Goal: Task Accomplishment & Management: Manage account settings

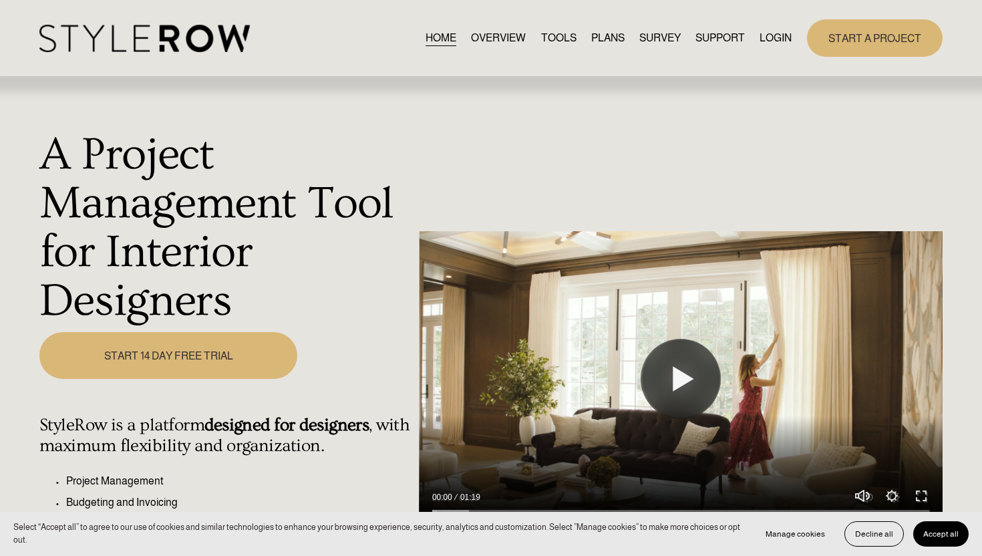
click at [766, 41] on link "LOGIN" at bounding box center [776, 38] width 32 height 18
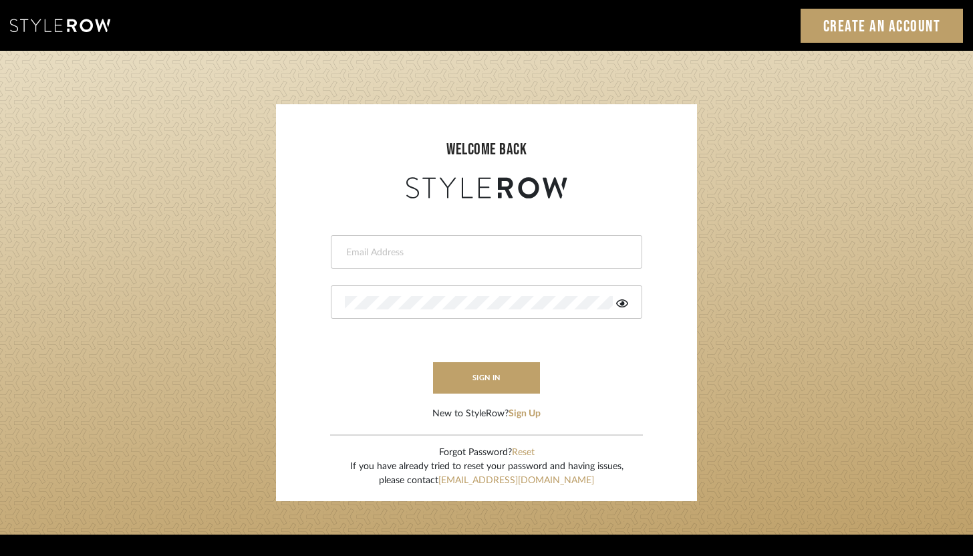
click at [381, 258] on input "email" at bounding box center [485, 252] width 280 height 13
type input "ashley@winnieandcointeriors.com"
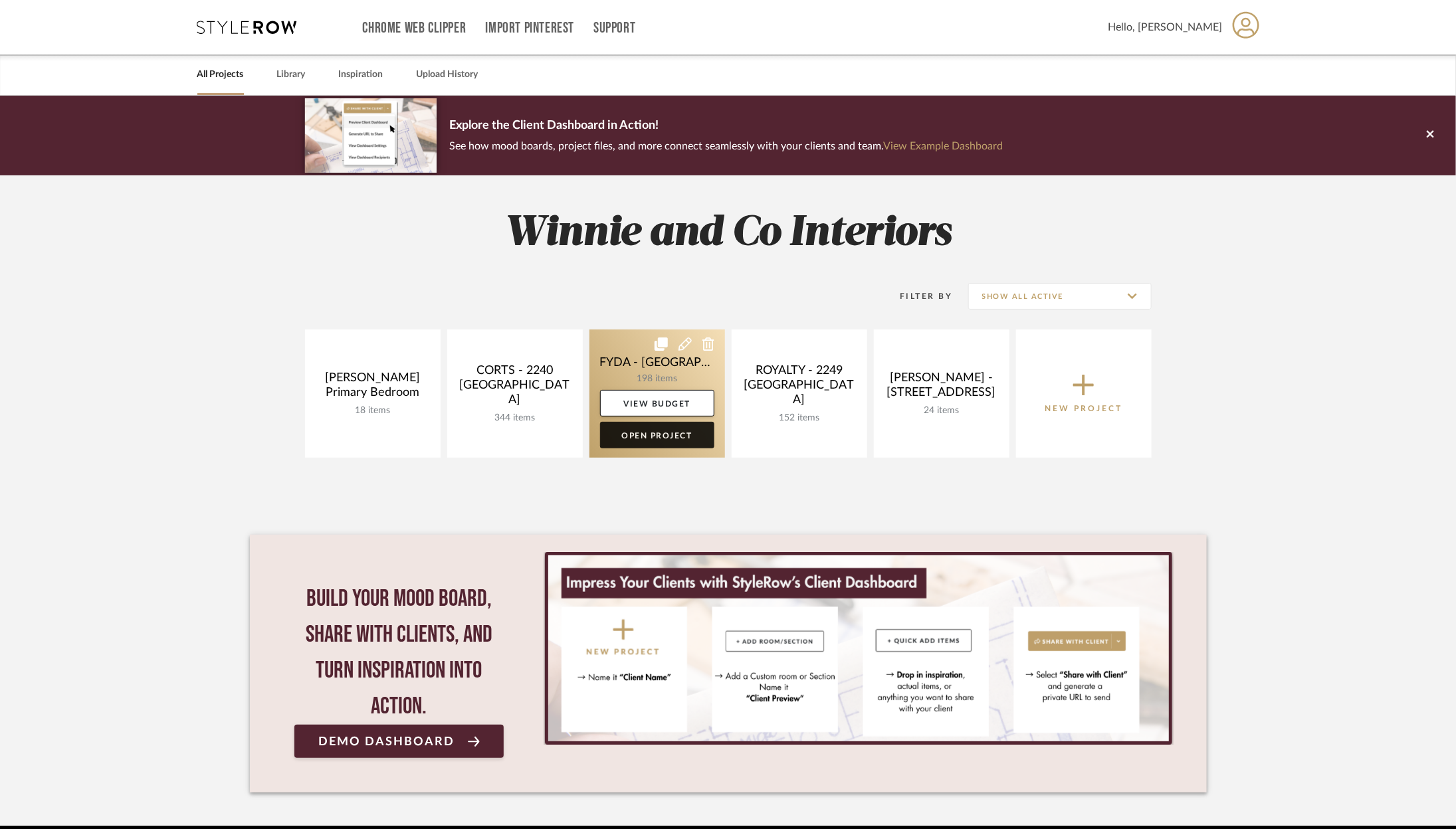
click at [663, 437] on link "Open Project" at bounding box center [657, 434] width 114 height 27
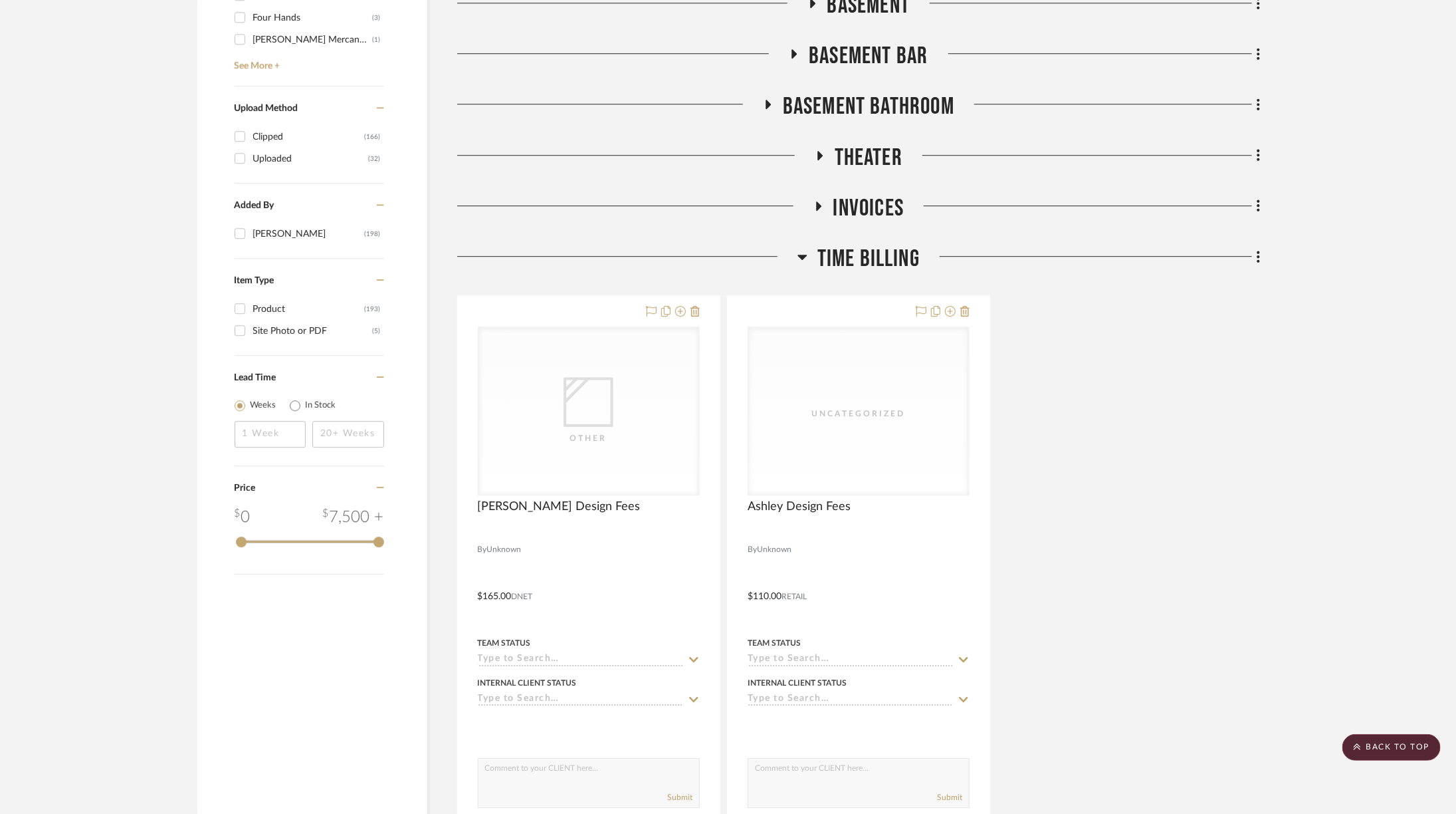
scroll to position [2144, 0]
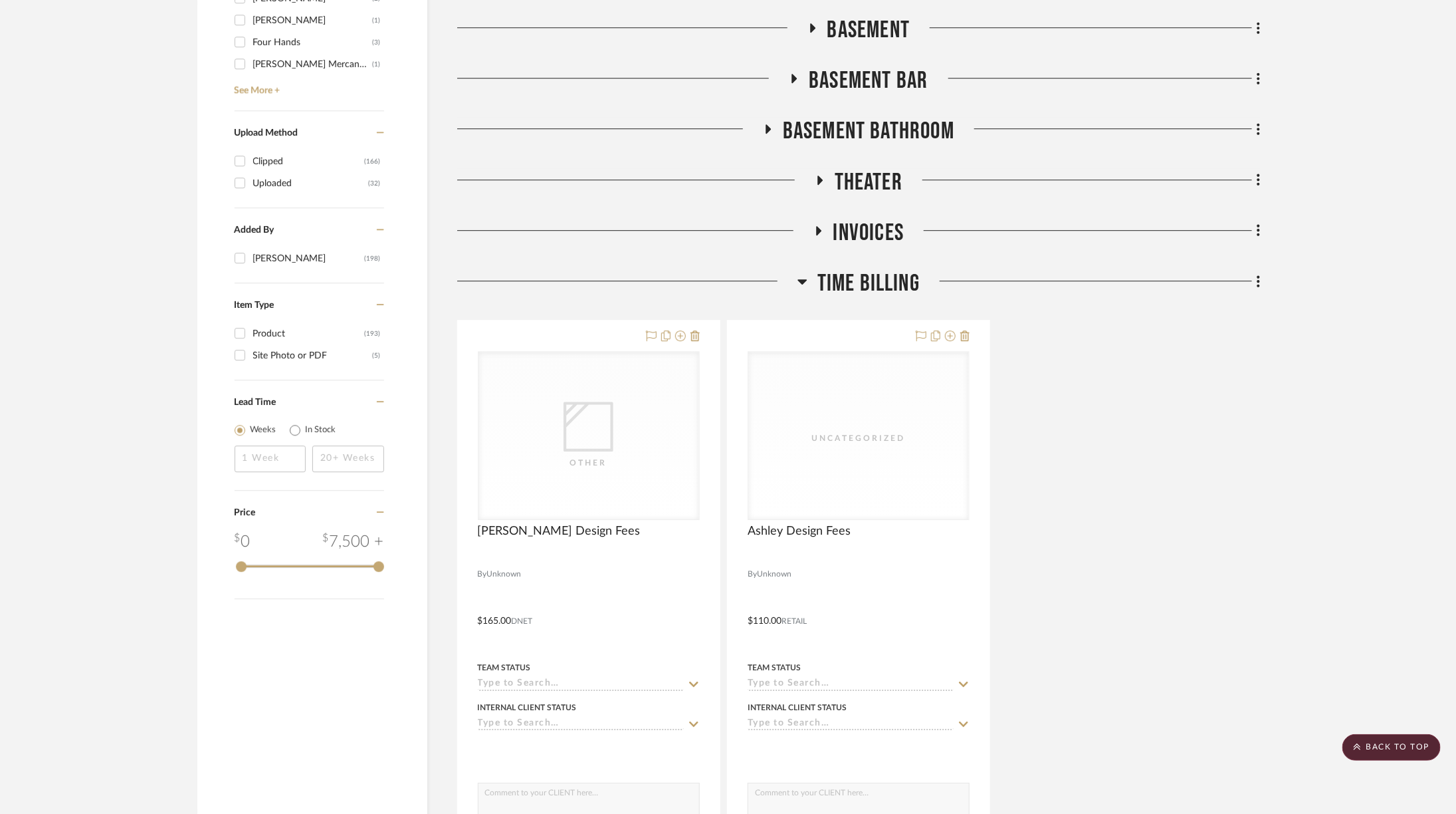
click at [848, 228] on span "Invoices" at bounding box center [869, 233] width 72 height 29
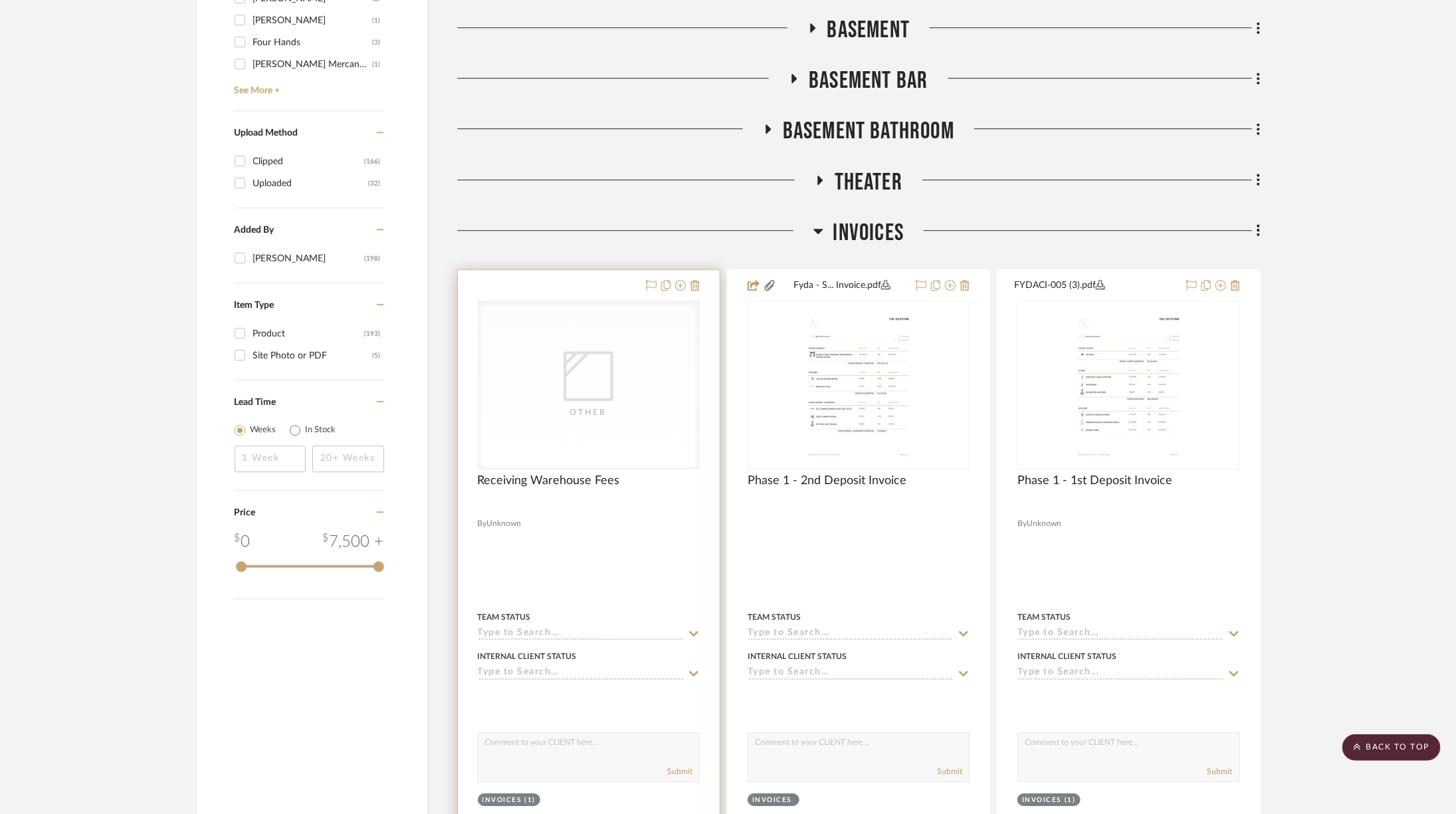
click at [561, 449] on div "Other" at bounding box center [589, 385] width 221 height 167
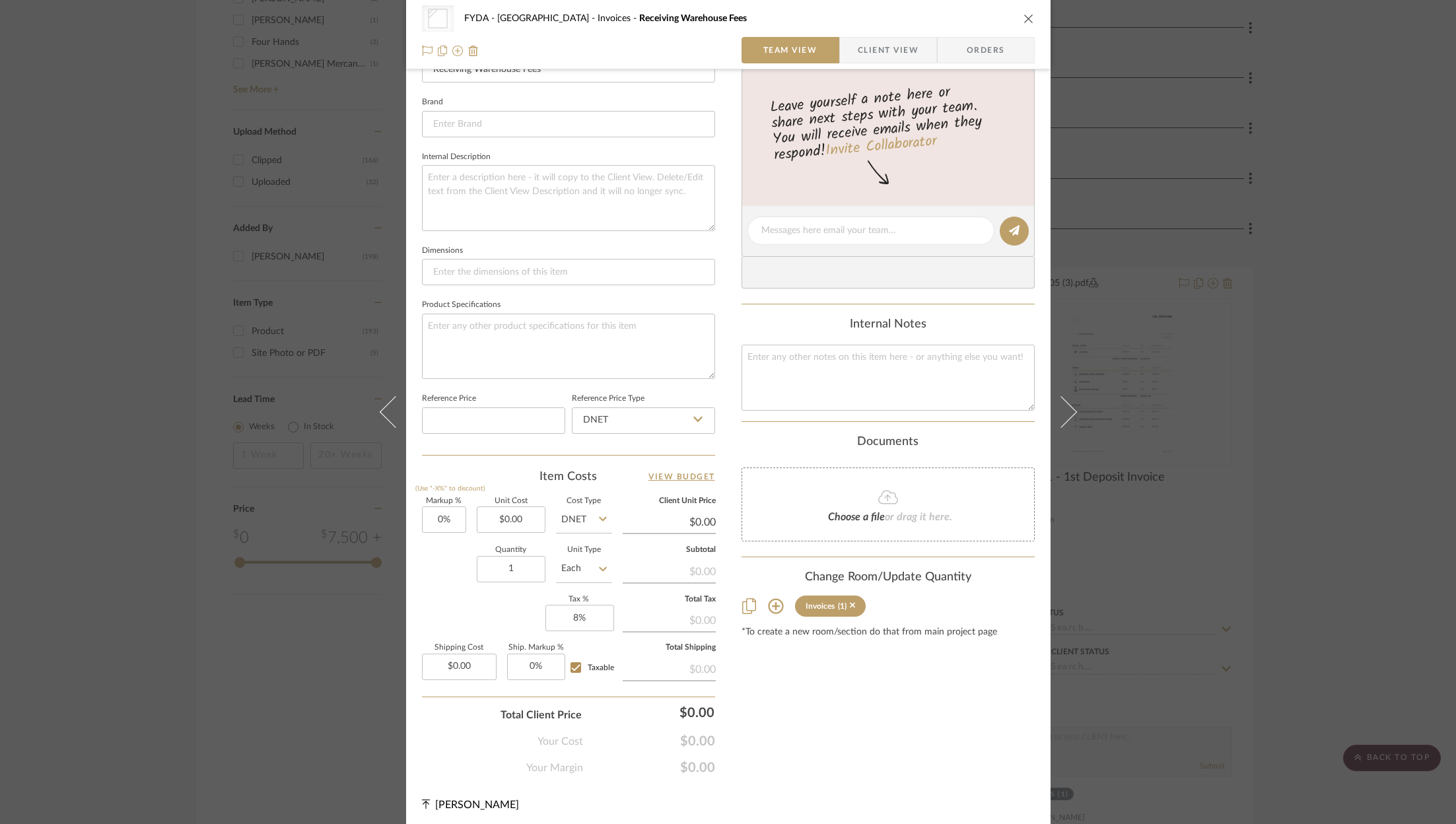
scroll to position [0, 0]
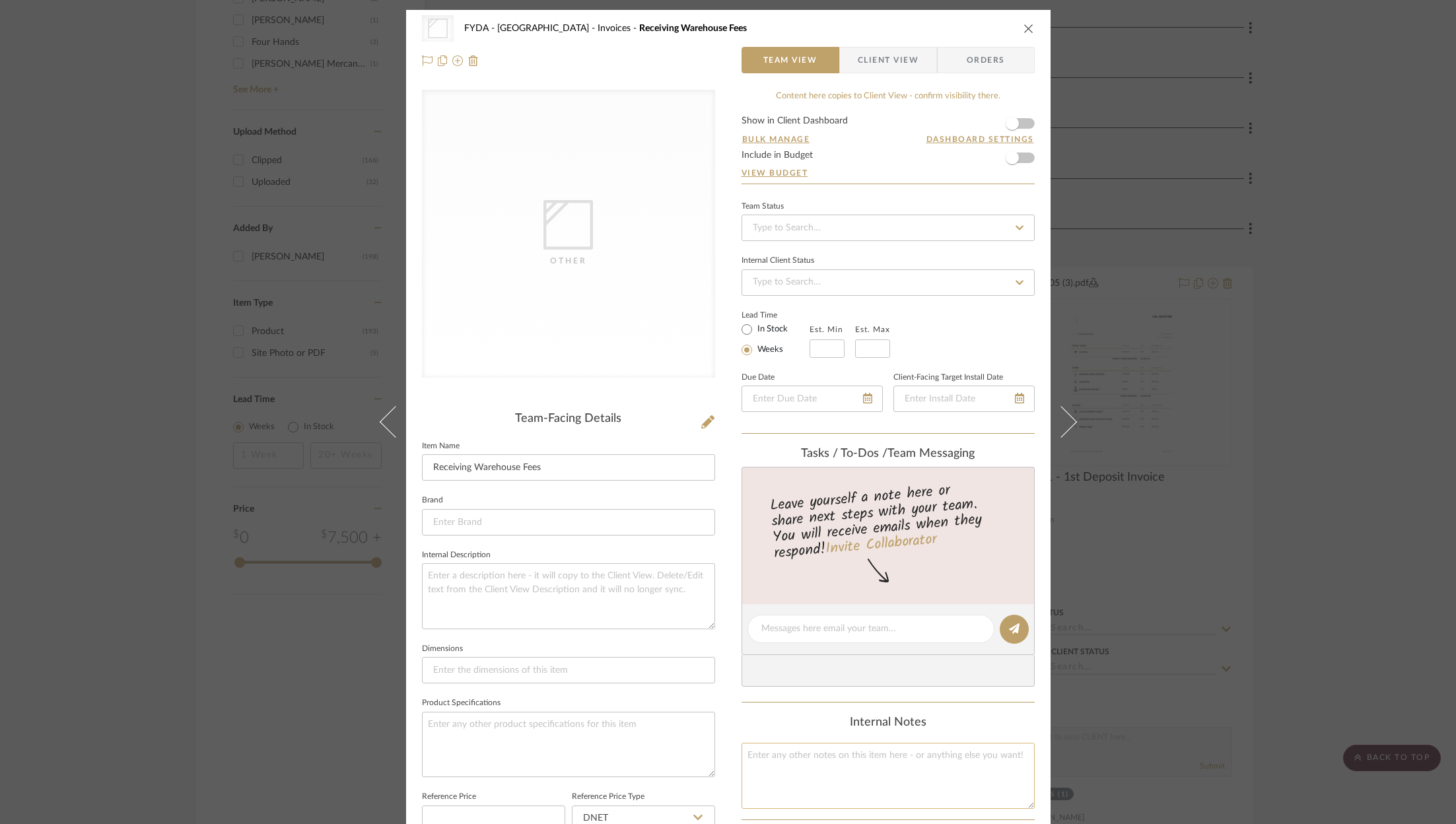
click at [813, 774] on textarea at bounding box center [888, 776] width 293 height 65
type textarea "P"
click at [801, 778] on textarea "Round 1 Round 2" at bounding box center [888, 776] width 293 height 65
click at [801, 771] on textarea "Round 1 Round 2" at bounding box center [888, 776] width 293 height 65
type textarea "Round 1 Round 2 - 2810."
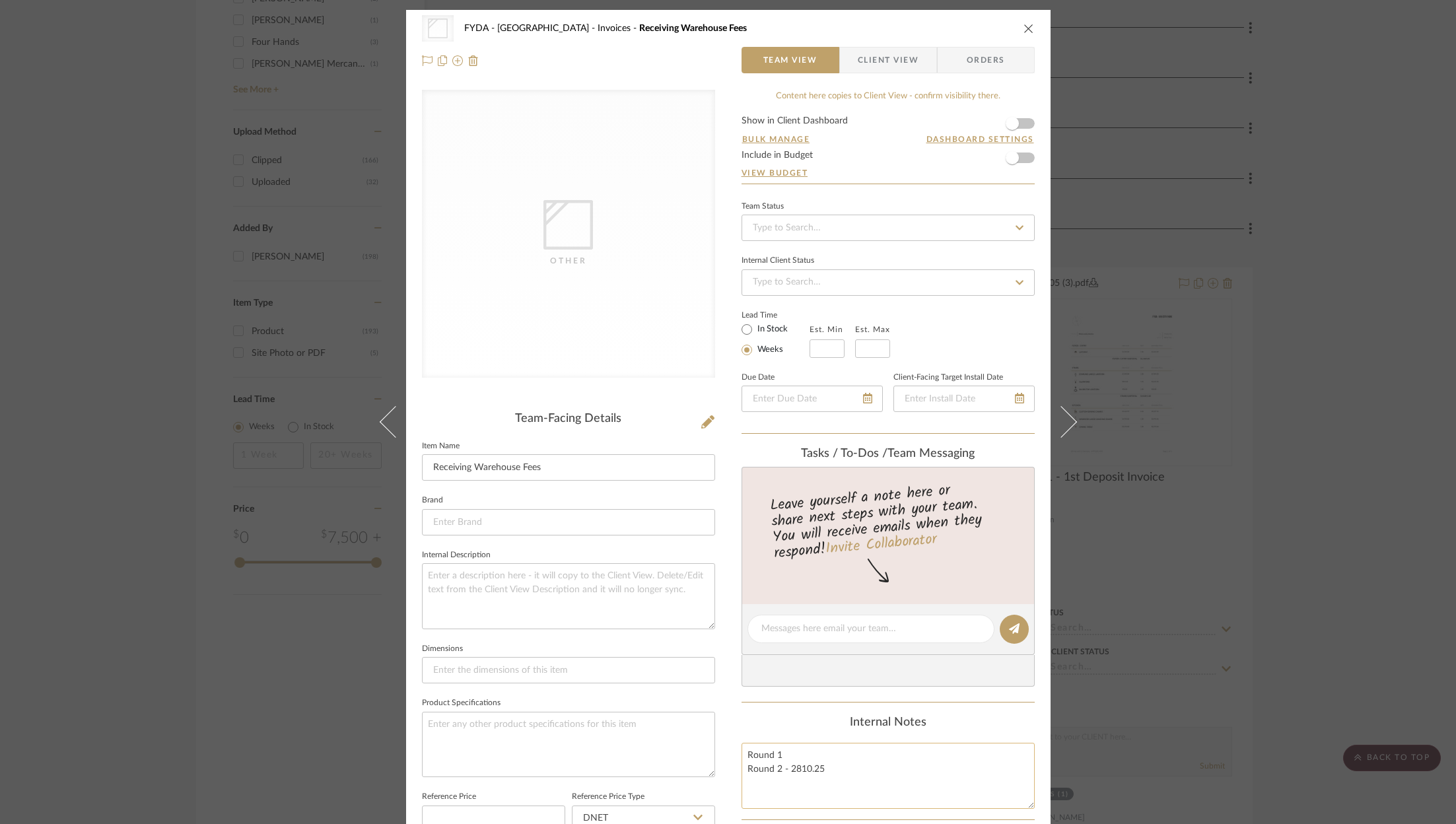
click at [792, 750] on textarea "Round 1 Round 2 - 2810.25" at bounding box center [888, 776] width 293 height 65
type textarea "Round 1 - Round 2 - 2810.25"
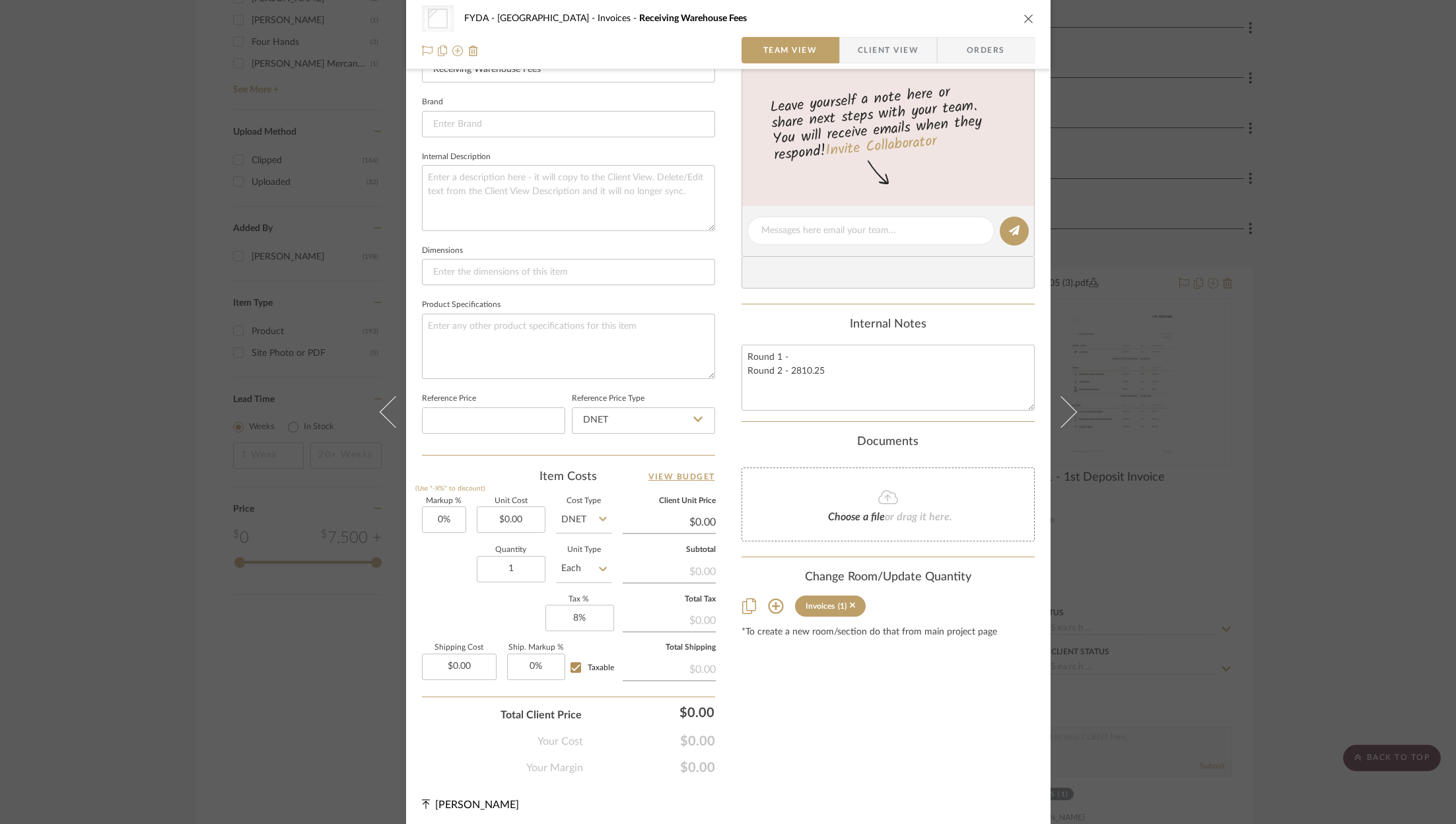
click at [863, 489] on fa-icon at bounding box center [888, 497] width 121 height 17
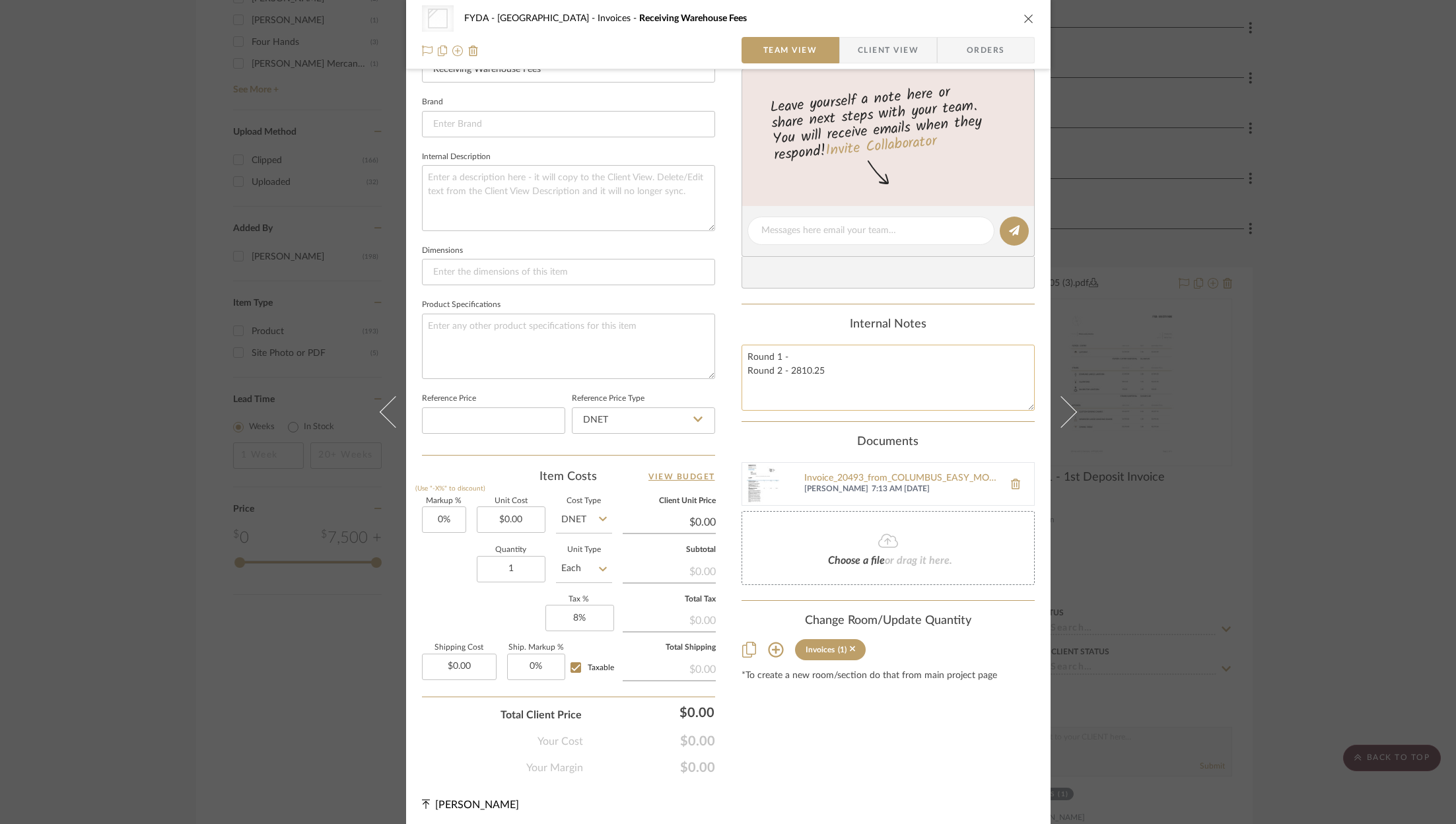
click at [804, 348] on textarea "Round 1 - Round 2 - 2810.25" at bounding box center [888, 377] width 293 height 65
type textarea "Round 1 - 1508 Round 2 - 2810.25"
click at [878, 533] on icon at bounding box center [888, 540] width 20 height 16
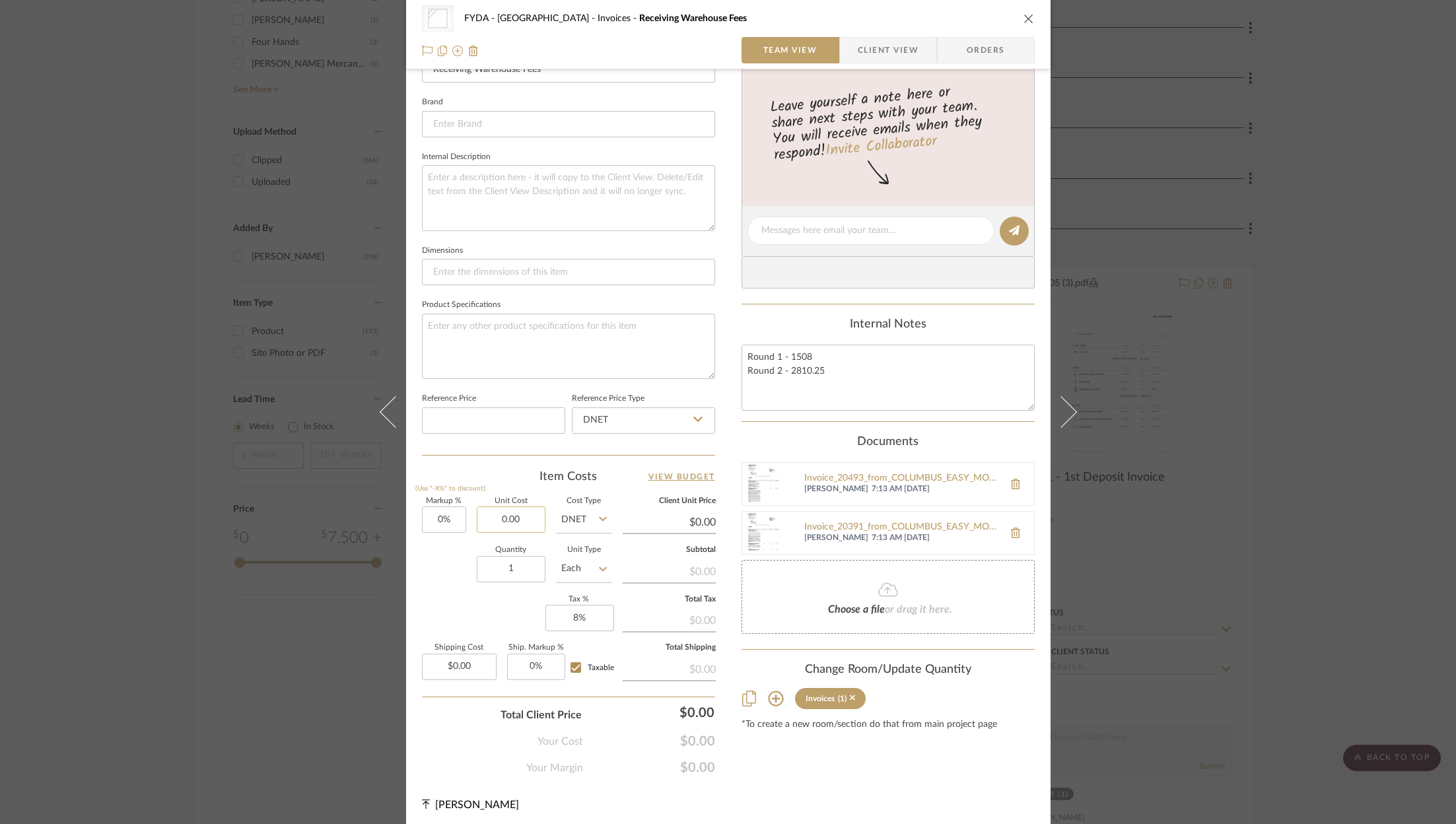
click at [519, 512] on input "0.00" at bounding box center [512, 520] width 69 height 27
type input "$4,309.25"
click at [887, 803] on div "Other FYDA - 655 City Park Invoices Receiving Warehouse Fees Team View Client V…" at bounding box center [728, 220] width 644 height 1217
type input "$4,309.25"
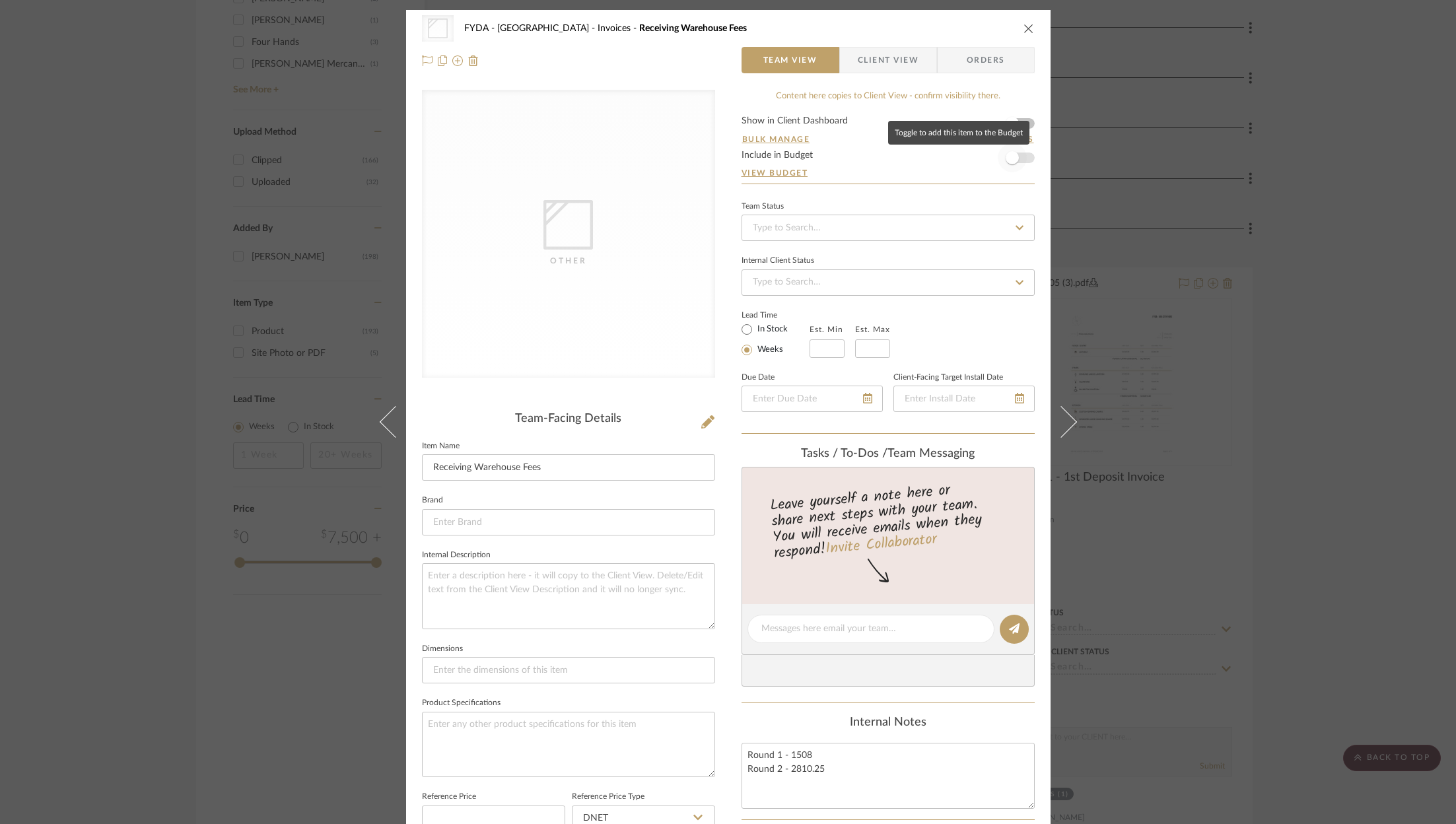
click at [1020, 164] on span "button" at bounding box center [1011, 157] width 29 height 29
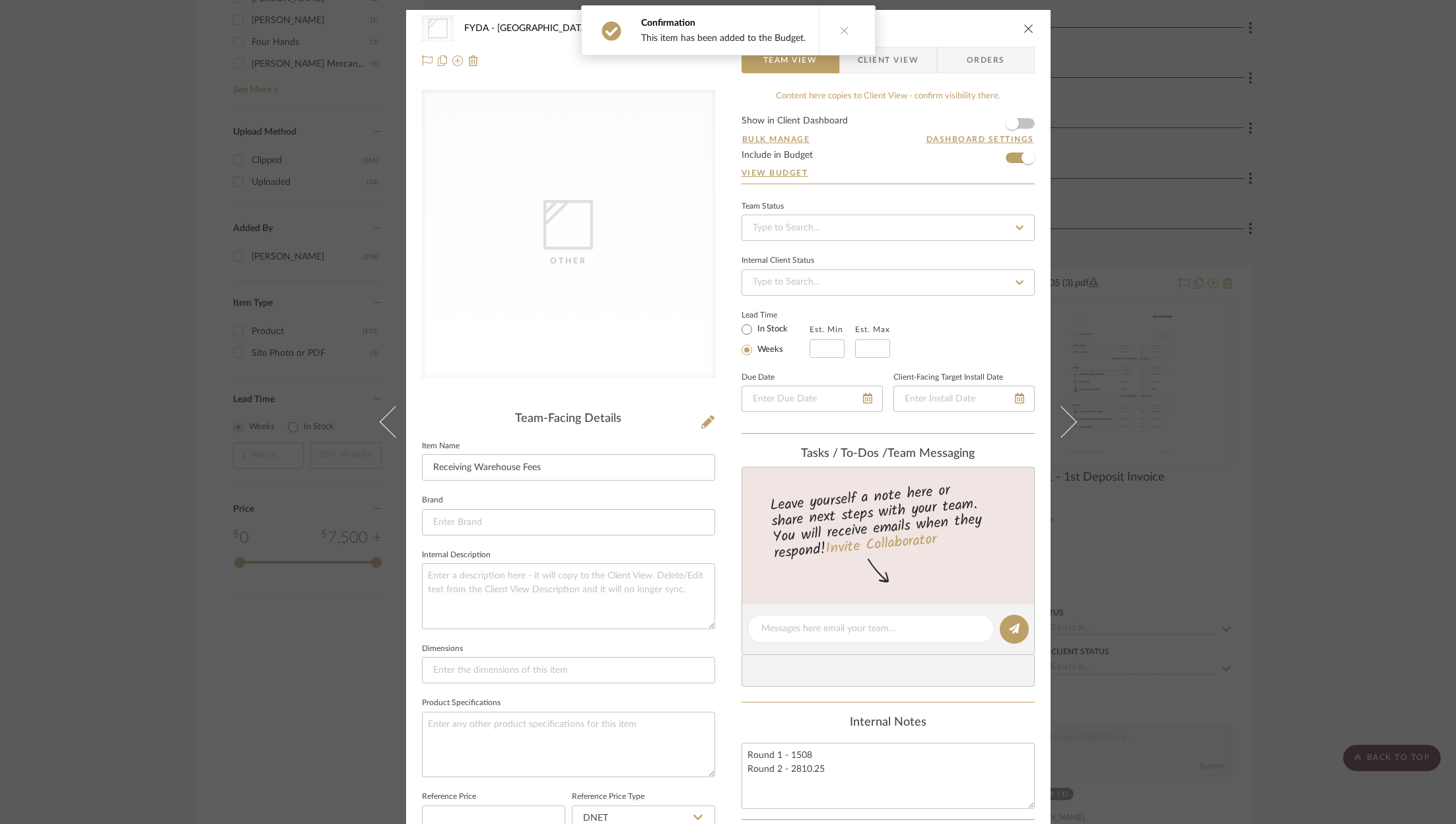
click at [1025, 29] on icon "close" at bounding box center [1028, 28] width 11 height 11
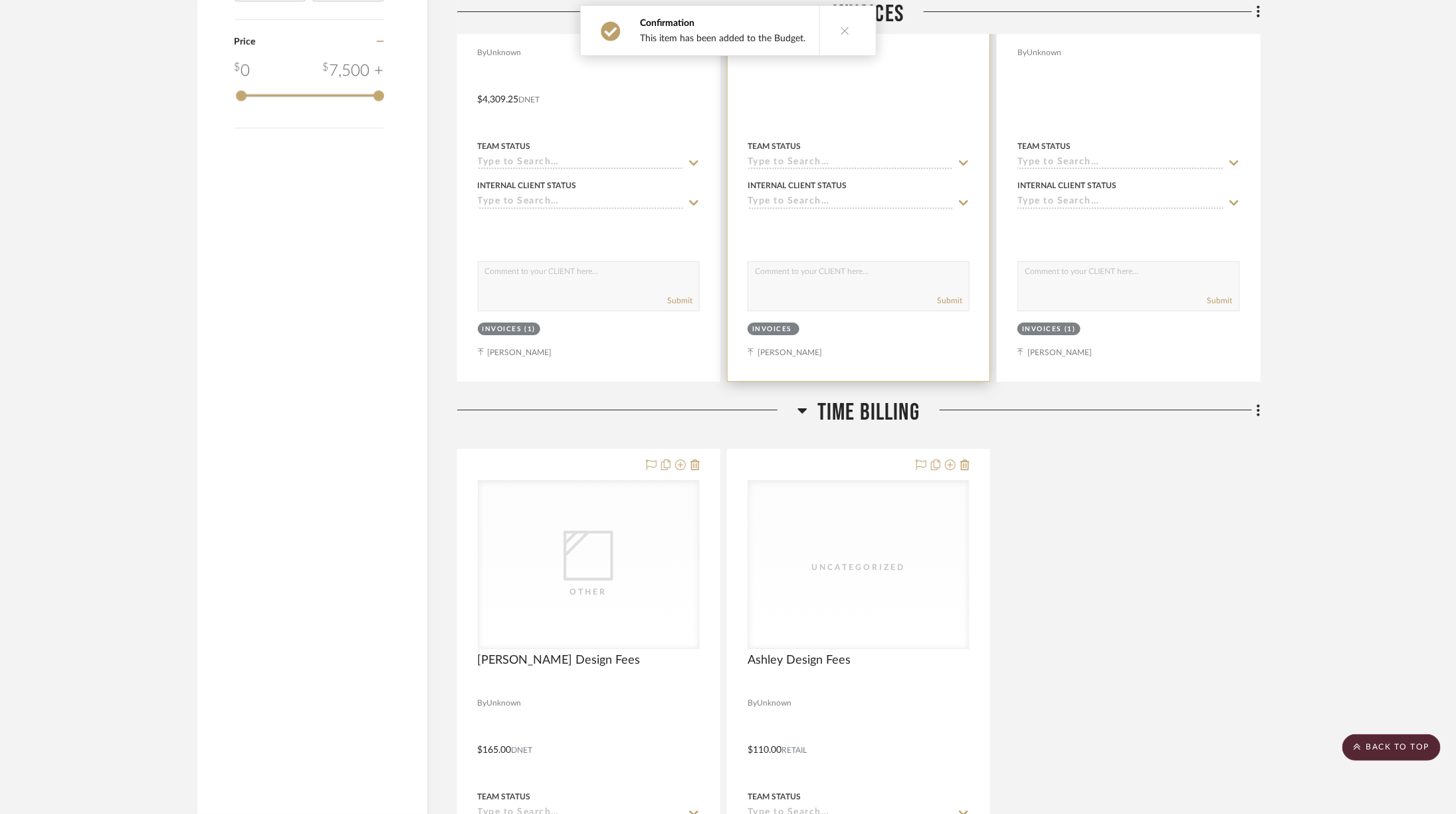
scroll to position [2618, 0]
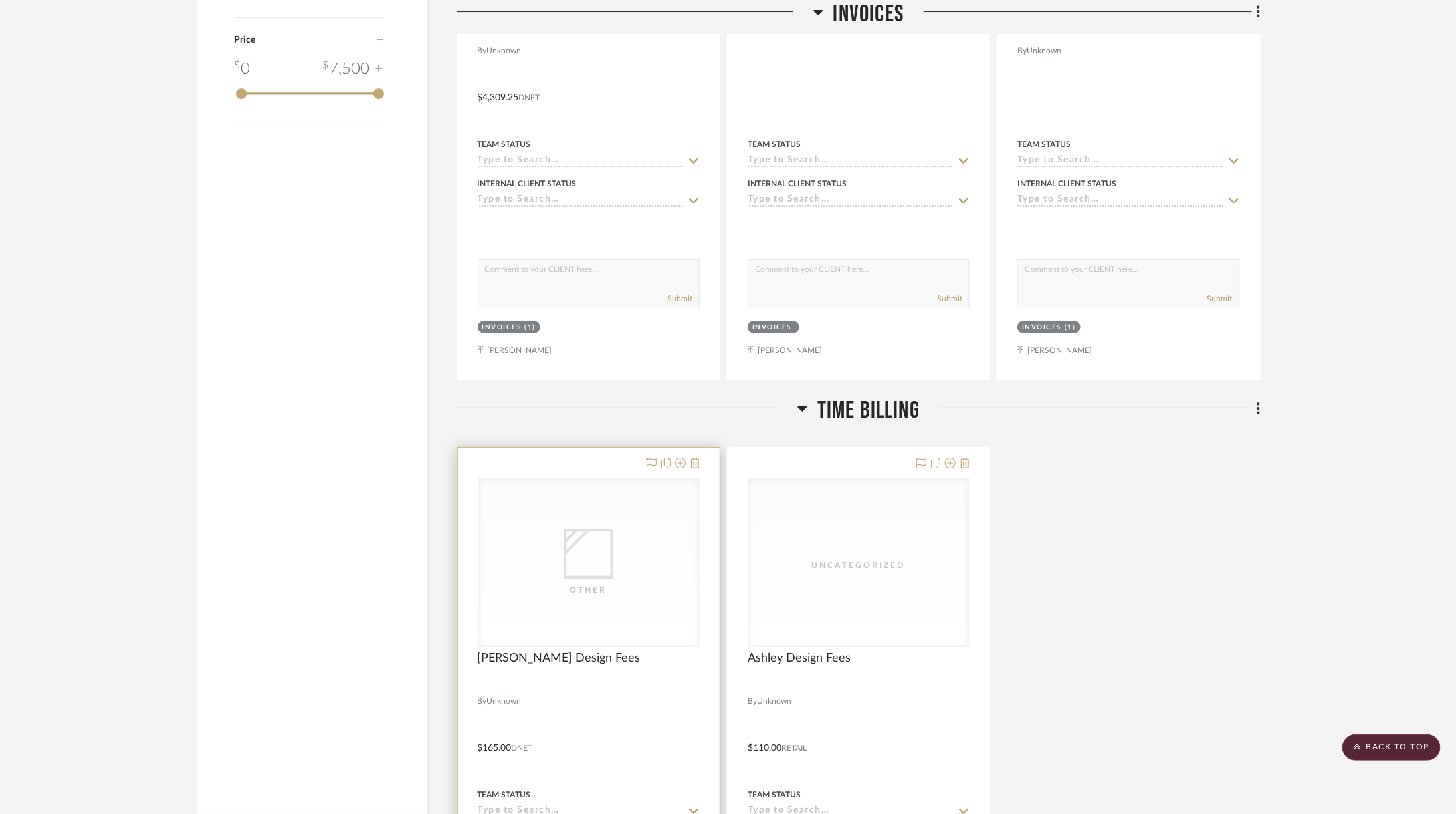
click at [0, 0] on div "Other" at bounding box center [0, 0] width 0 height 0
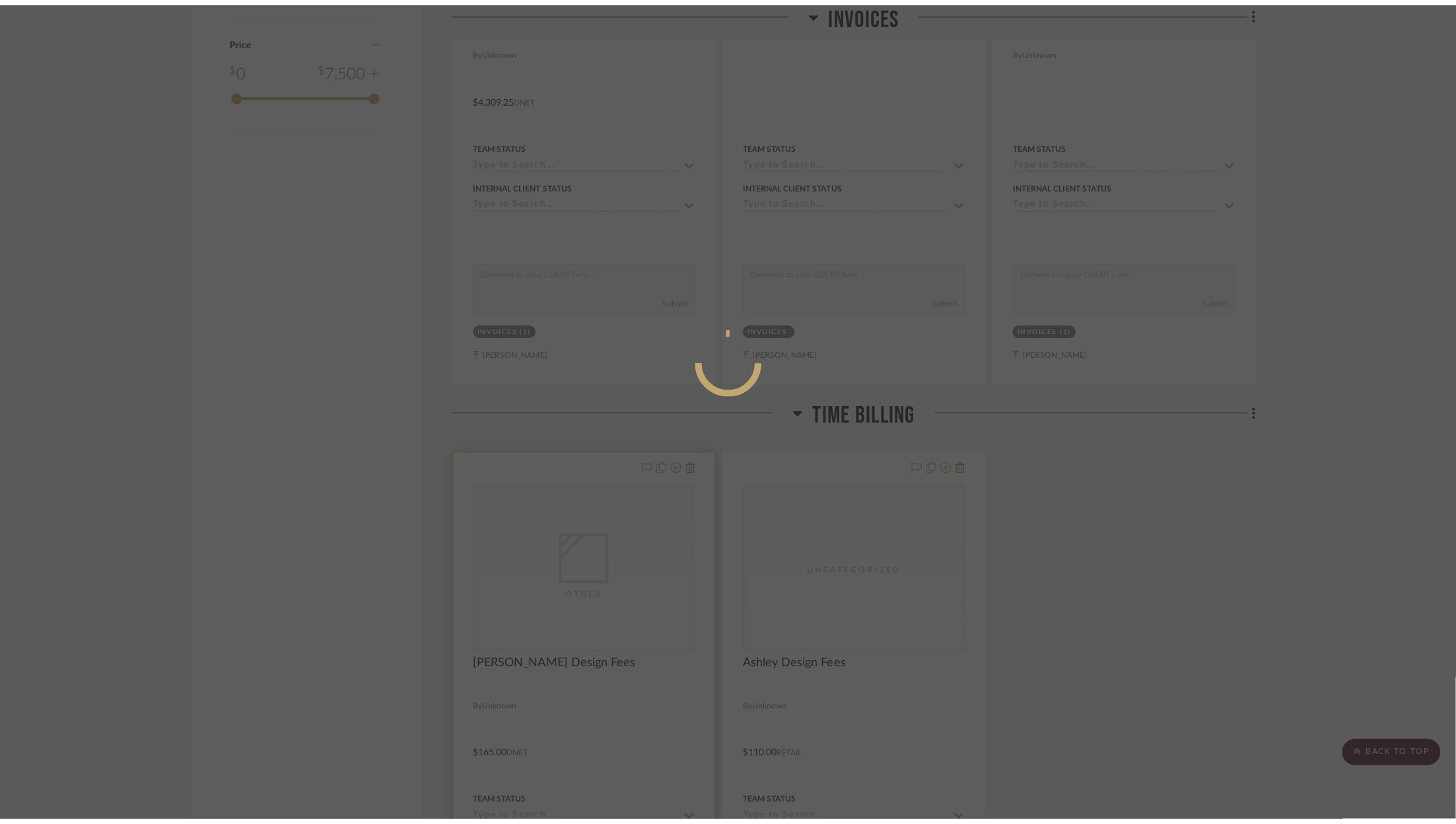
scroll to position [0, 0]
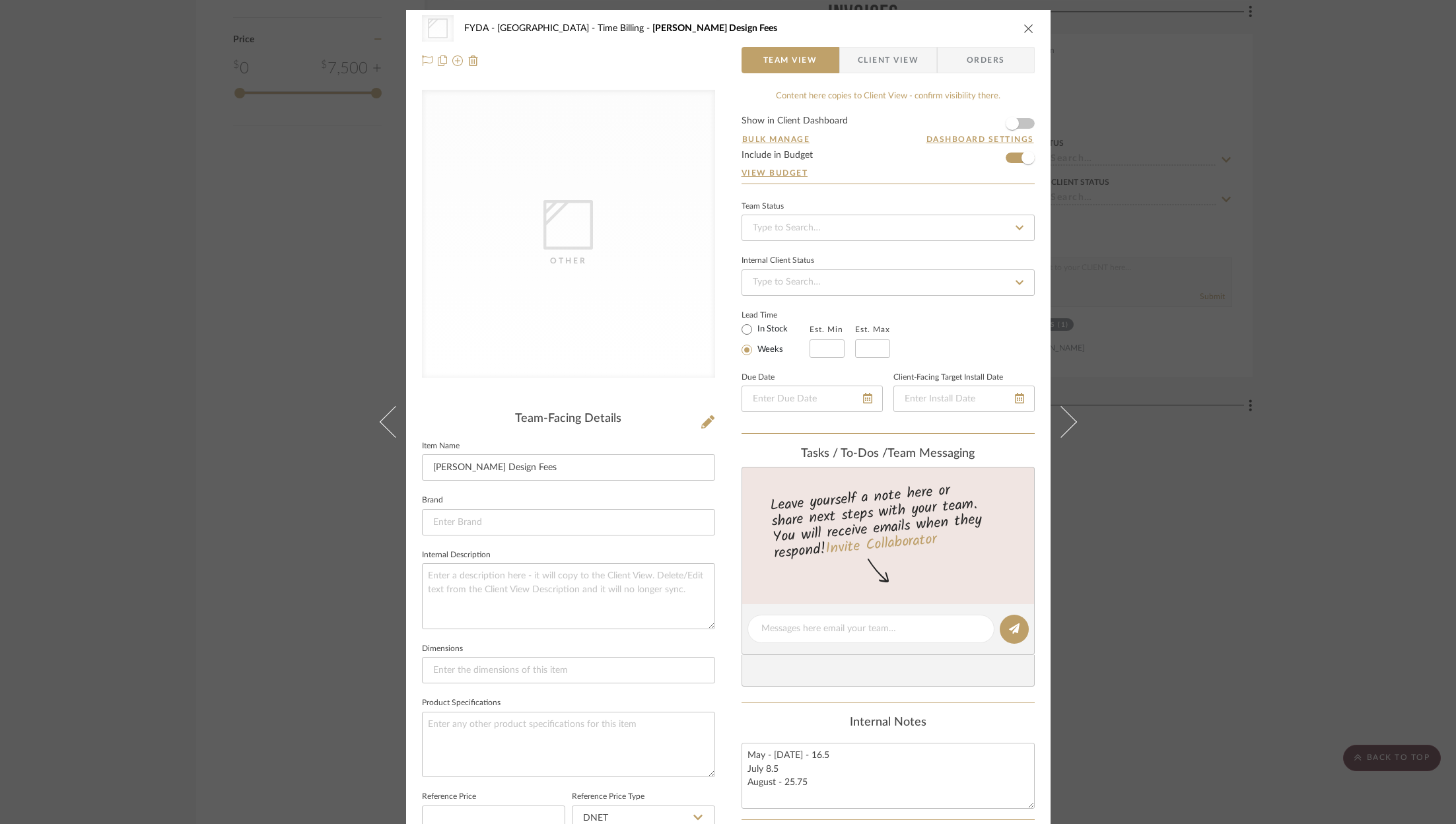
click at [1025, 25] on icon "close" at bounding box center [1028, 28] width 11 height 11
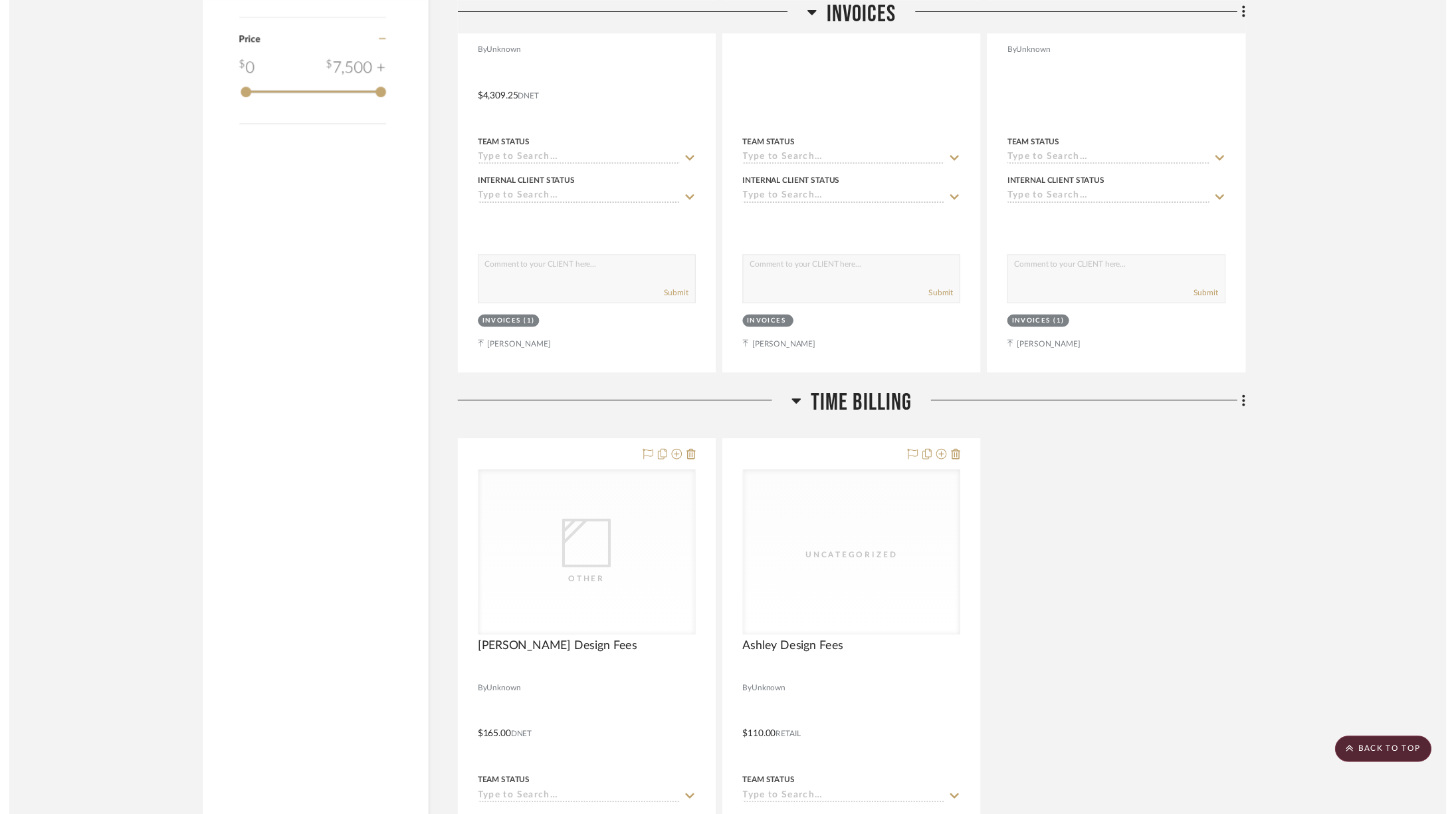
scroll to position [2618, 0]
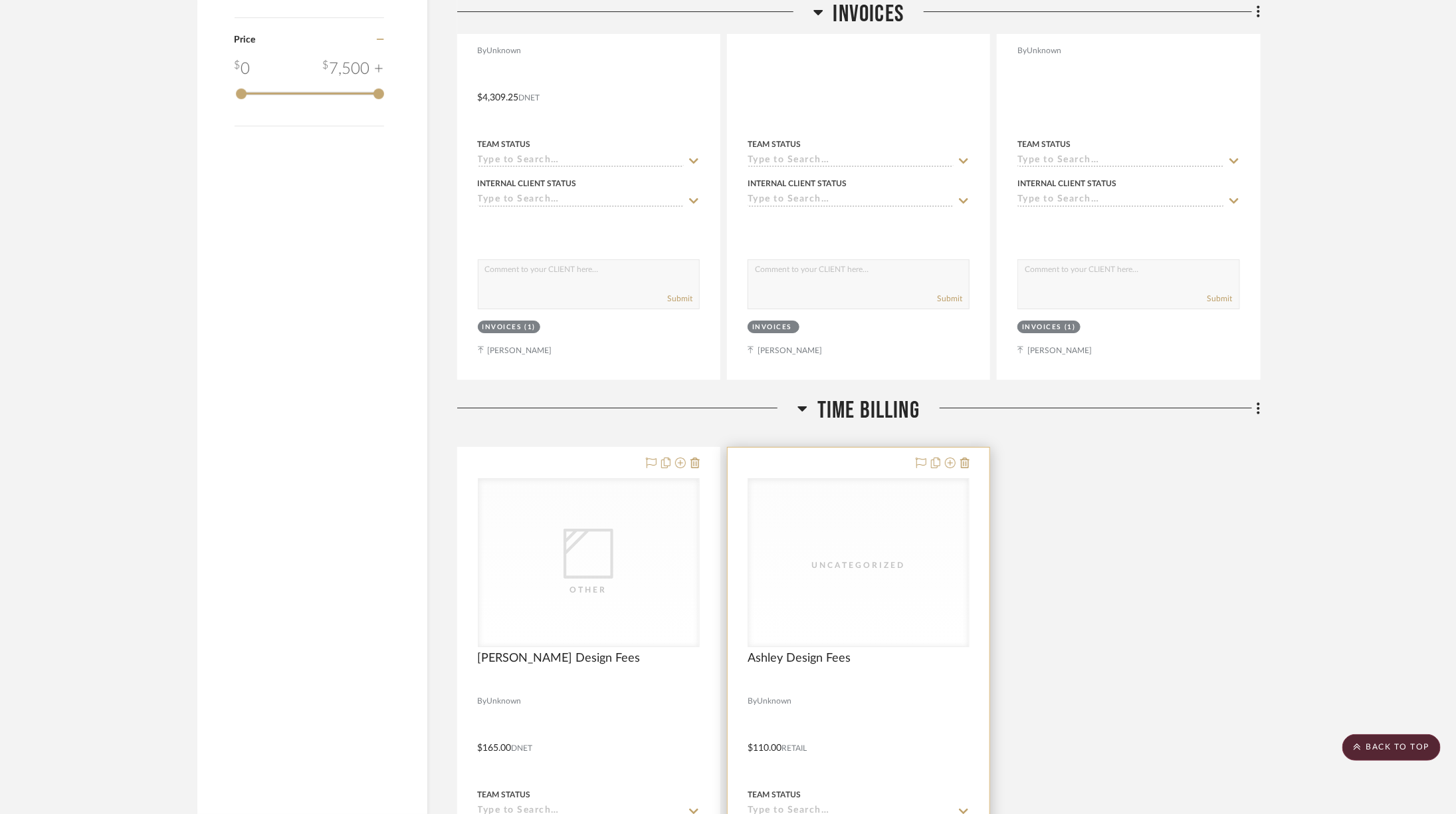
click at [881, 507] on div "Uncategorized" at bounding box center [859, 562] width 221 height 167
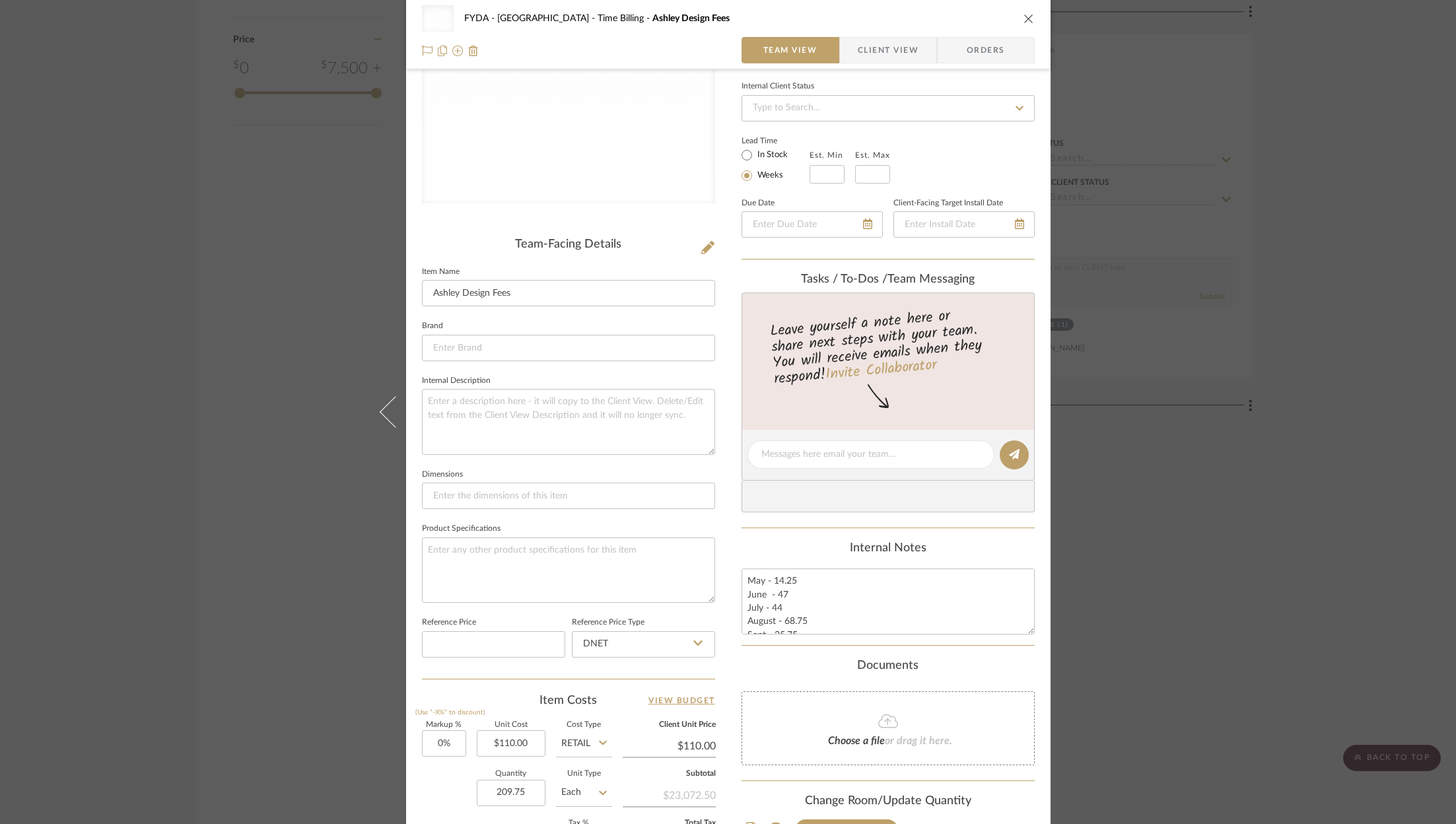
scroll to position [398, 0]
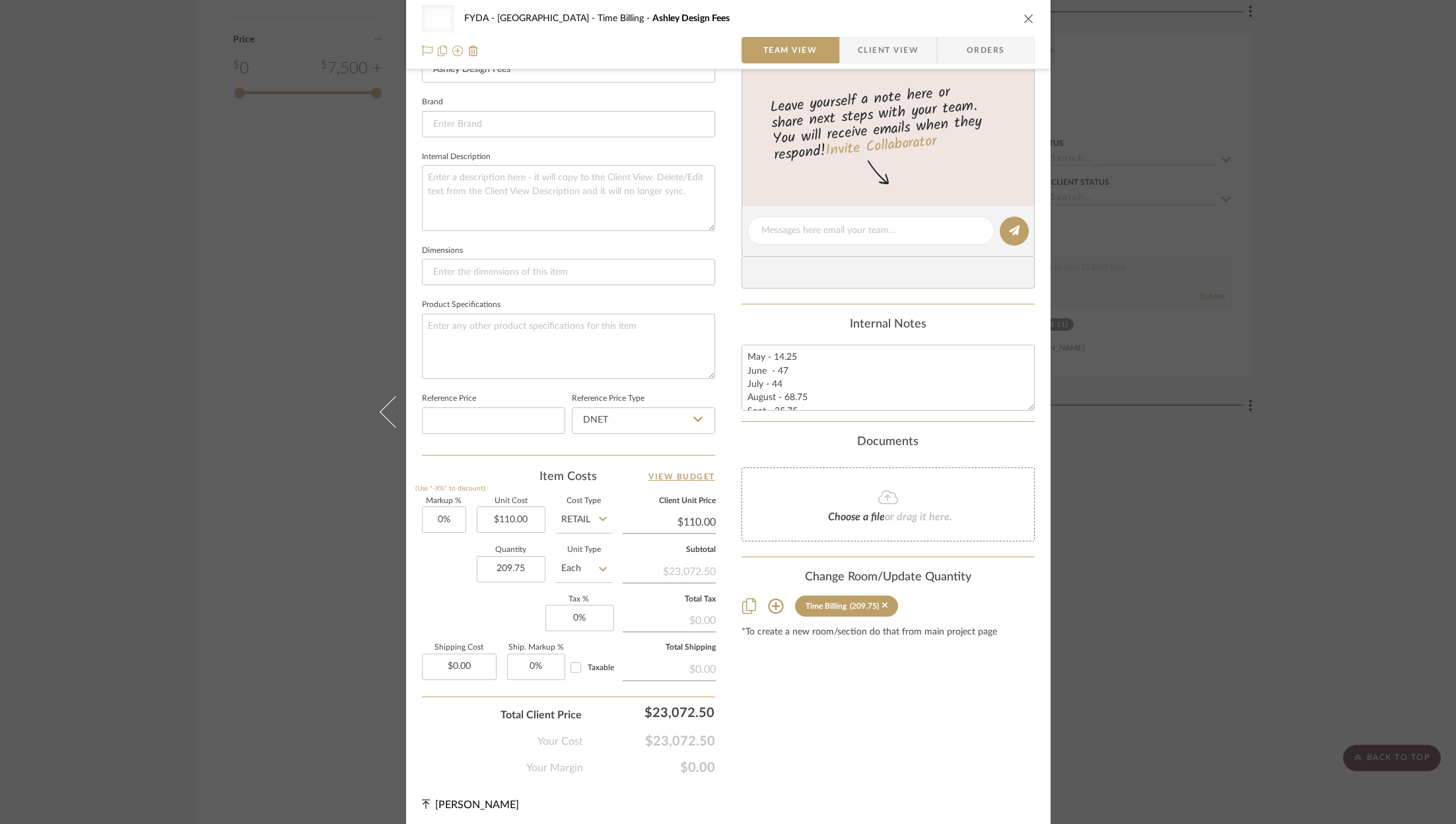
click at [1221, 544] on div "Uncategorized FYDA - 655 City Park Time Billing Ashley Design Fees Team View Cl…" at bounding box center [728, 412] width 1456 height 824
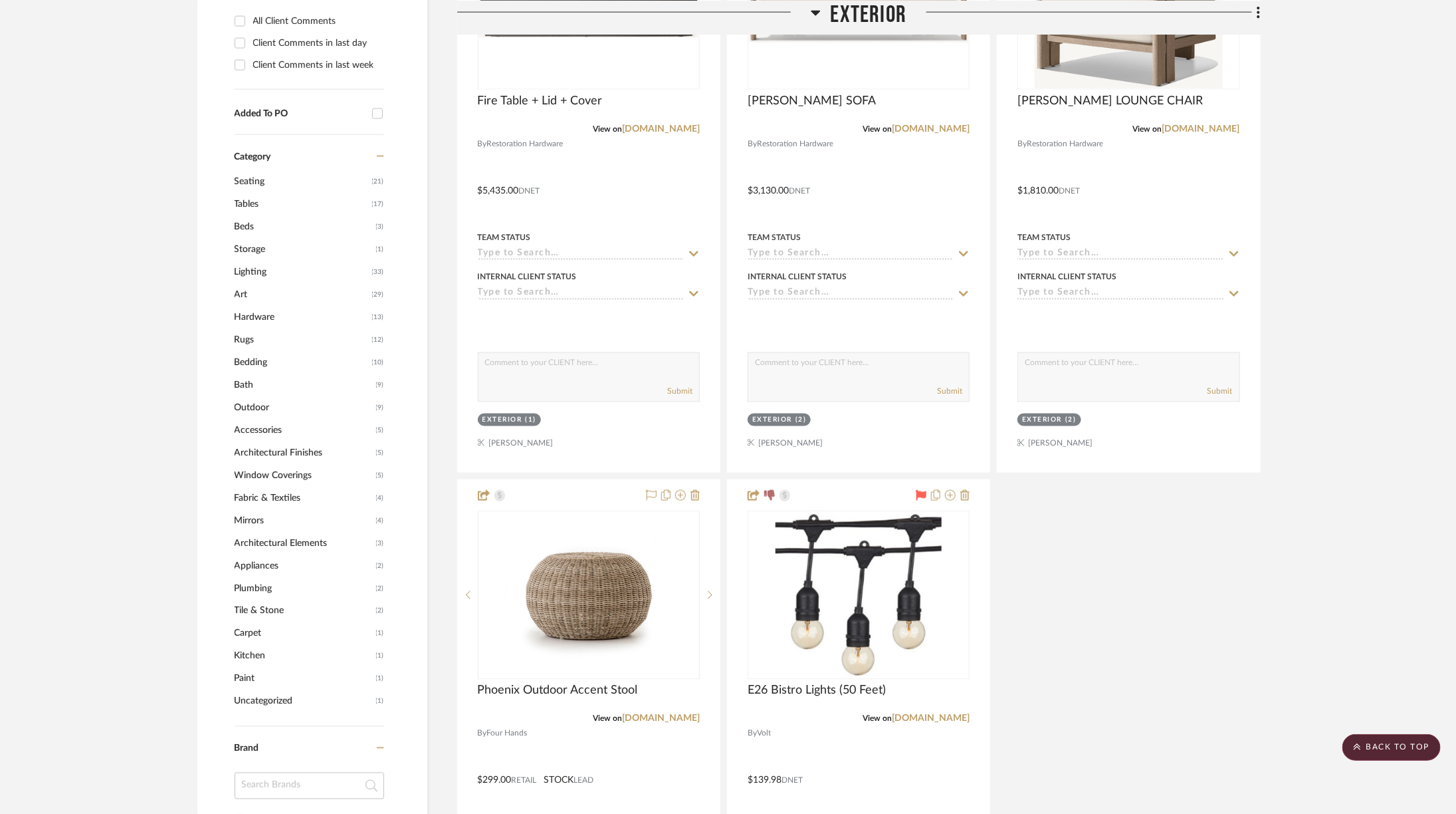
scroll to position [0, 0]
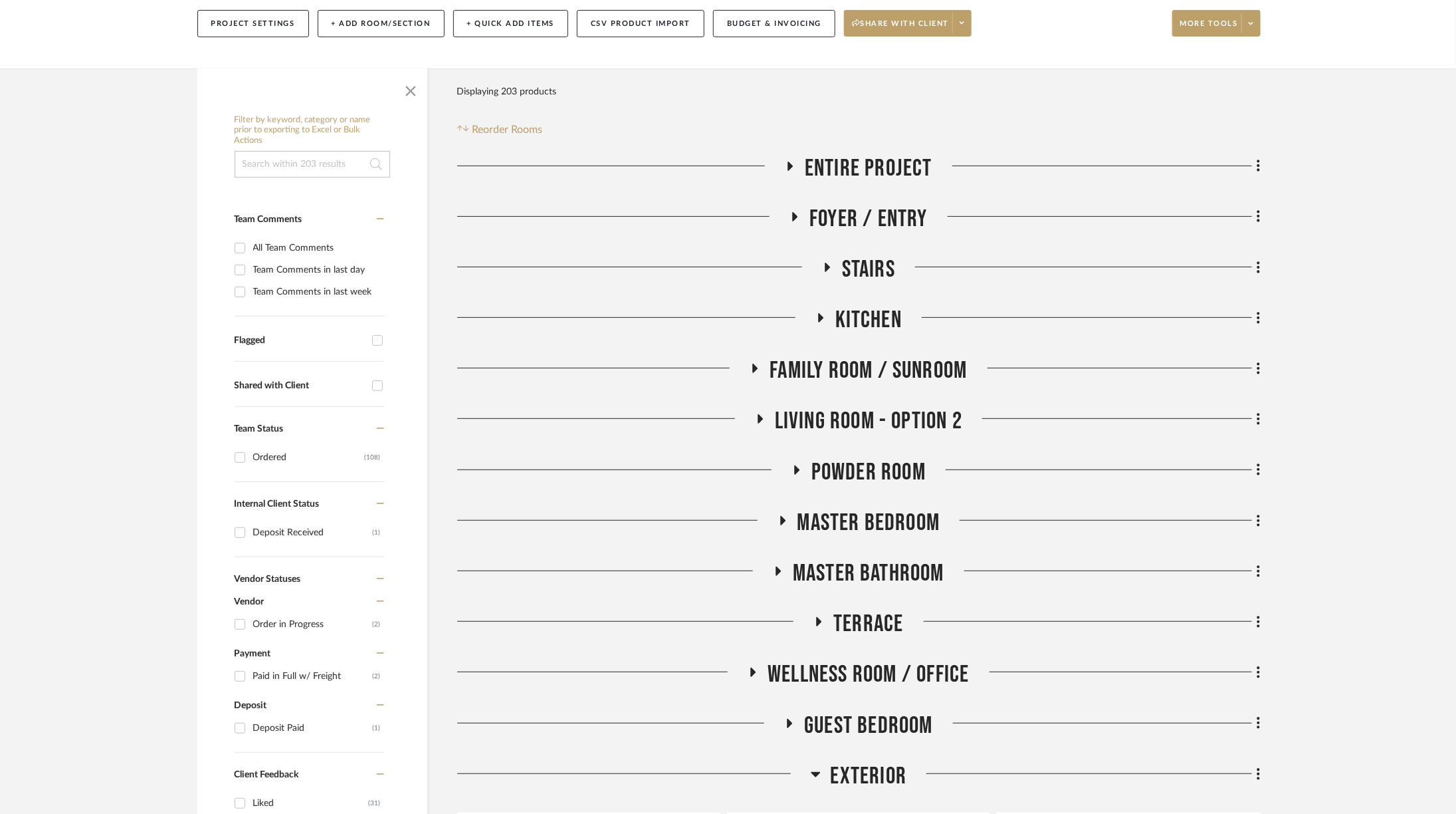
click at [894, 722] on span "Guest Bedroom" at bounding box center [869, 725] width 129 height 29
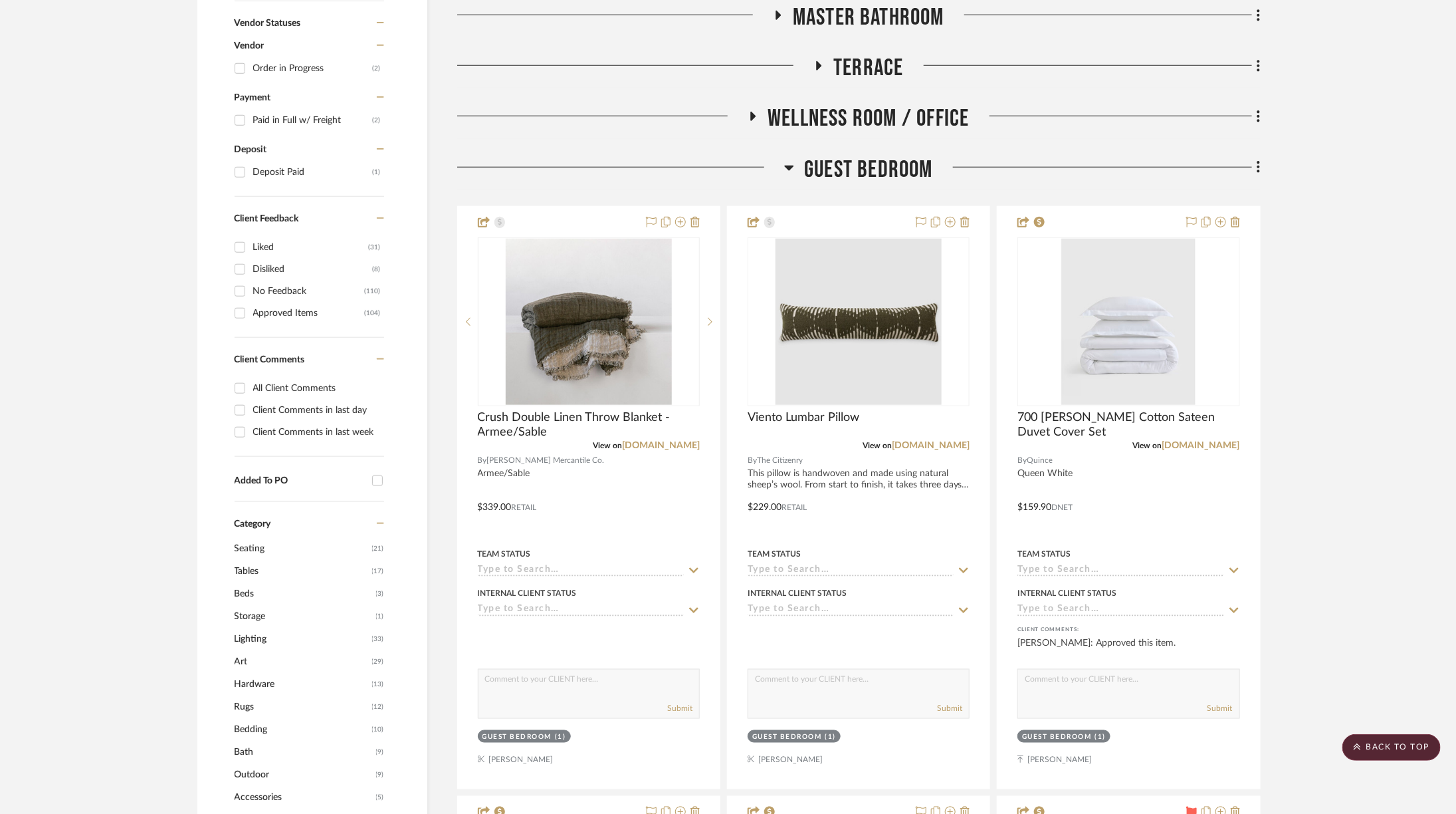
scroll to position [716, 0]
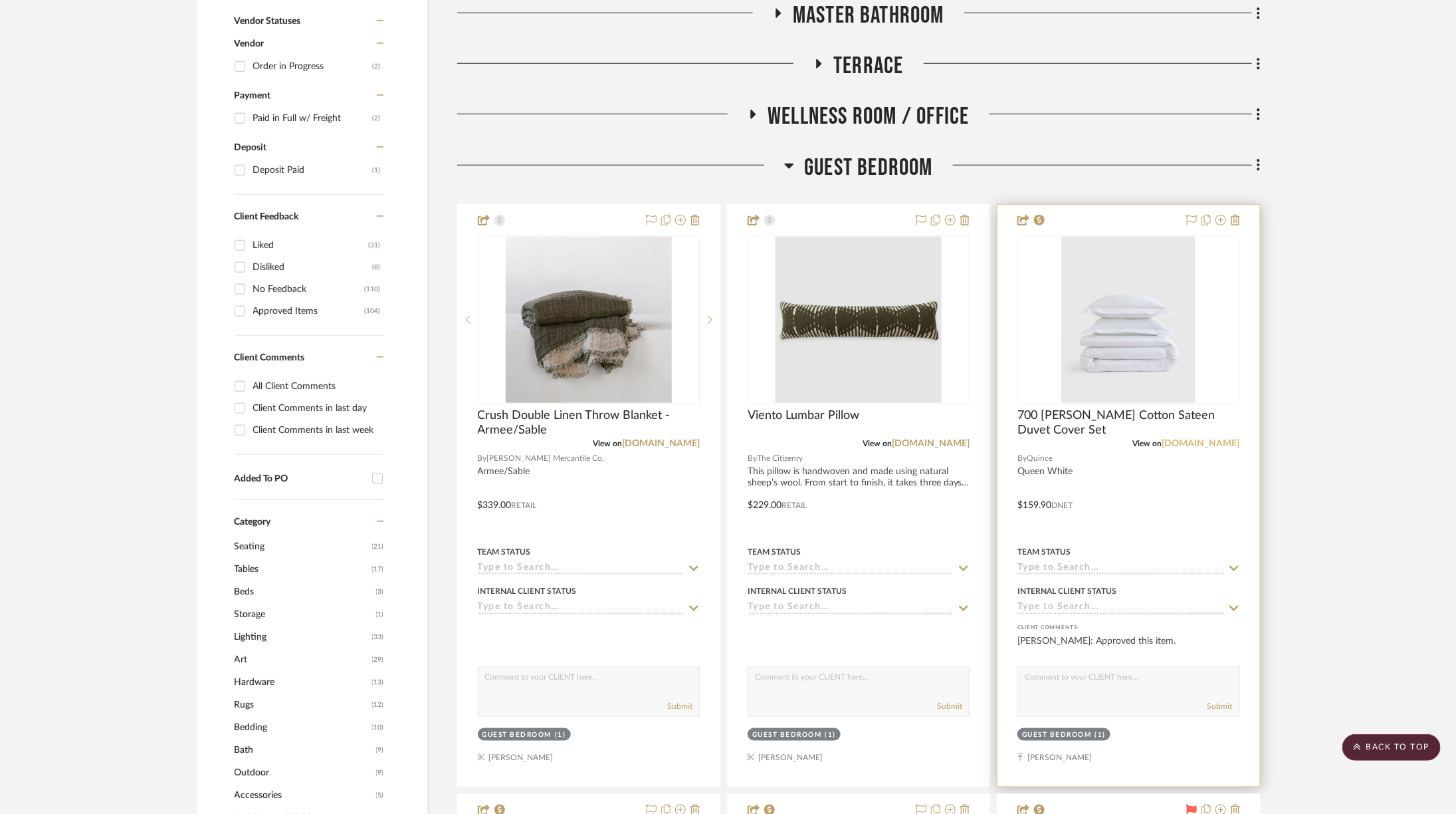
click at [1220, 442] on link "quince.com" at bounding box center [1201, 443] width 78 height 9
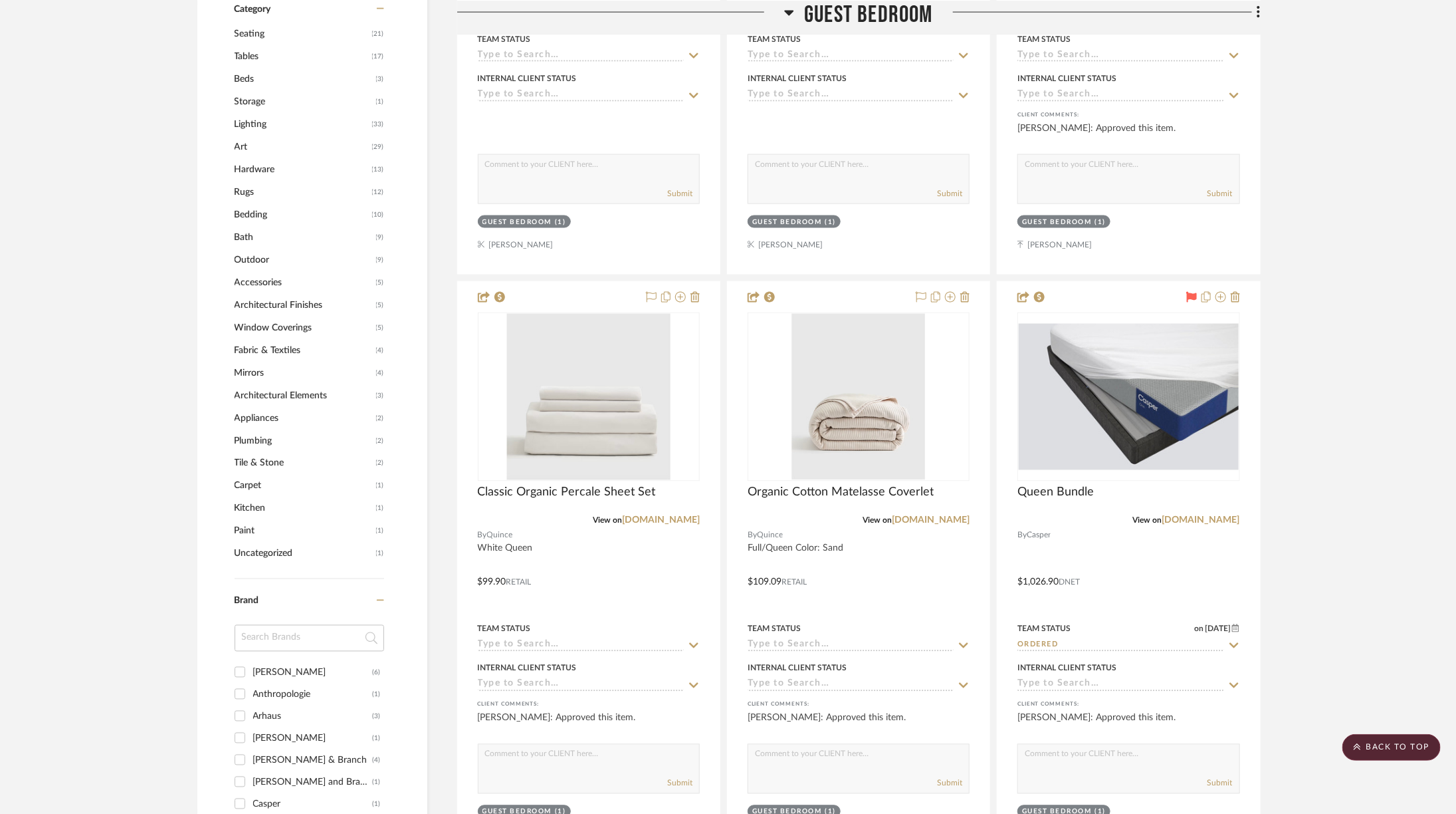
scroll to position [1233, 0]
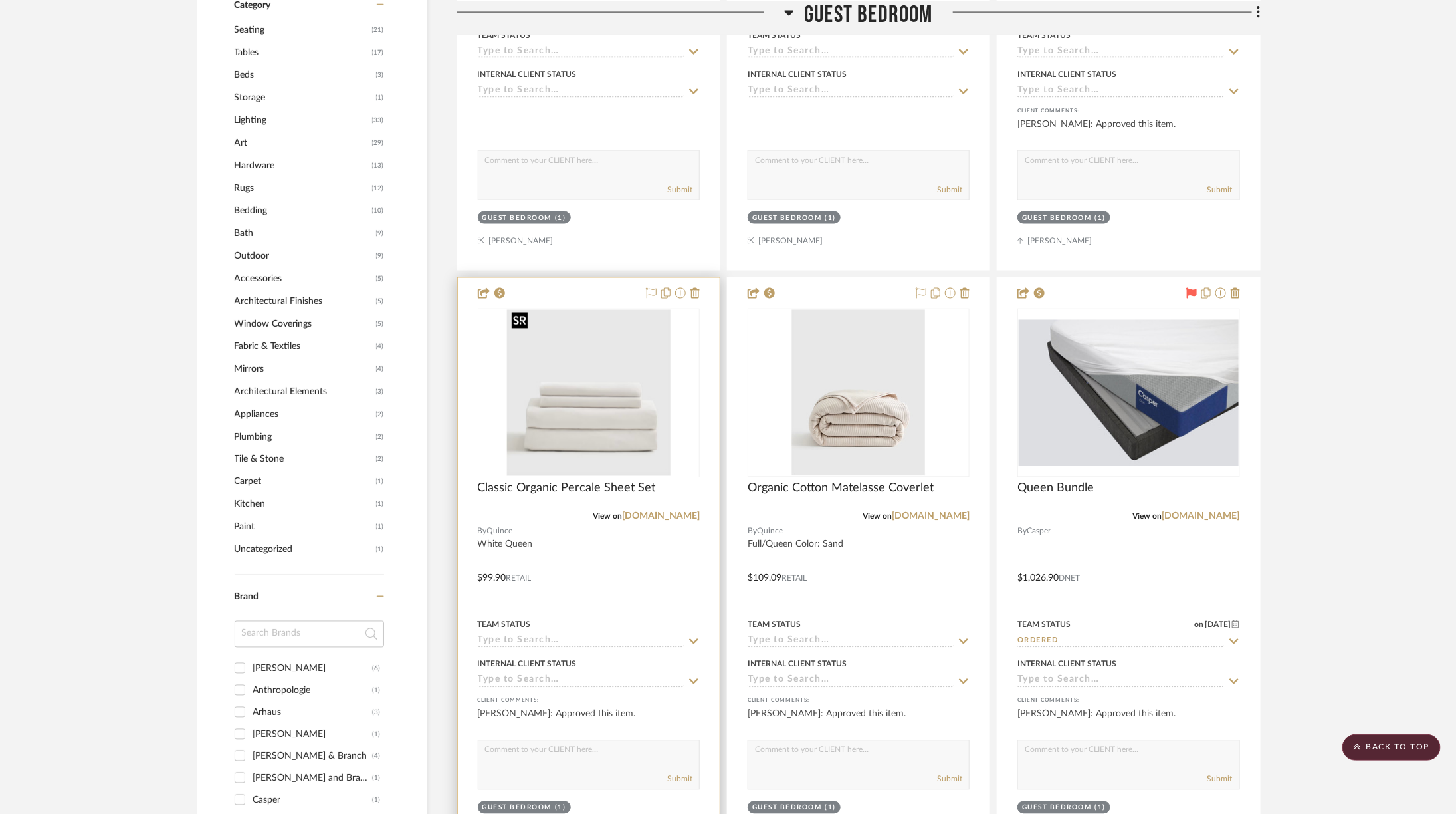
click at [582, 412] on div at bounding box center [589, 477] width 222 height 336
click at [585, 418] on img "0" at bounding box center [588, 392] width 163 height 166
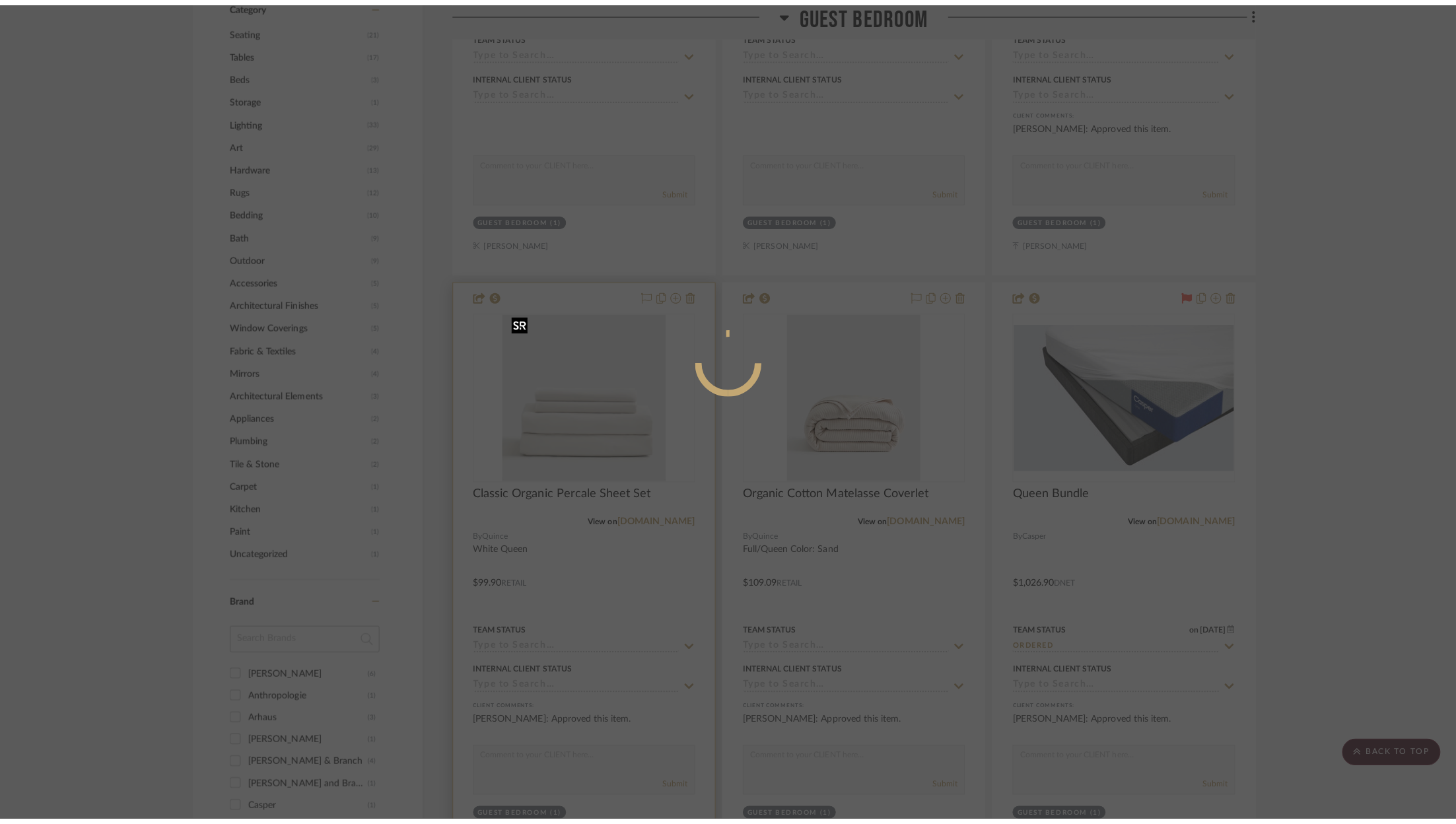
scroll to position [0, 0]
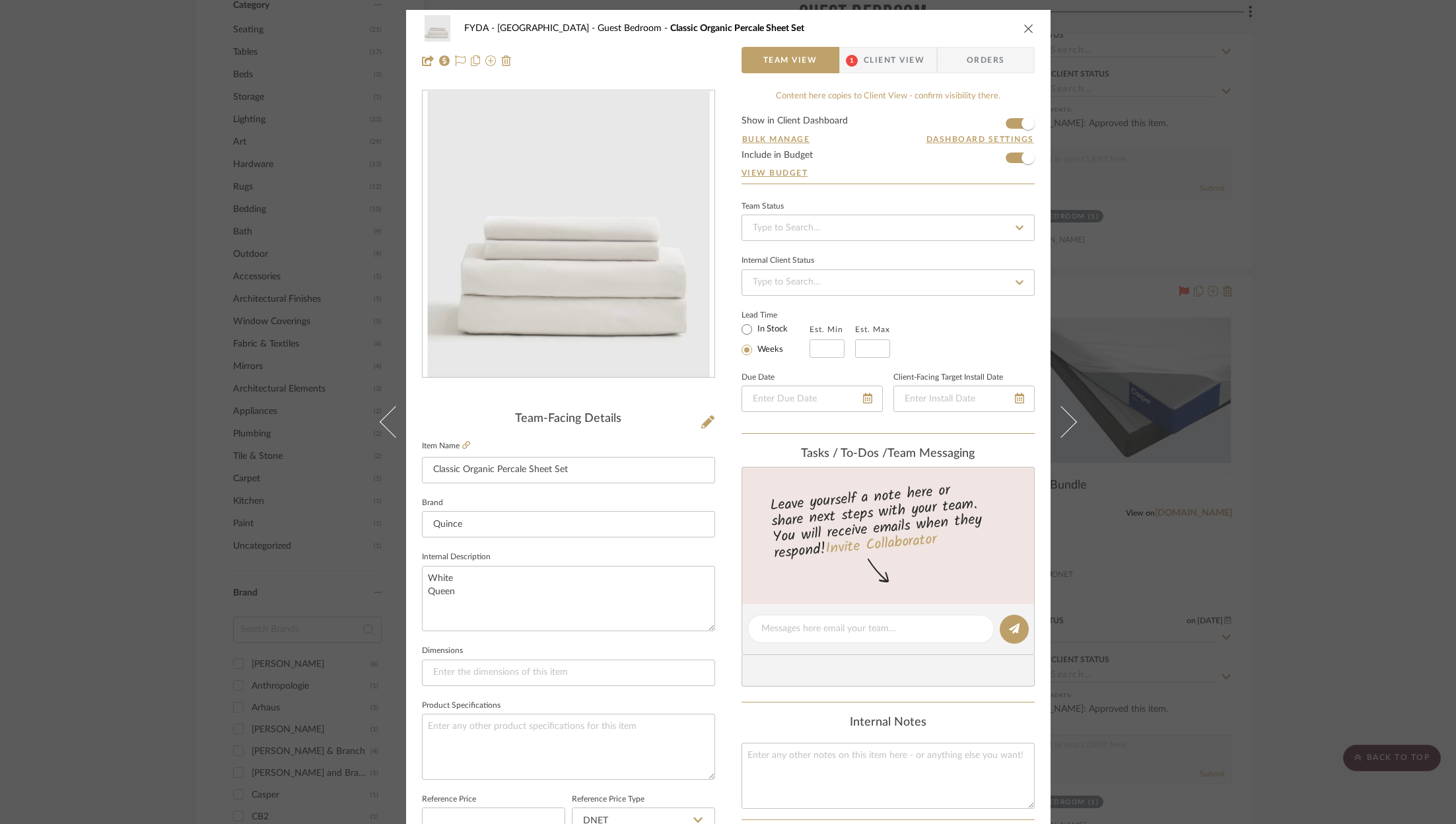
click at [456, 442] on label "Item Name" at bounding box center [445, 446] width 48 height 11
click at [456, 445] on label "Item Name" at bounding box center [445, 446] width 48 height 11
click at [463, 447] on icon at bounding box center [466, 445] width 8 height 8
click at [1344, 373] on div "FYDA - 655 City Park Guest Bedroom Classic Organic Percale Sheet Set Team View …" at bounding box center [728, 412] width 1456 height 824
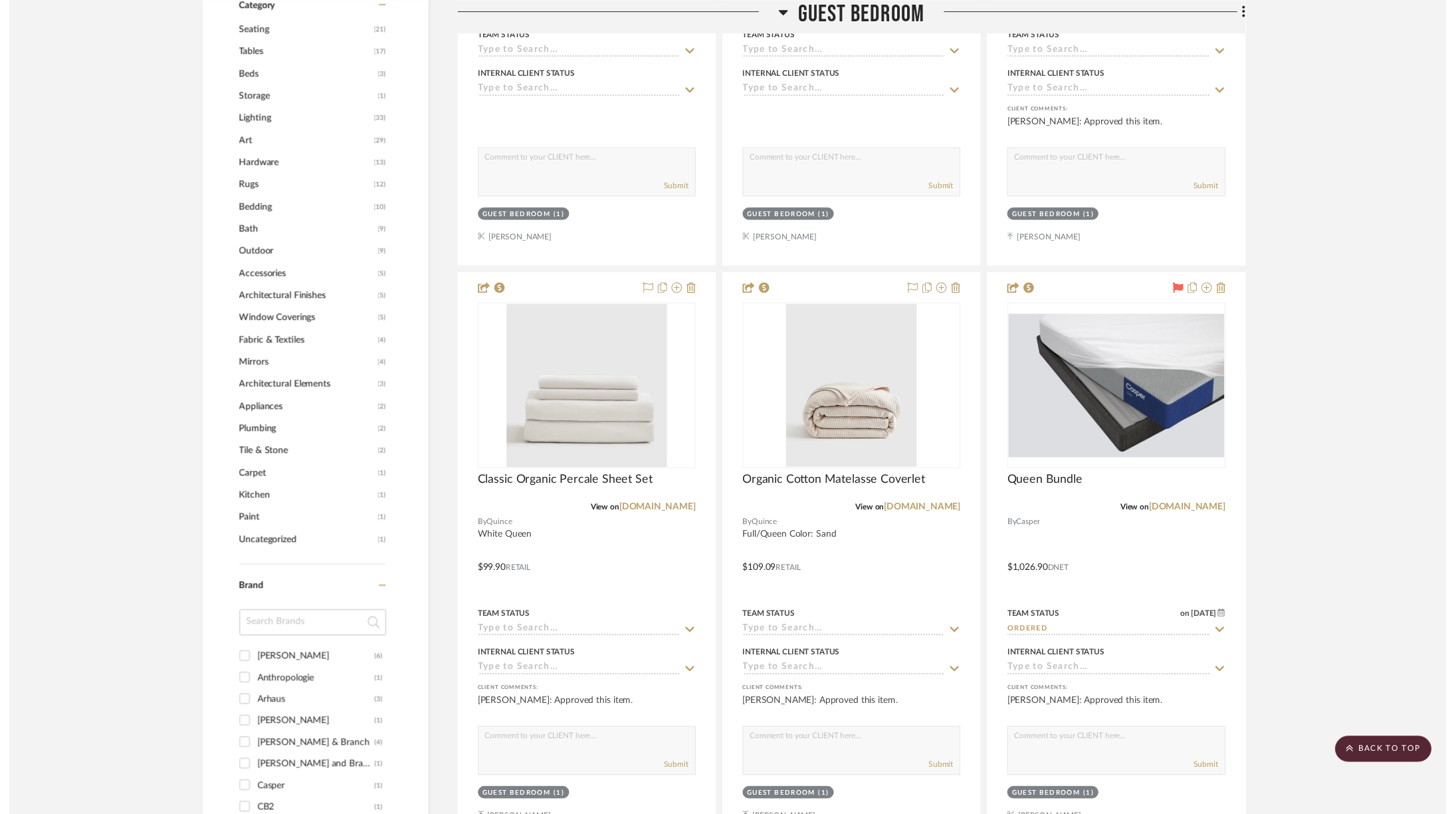
scroll to position [1233, 0]
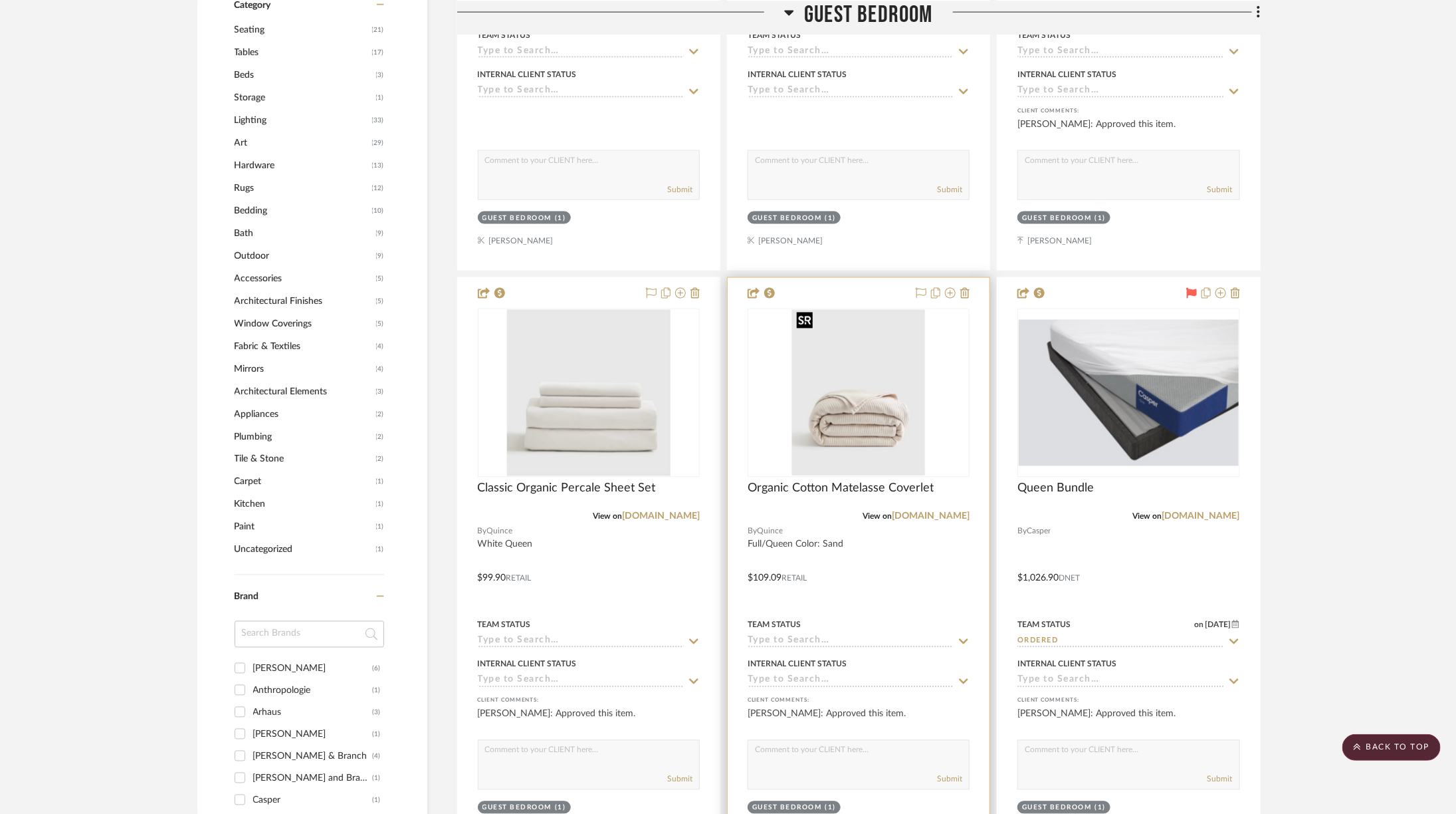
click at [829, 400] on img "0" at bounding box center [858, 392] width 133 height 166
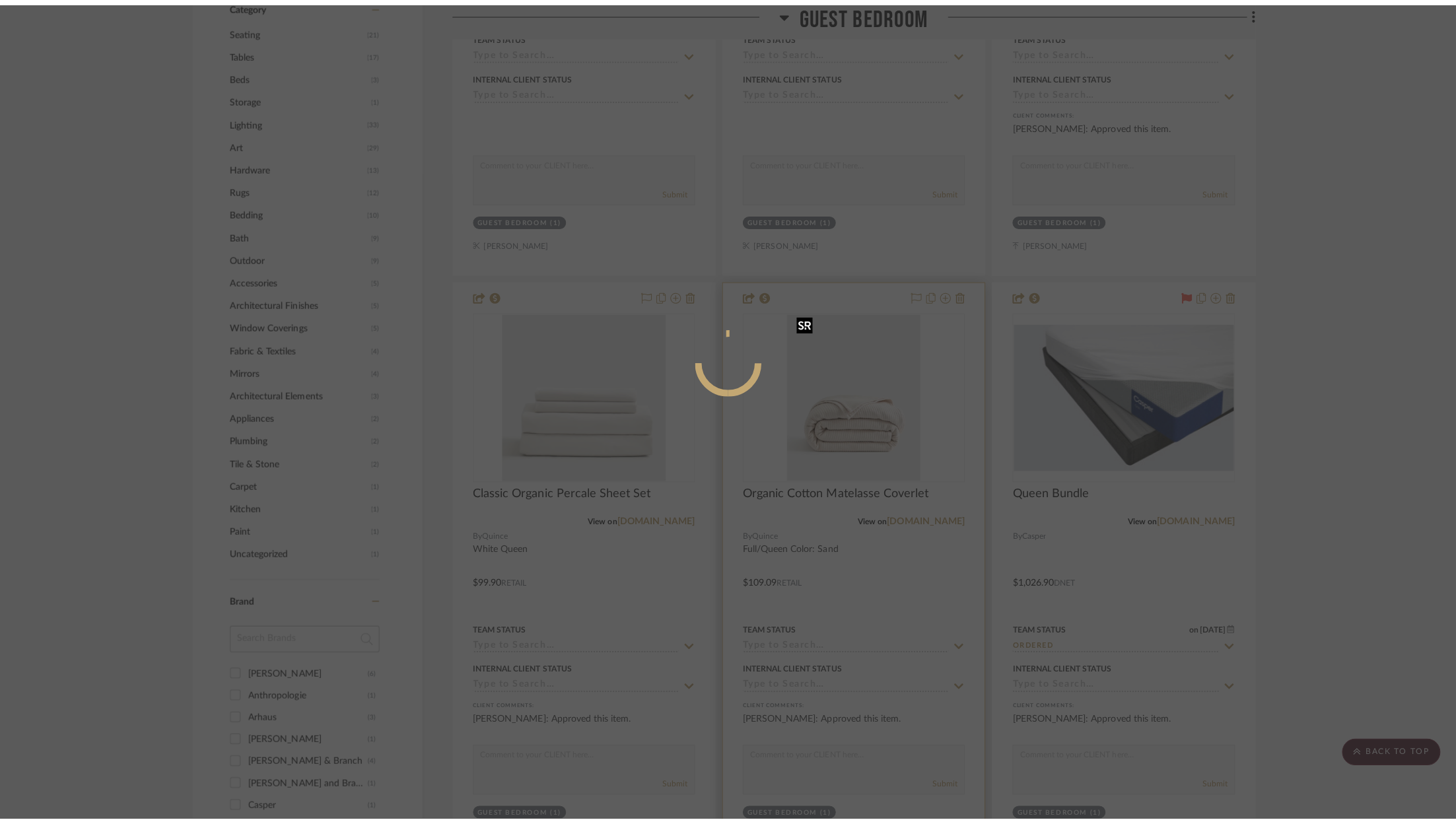
scroll to position [0, 0]
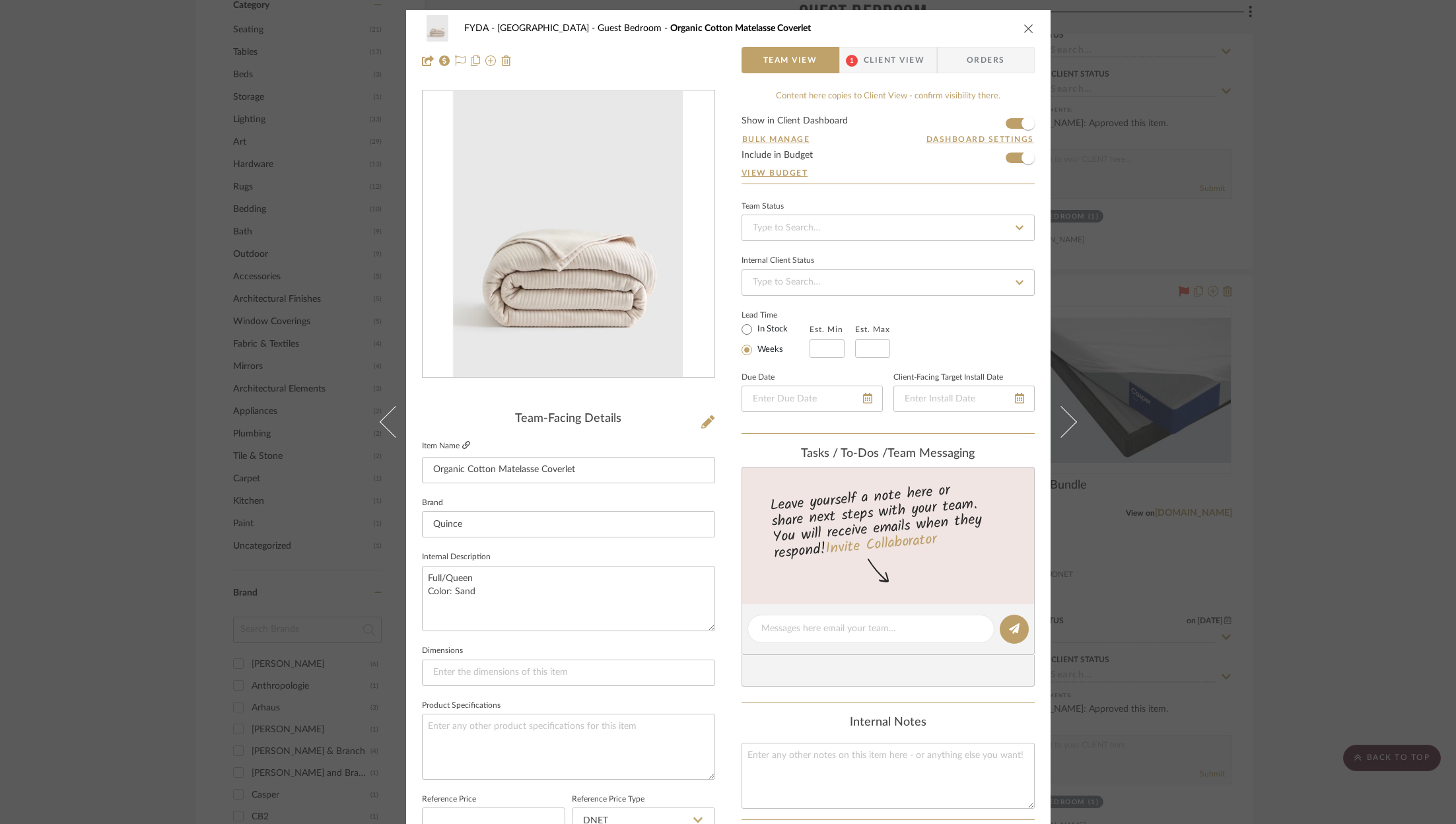
click at [463, 447] on icon at bounding box center [466, 445] width 8 height 8
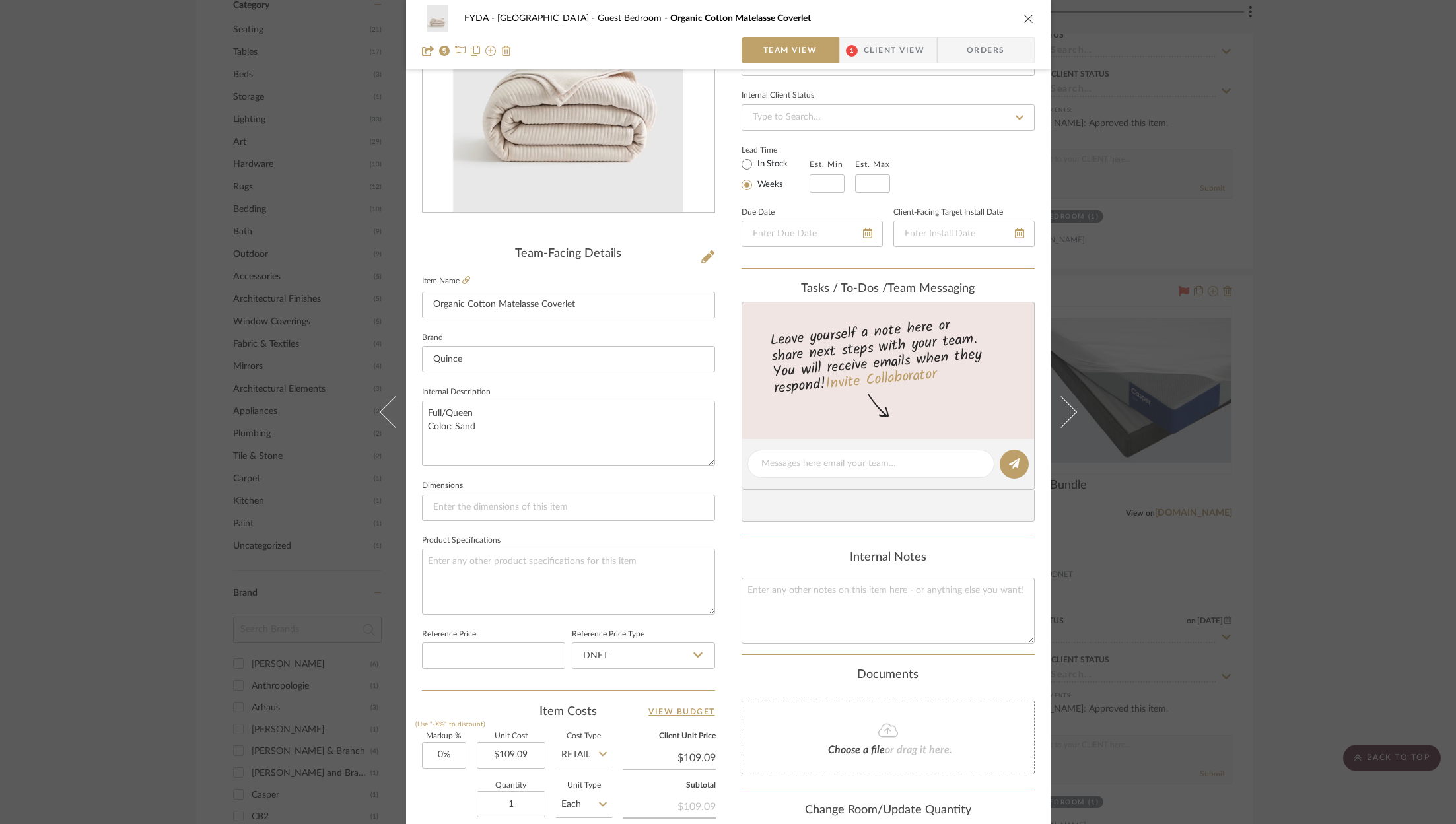
scroll to position [401, 0]
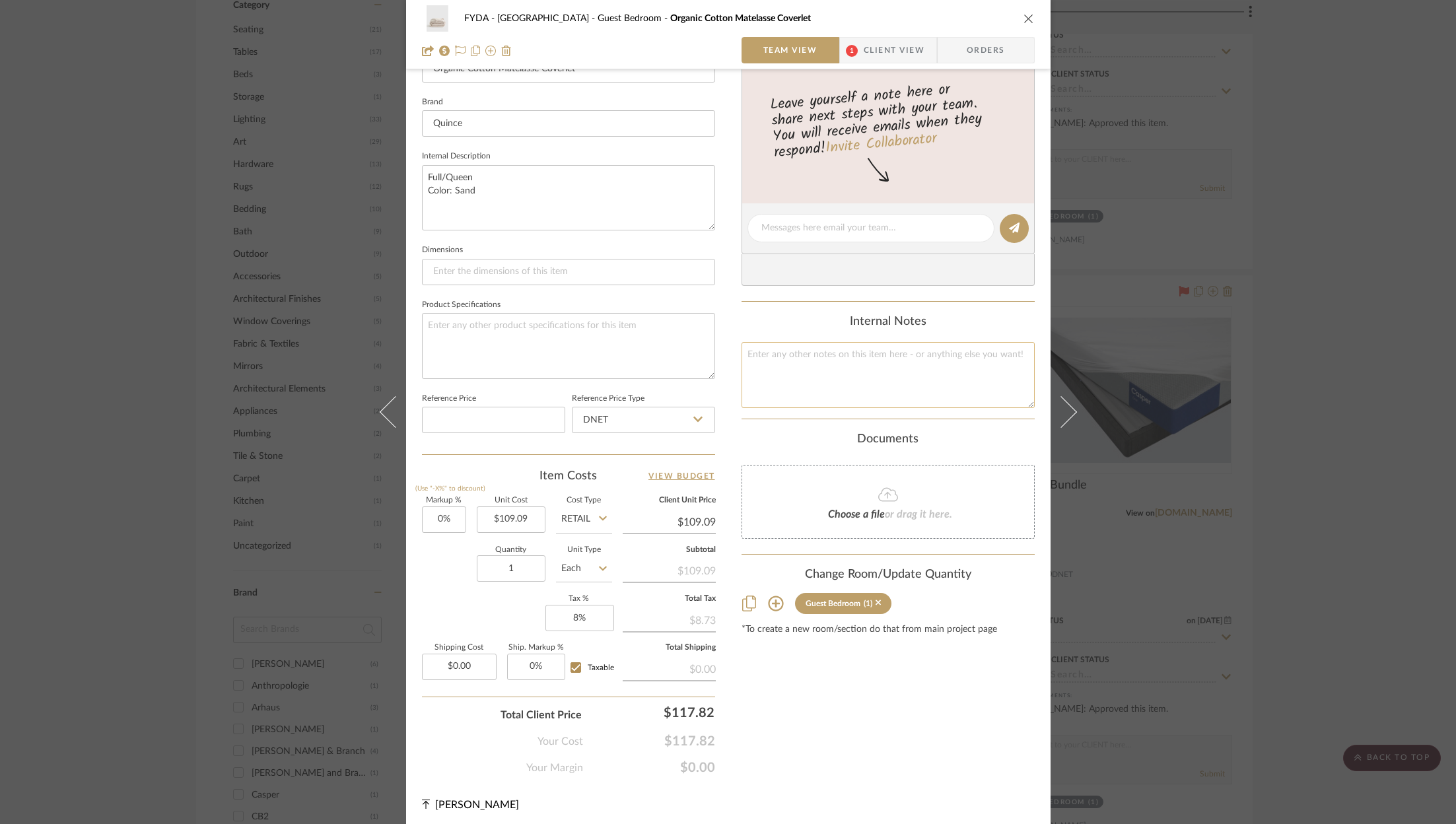
click at [849, 387] on textarea at bounding box center [888, 374] width 293 height 65
type textarea "109.90"
type input "109.09"
click at [515, 523] on input "109.09" at bounding box center [512, 520] width 69 height 27
type input "$87.92"
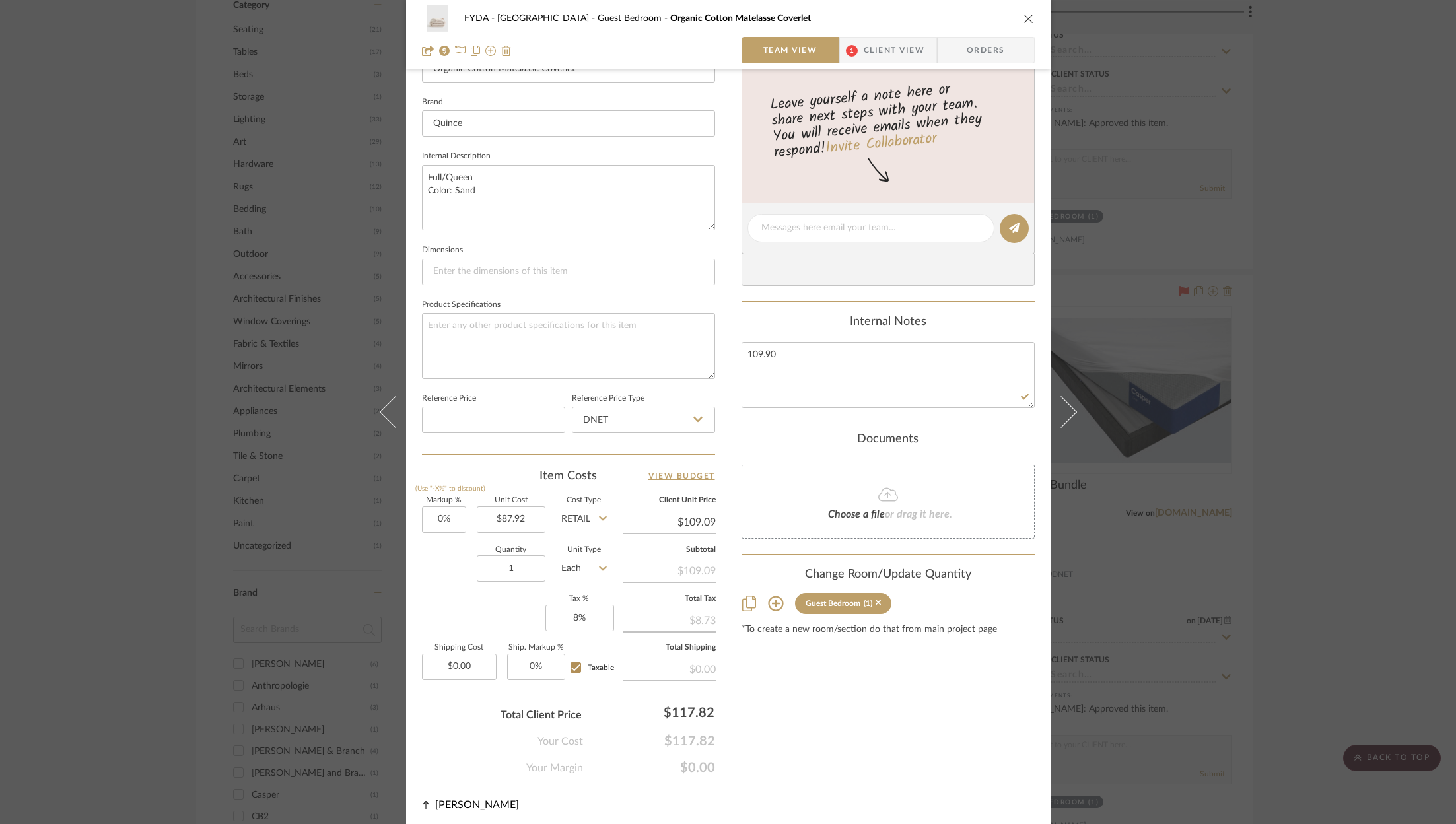
click at [911, 726] on div "Content here copies to Client View - confirm visibility there. Show in Client D…" at bounding box center [888, 232] width 293 height 1087
type input "$87.92"
click at [703, 515] on input "87.92" at bounding box center [669, 523] width 93 height 20
type input "109.90"
type input "25%"
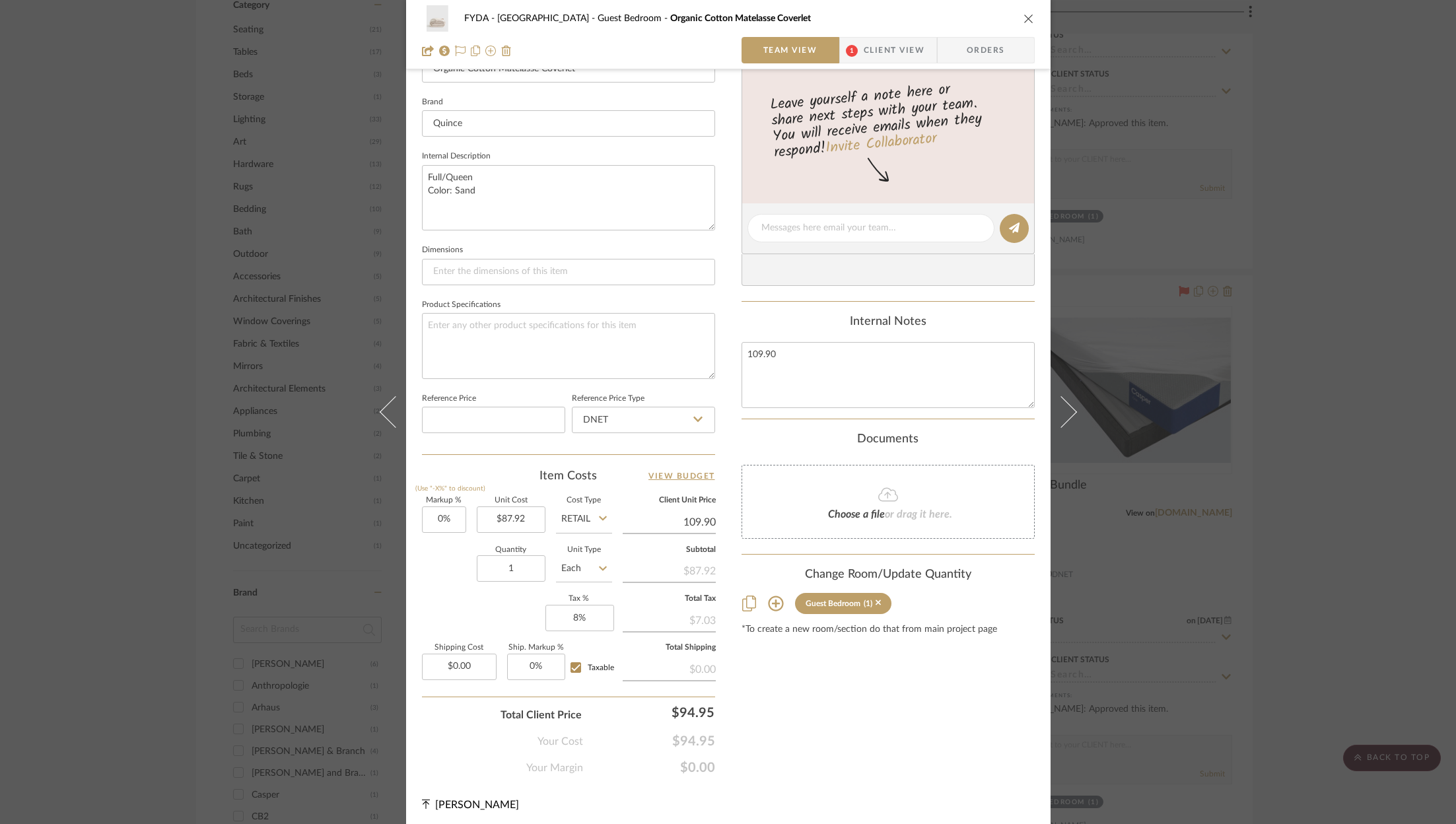
type input "$109.90"
click at [915, 717] on div "Content here copies to Client View - confirm visibility there. Show in Client D…" at bounding box center [888, 232] width 293 height 1087
click at [816, 357] on textarea "109.90" at bounding box center [888, 374] width 293 height 65
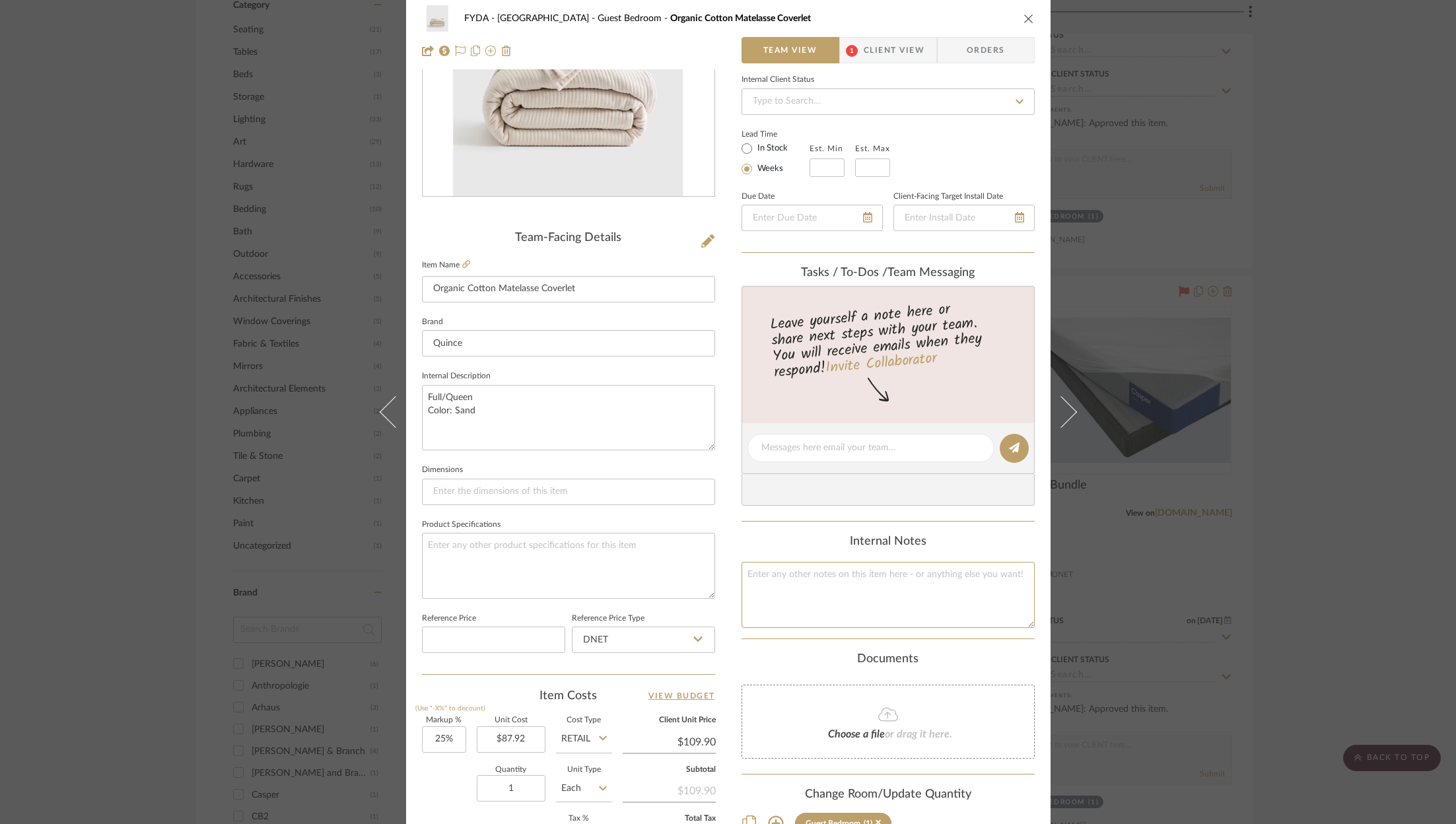
scroll to position [0, 0]
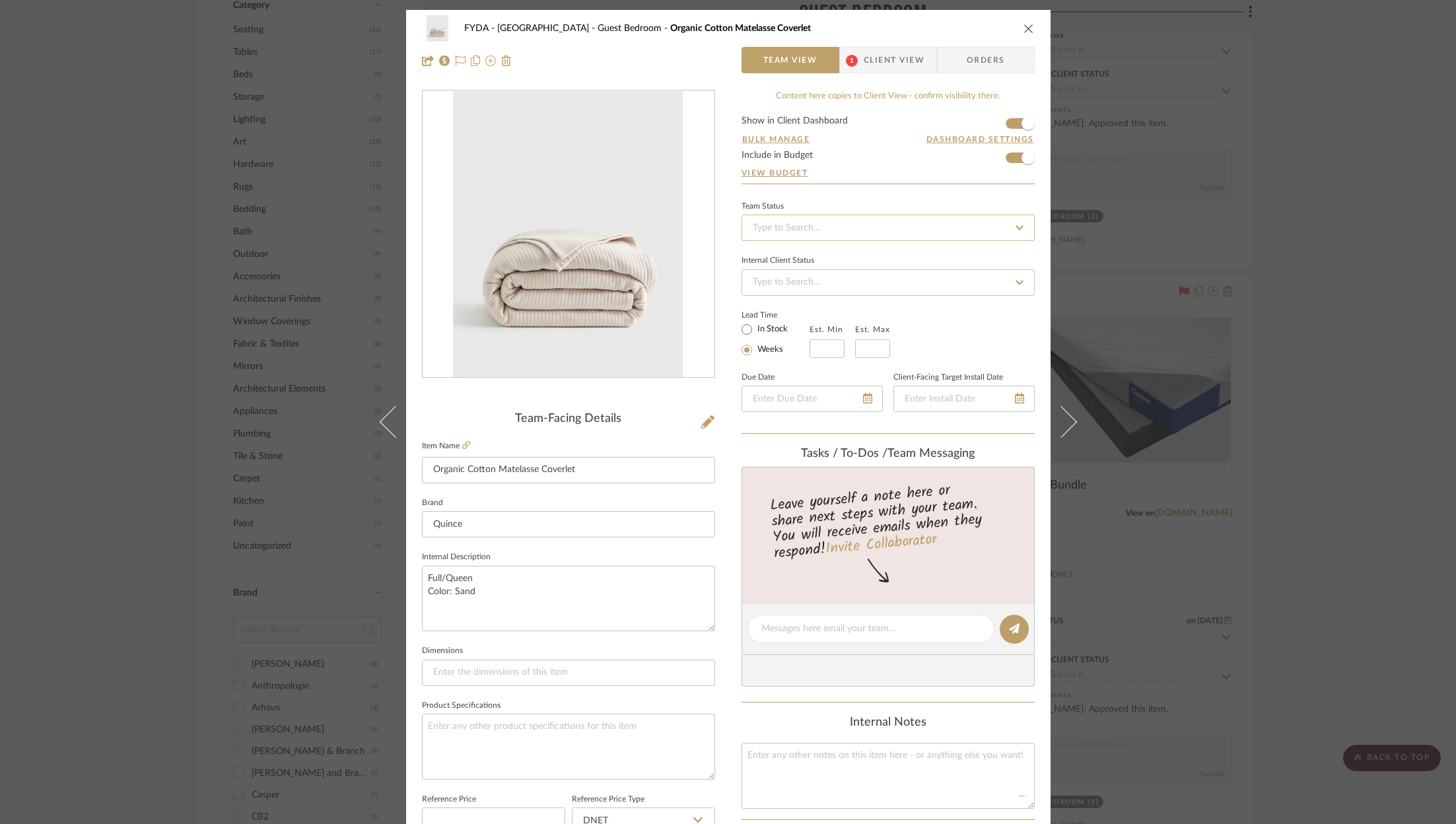
click at [882, 222] on input at bounding box center [888, 227] width 293 height 27
click at [841, 298] on div "Ordered" at bounding box center [883, 295] width 291 height 34
type input "10/3/2025"
type input "Ordered"
type input "10/3/2025"
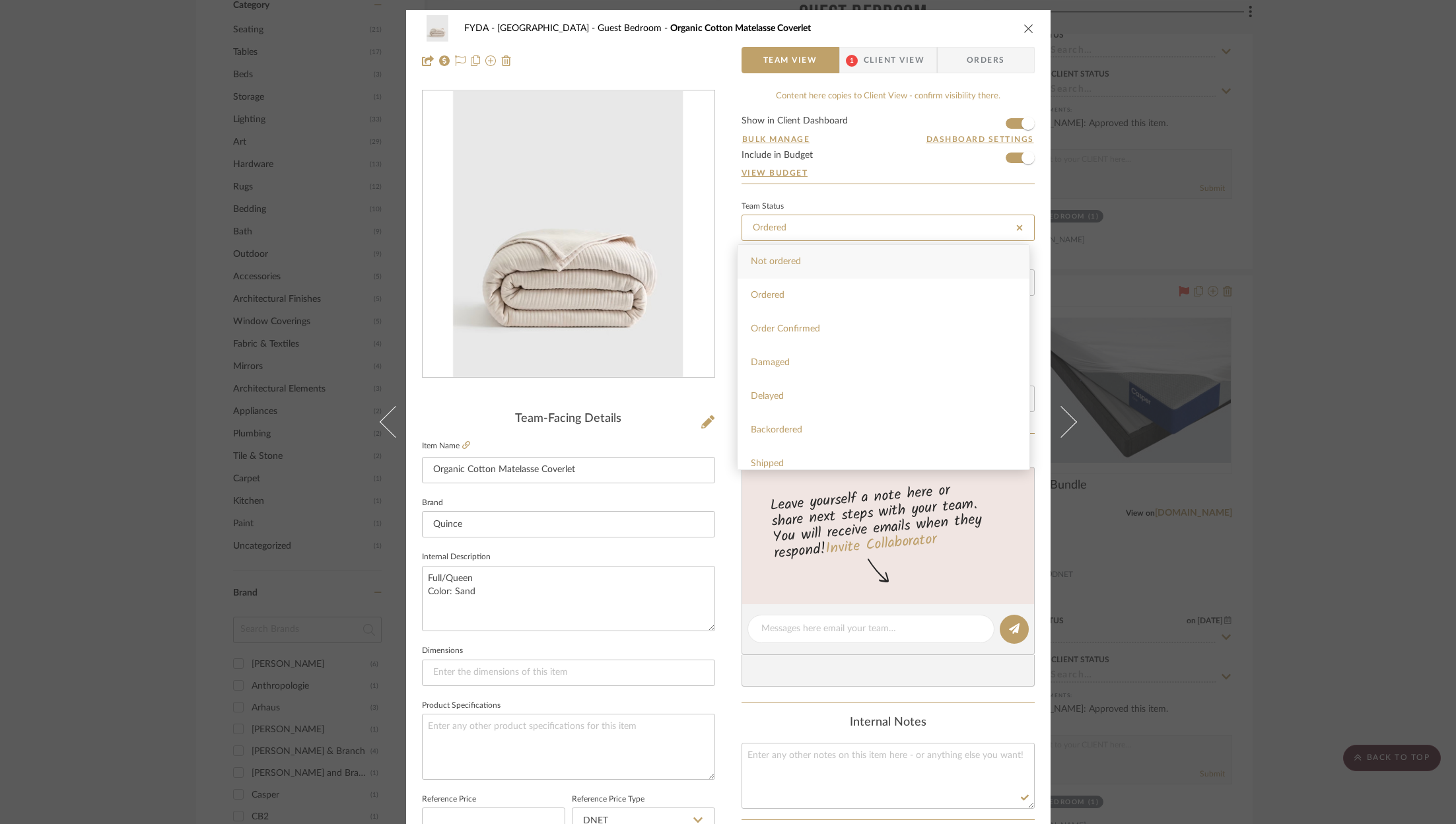
type input "Ordered"
click at [457, 58] on icon at bounding box center [459, 60] width 11 height 11
click at [1023, 27] on icon "close" at bounding box center [1028, 28] width 11 height 11
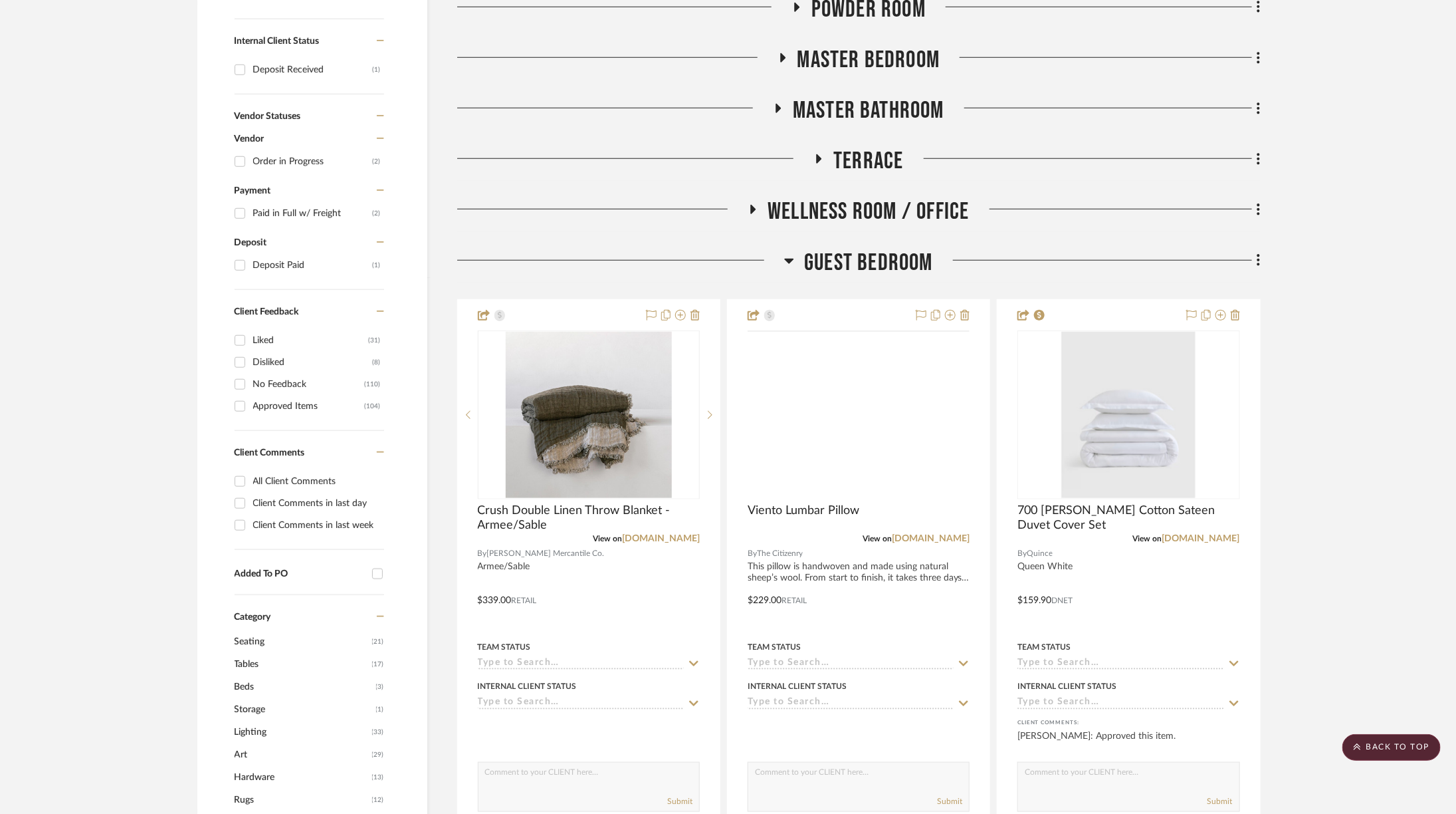
scroll to position [649, 0]
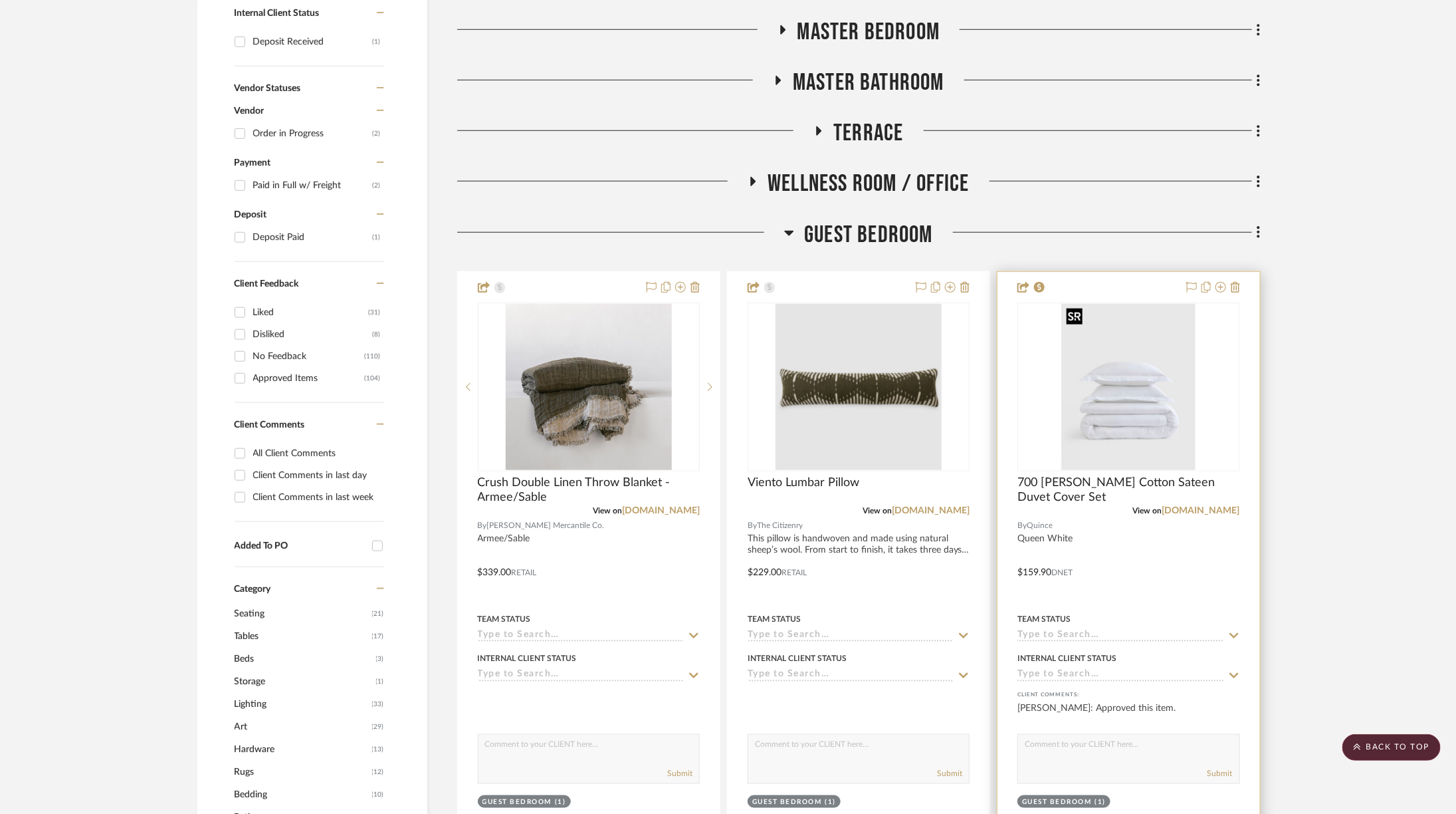
click at [1079, 339] on img "0" at bounding box center [1128, 386] width 134 height 166
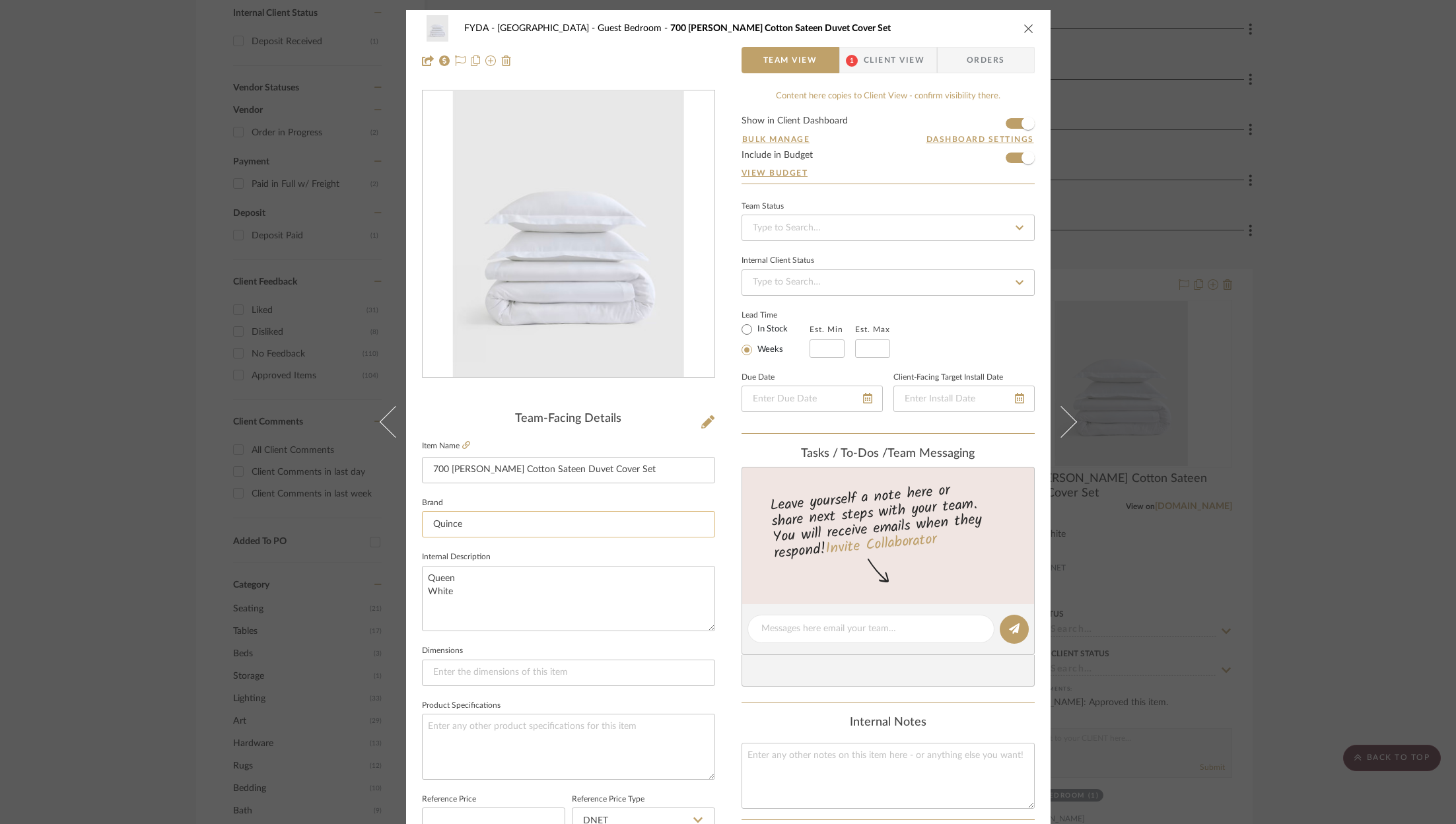
scroll to position [401, 0]
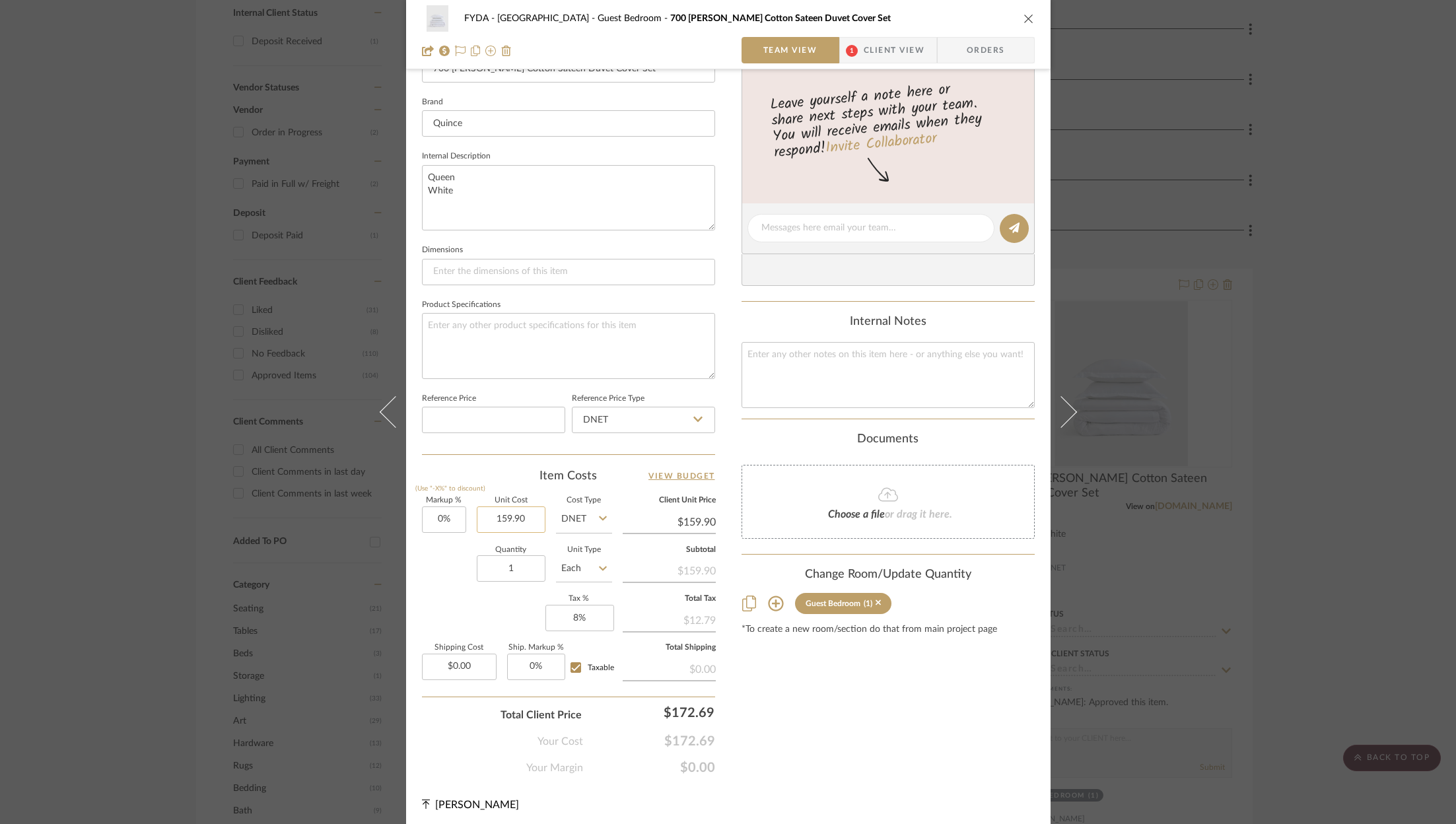
click at [511, 518] on input "159.90" at bounding box center [512, 520] width 69 height 27
type input "$127.92"
click at [467, 605] on div "Markup % (Use "-X%" to discount) 0% Unit Cost $127.92 Cost Type DNET Client Uni…" at bounding box center [568, 593] width 293 height 193
type input "$127.92"
click at [440, 509] on input "0" at bounding box center [444, 520] width 44 height 27
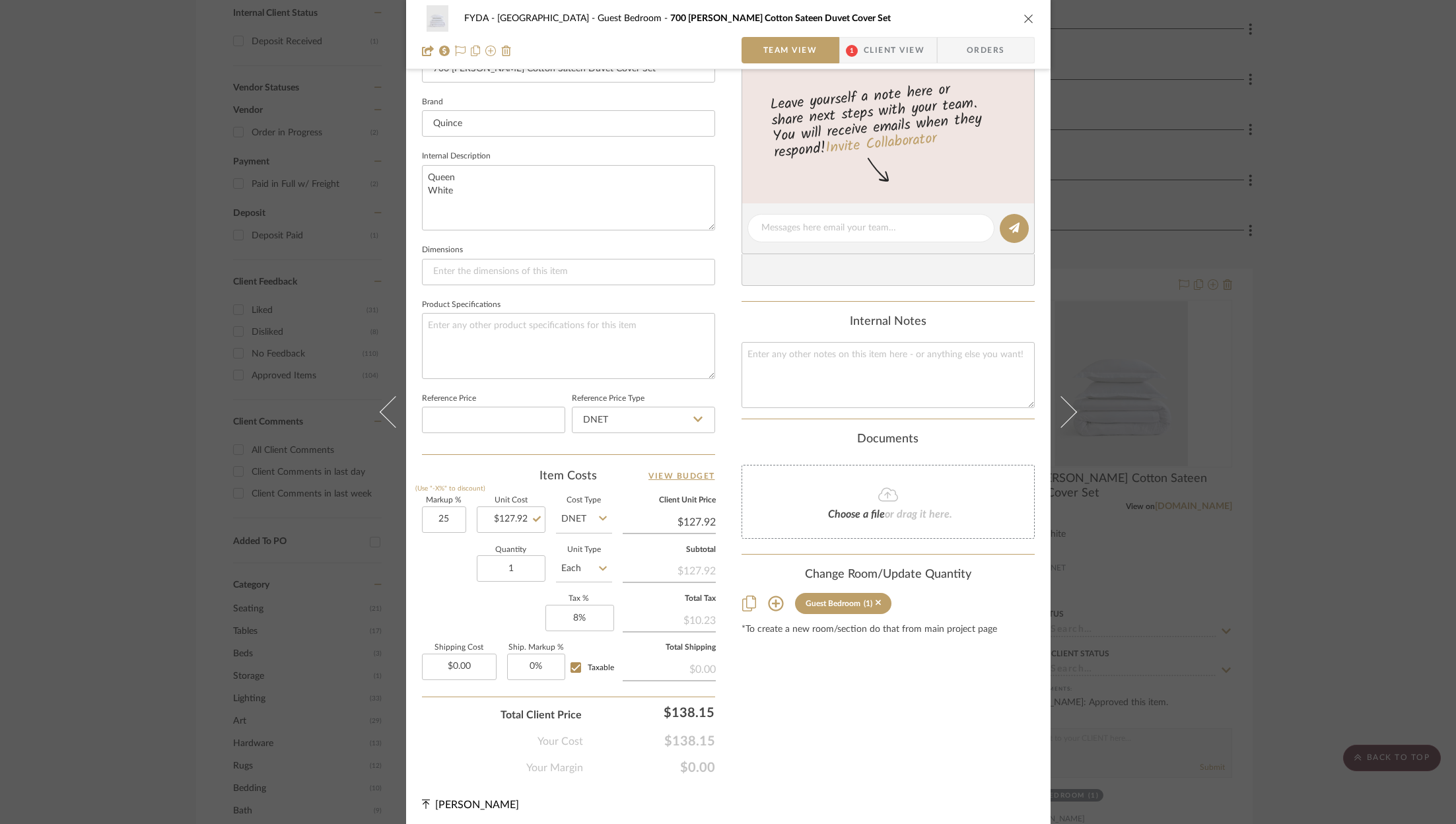
type input "25%"
click at [453, 585] on div "Quantity 1 Unit Type Each" at bounding box center [517, 569] width 190 height 46
type input "$159.90"
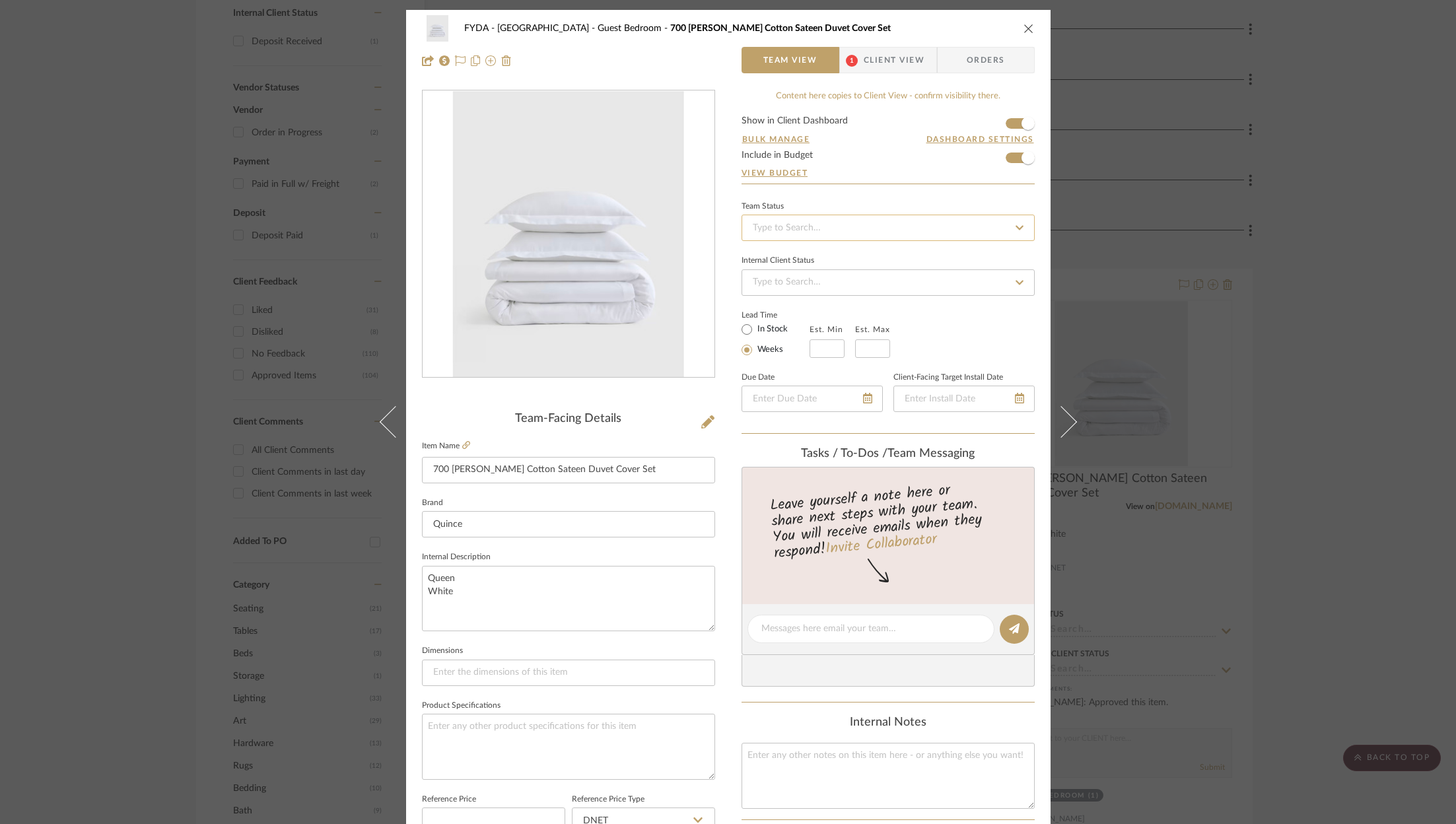
click at [935, 214] on input at bounding box center [888, 227] width 293 height 27
click at [840, 293] on div "Ordered" at bounding box center [883, 295] width 291 height 34
type input "10/3/2025"
type input "Ordered"
type input "10/3/2025"
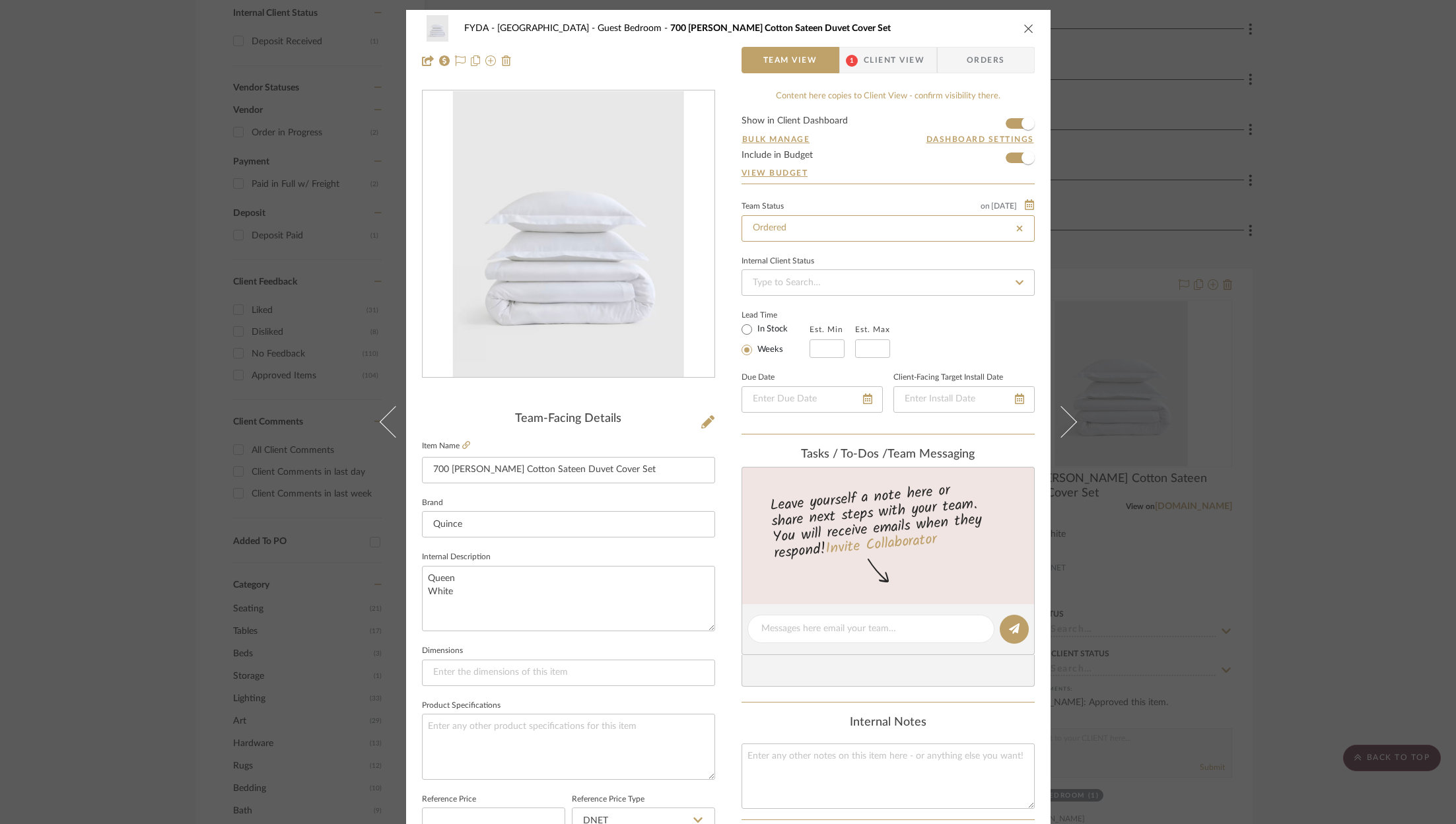
type input "Ordered"
click at [458, 58] on icon at bounding box center [459, 60] width 11 height 11
click at [1023, 27] on icon "close" at bounding box center [1028, 28] width 11 height 11
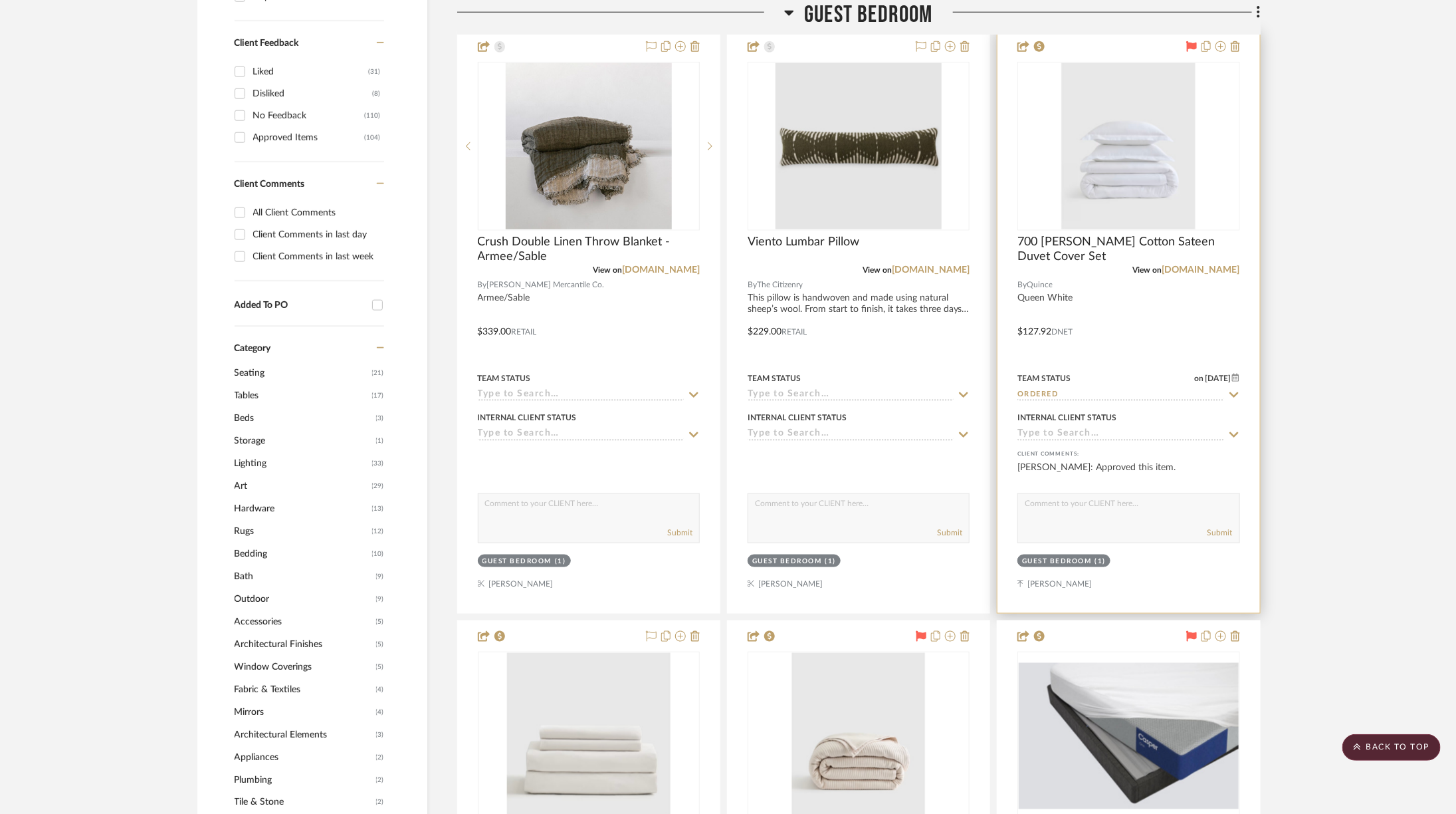
scroll to position [907, 0]
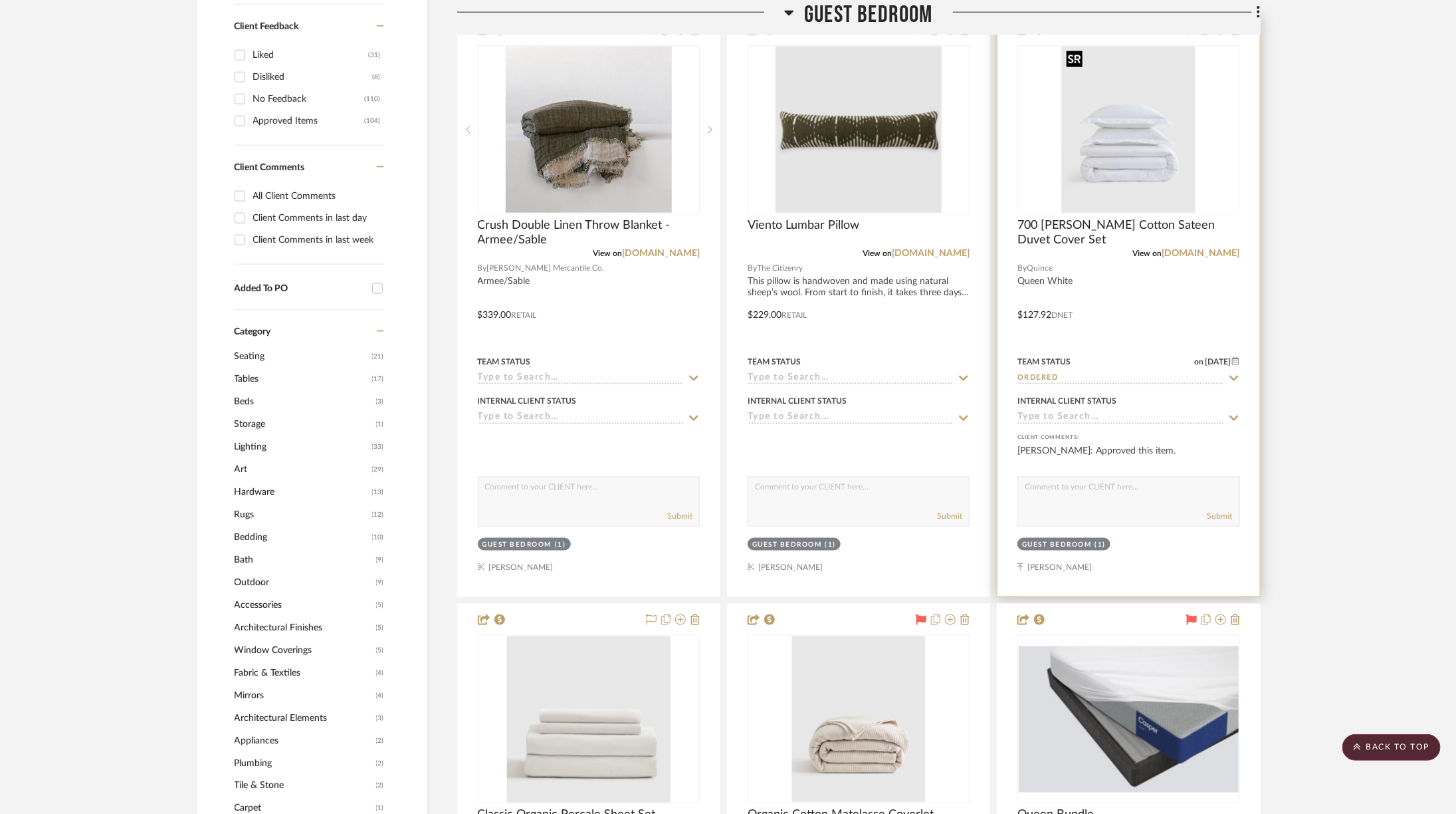
click at [1130, 162] on img "0" at bounding box center [1128, 129] width 134 height 166
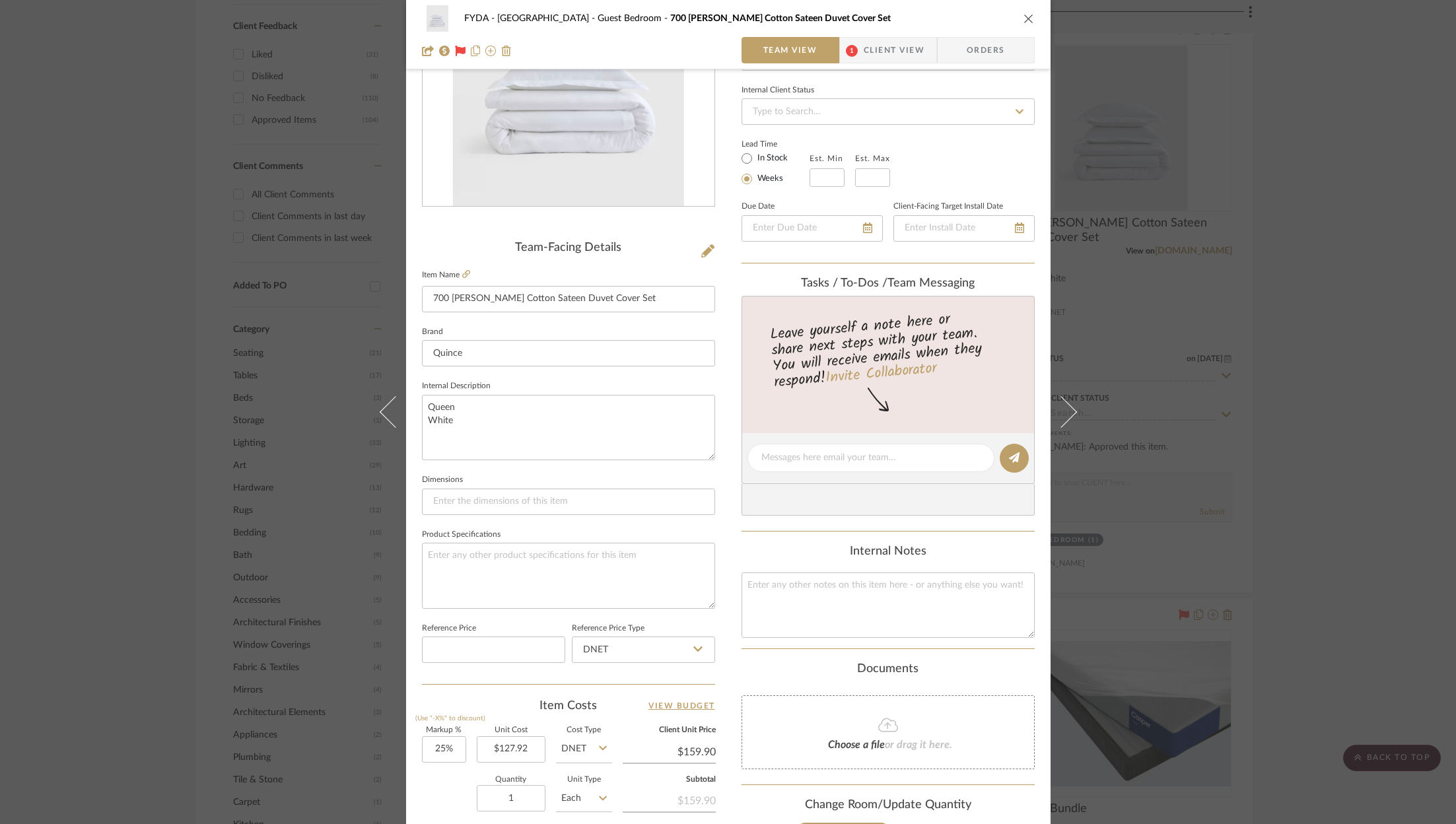
scroll to position [401, 0]
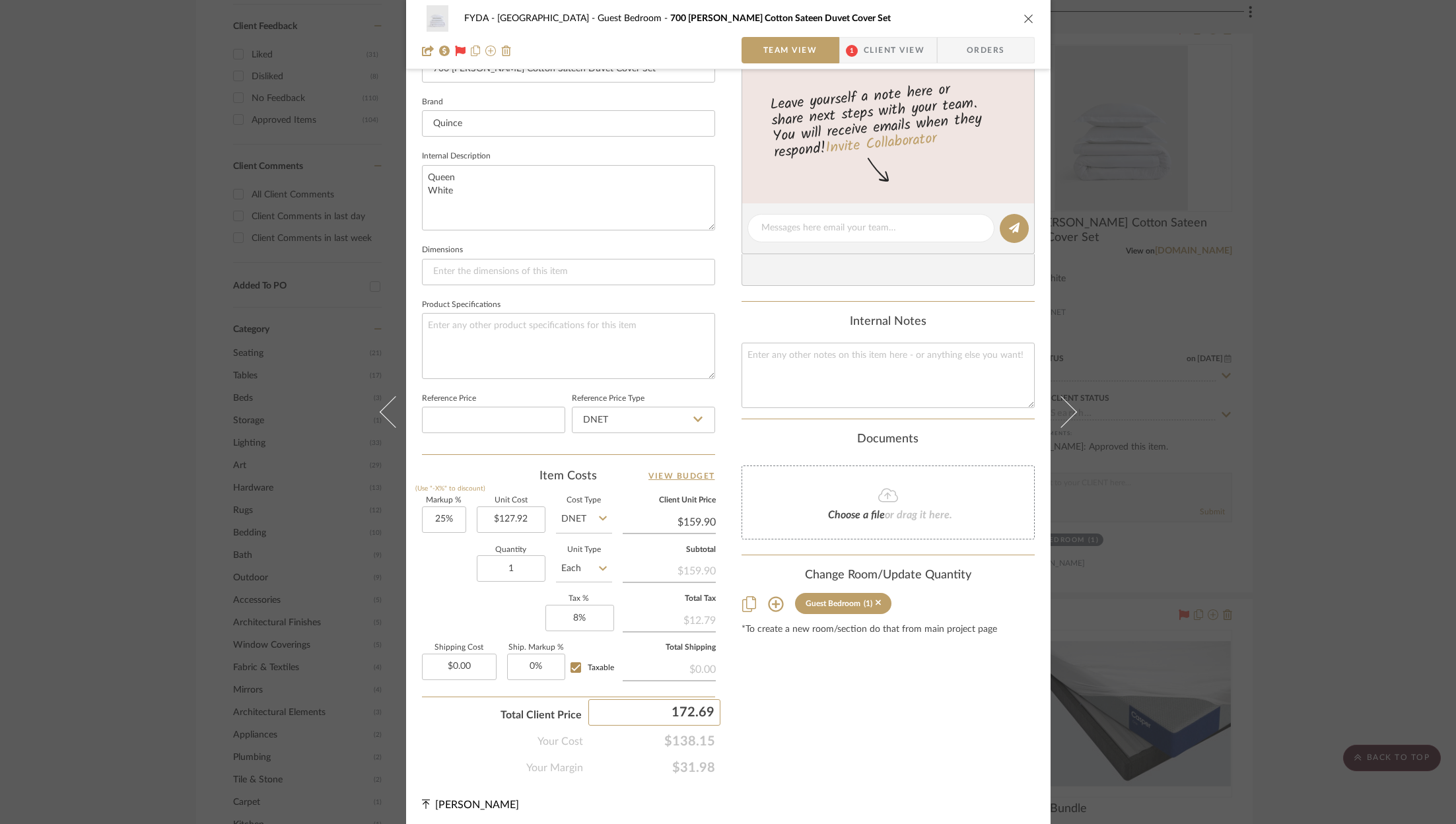
click at [855, 750] on div "Content here copies to Client View - confirm visibility there. Show in Client D…" at bounding box center [888, 232] width 293 height 1087
click at [1027, 10] on div "FYDA - 655 City Park Guest Bedroom 700 TC Giza Cotton Sateen Duvet Cover Set" at bounding box center [728, 18] width 612 height 27
click at [1026, 17] on icon "close" at bounding box center [1028, 18] width 11 height 11
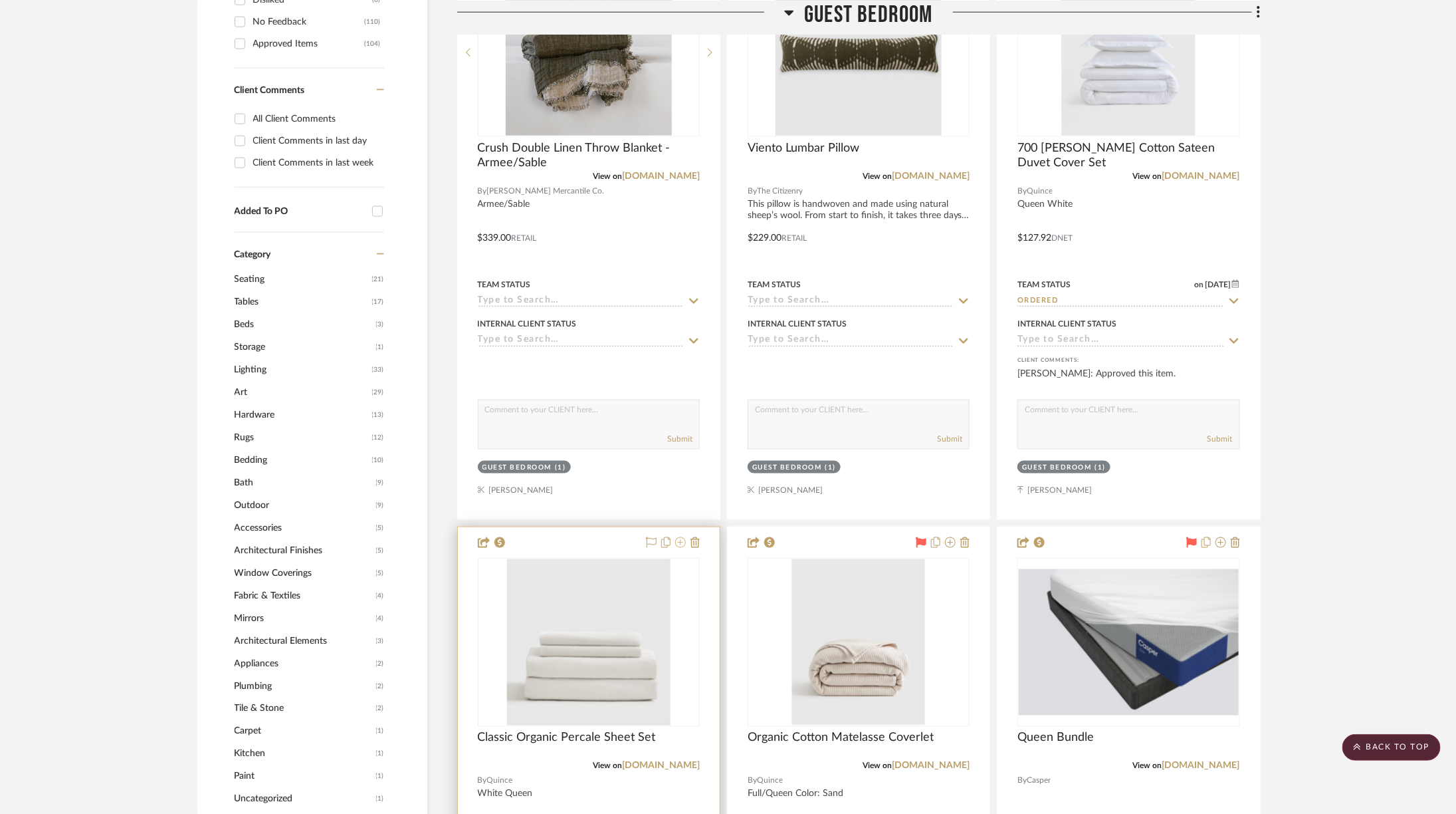
scroll to position [894, 0]
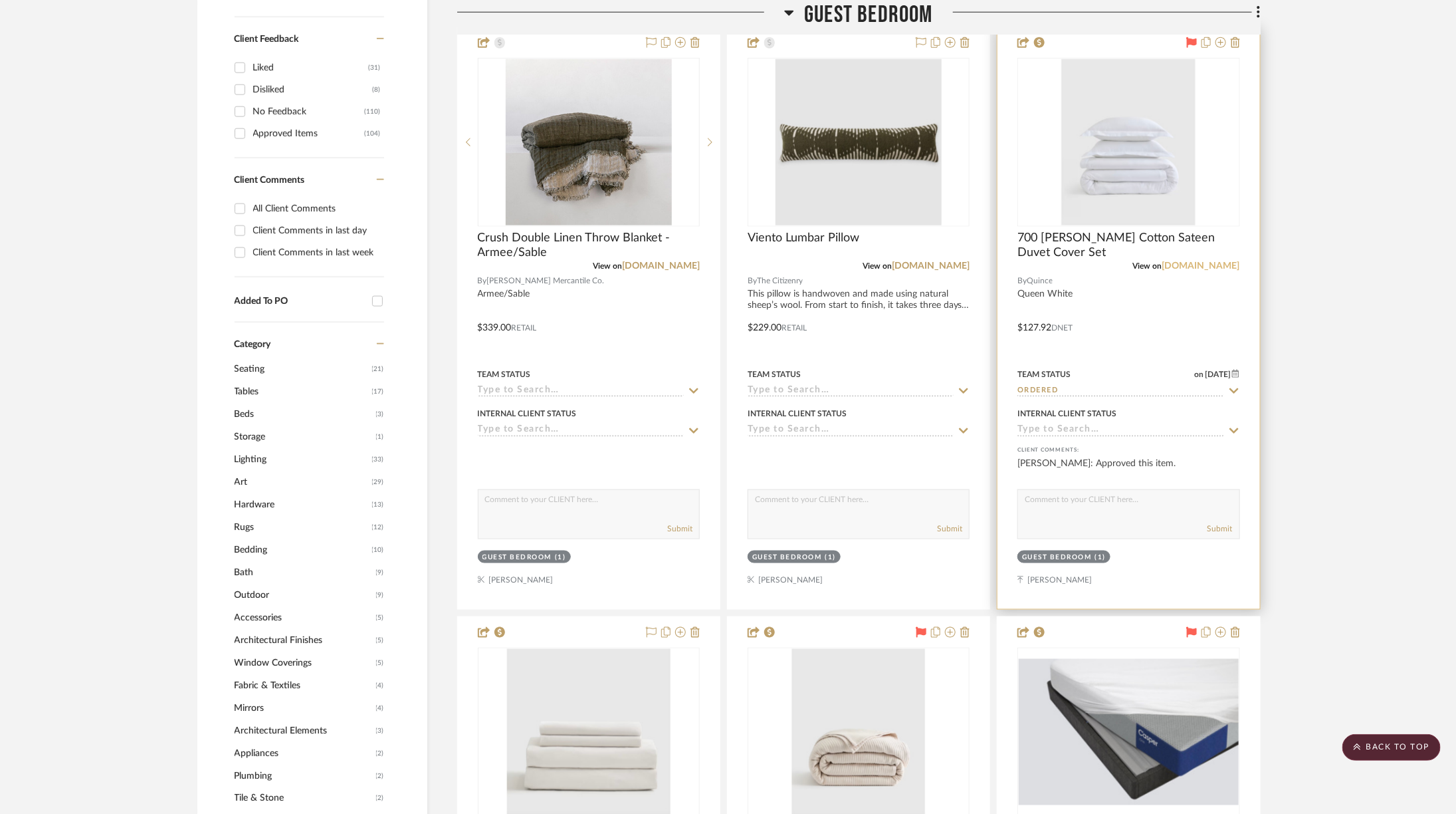
click at [1211, 268] on link "quince.com" at bounding box center [1201, 266] width 78 height 9
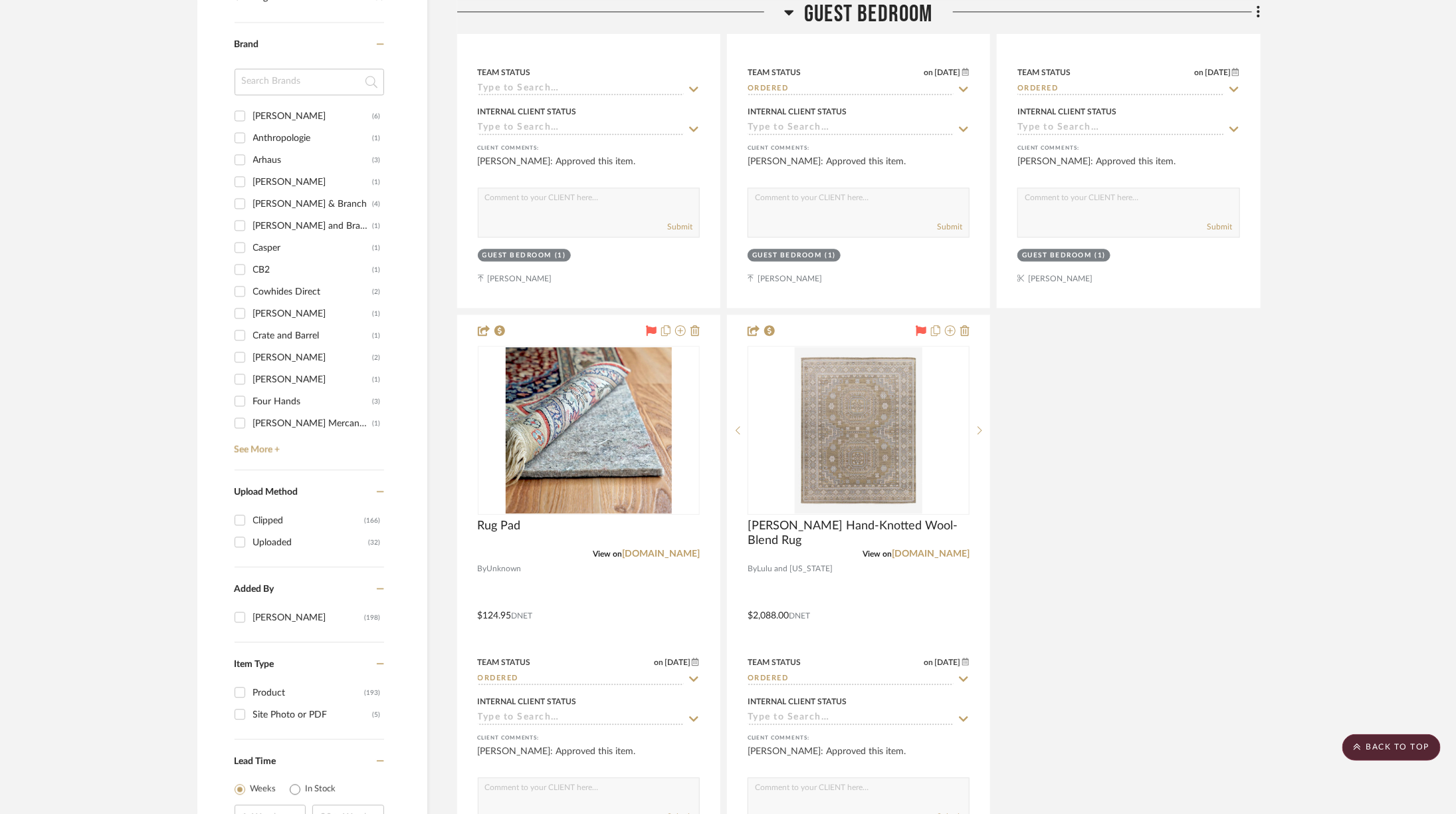
scroll to position [2094, 0]
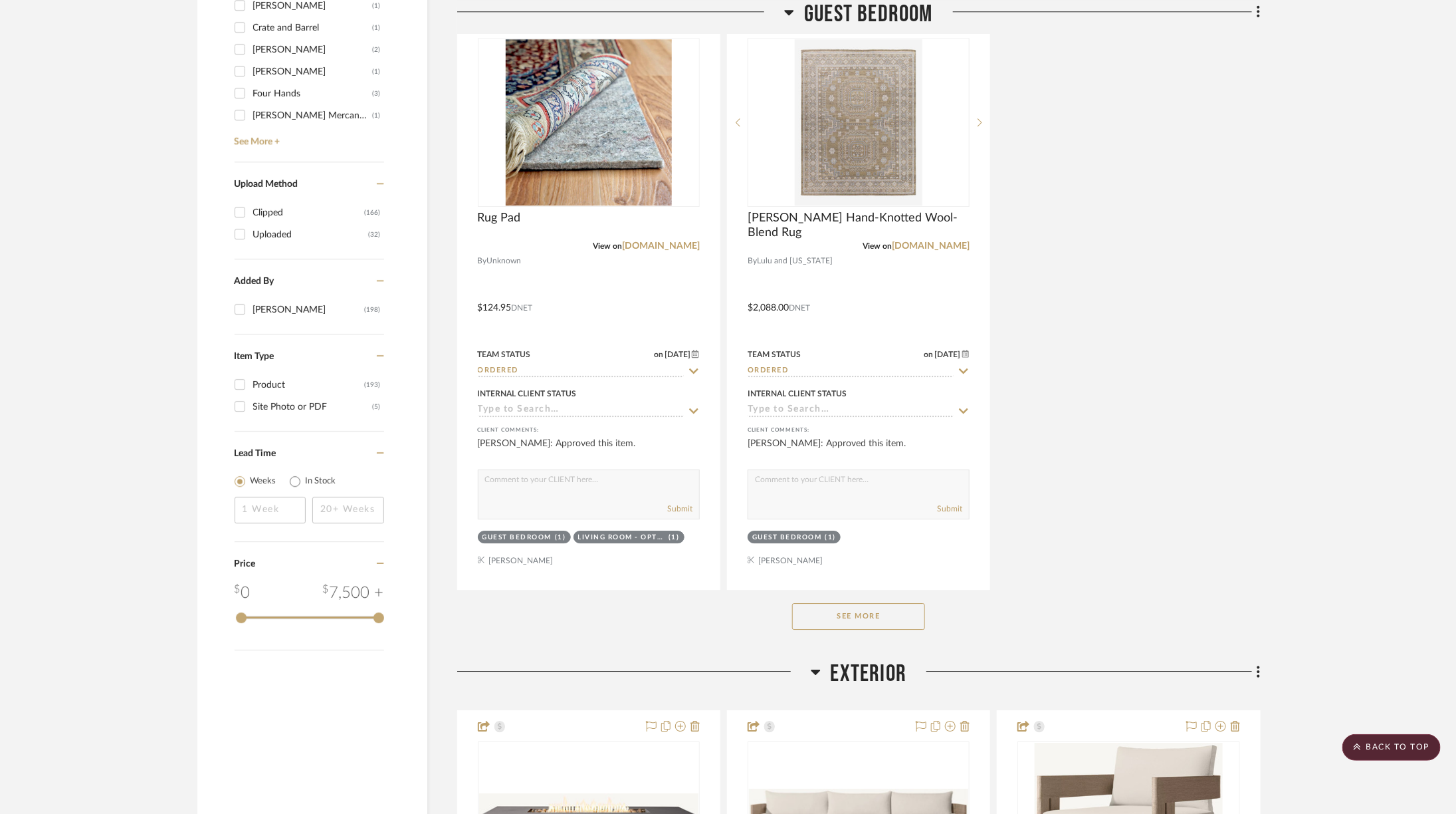
click at [880, 608] on button "See More" at bounding box center [859, 616] width 133 height 27
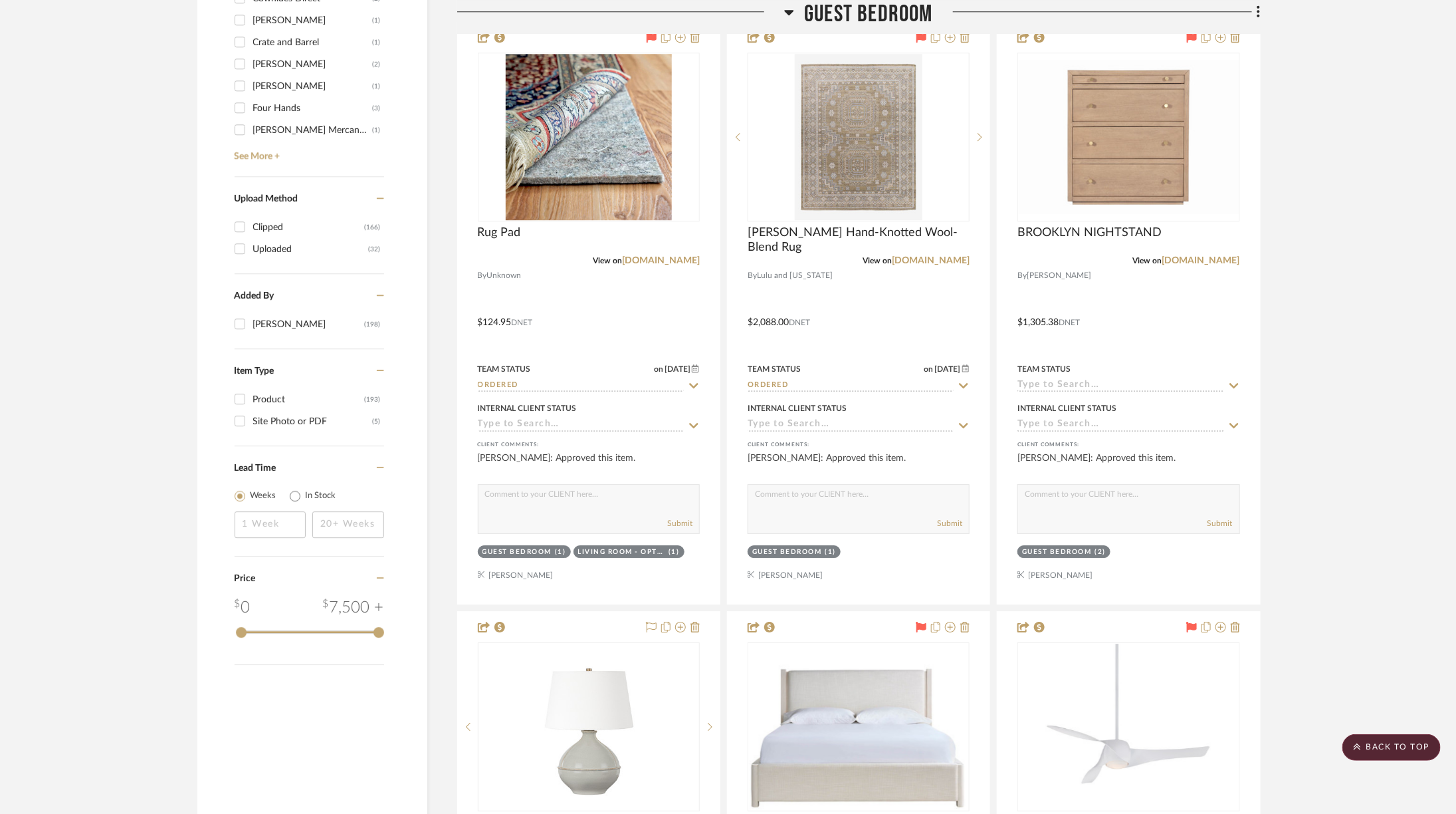
scroll to position [1959, 0]
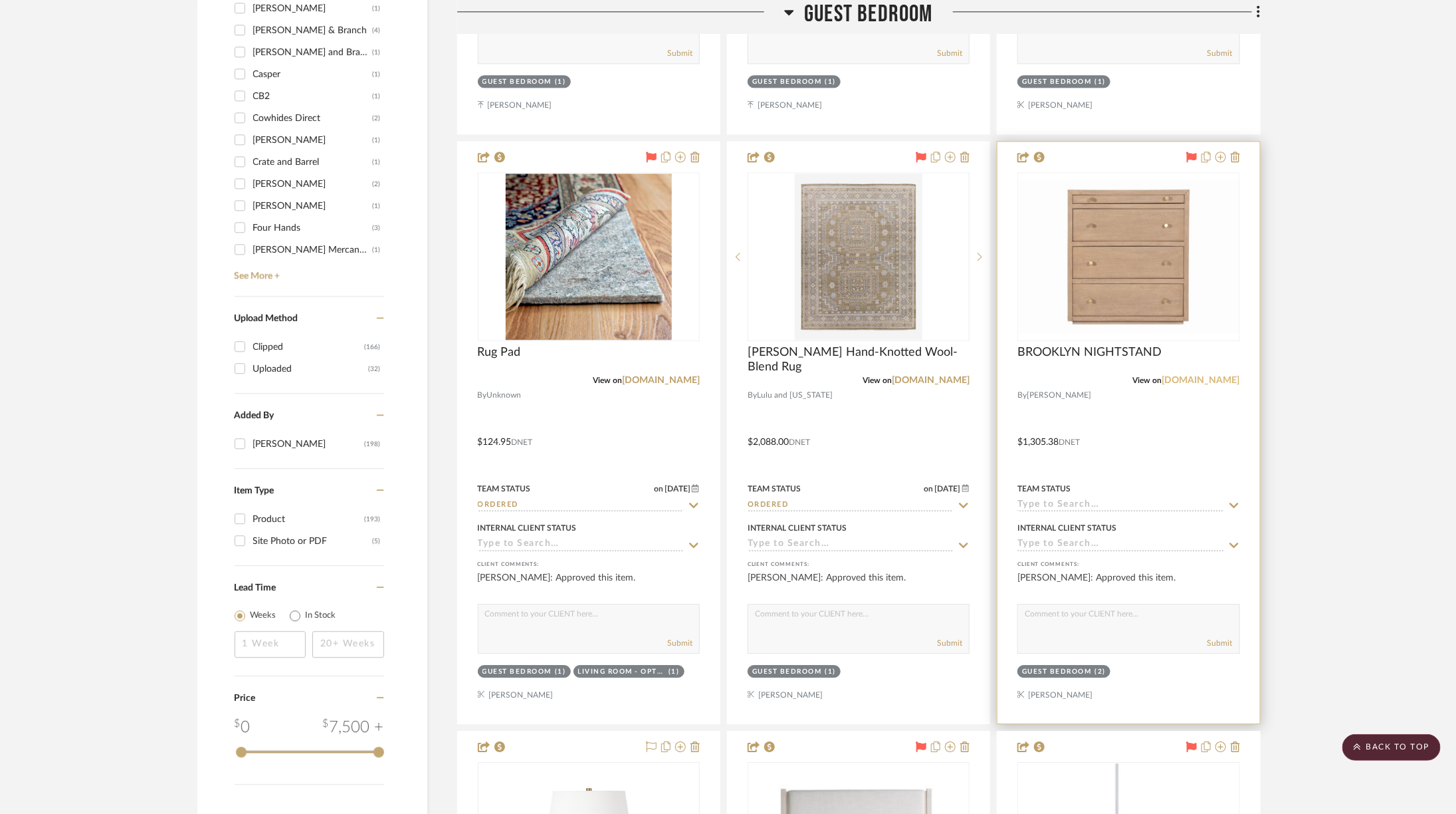
click at [1203, 376] on link "[DOMAIN_NAME]" at bounding box center [1201, 380] width 78 height 9
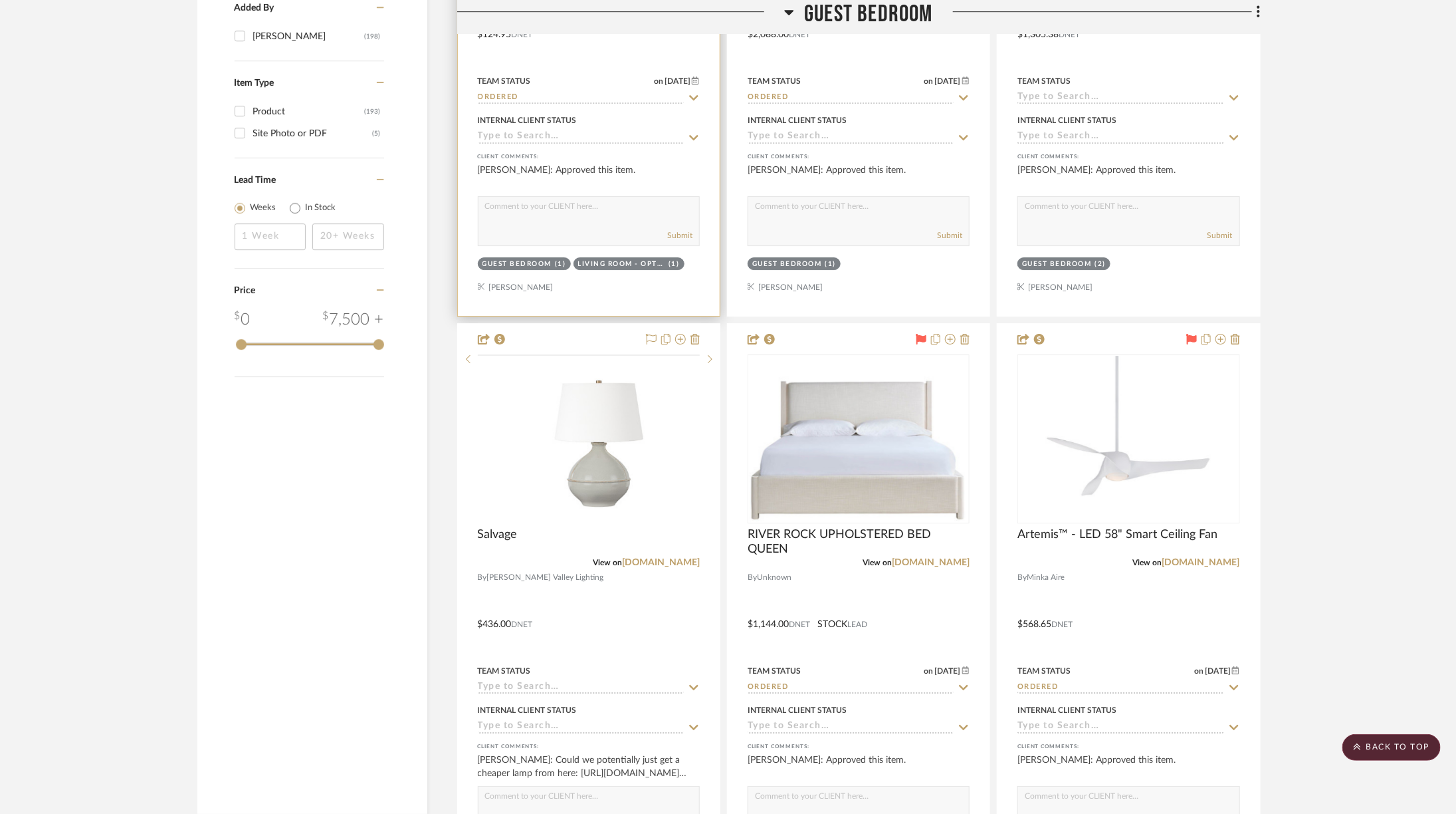
scroll to position [2454, 0]
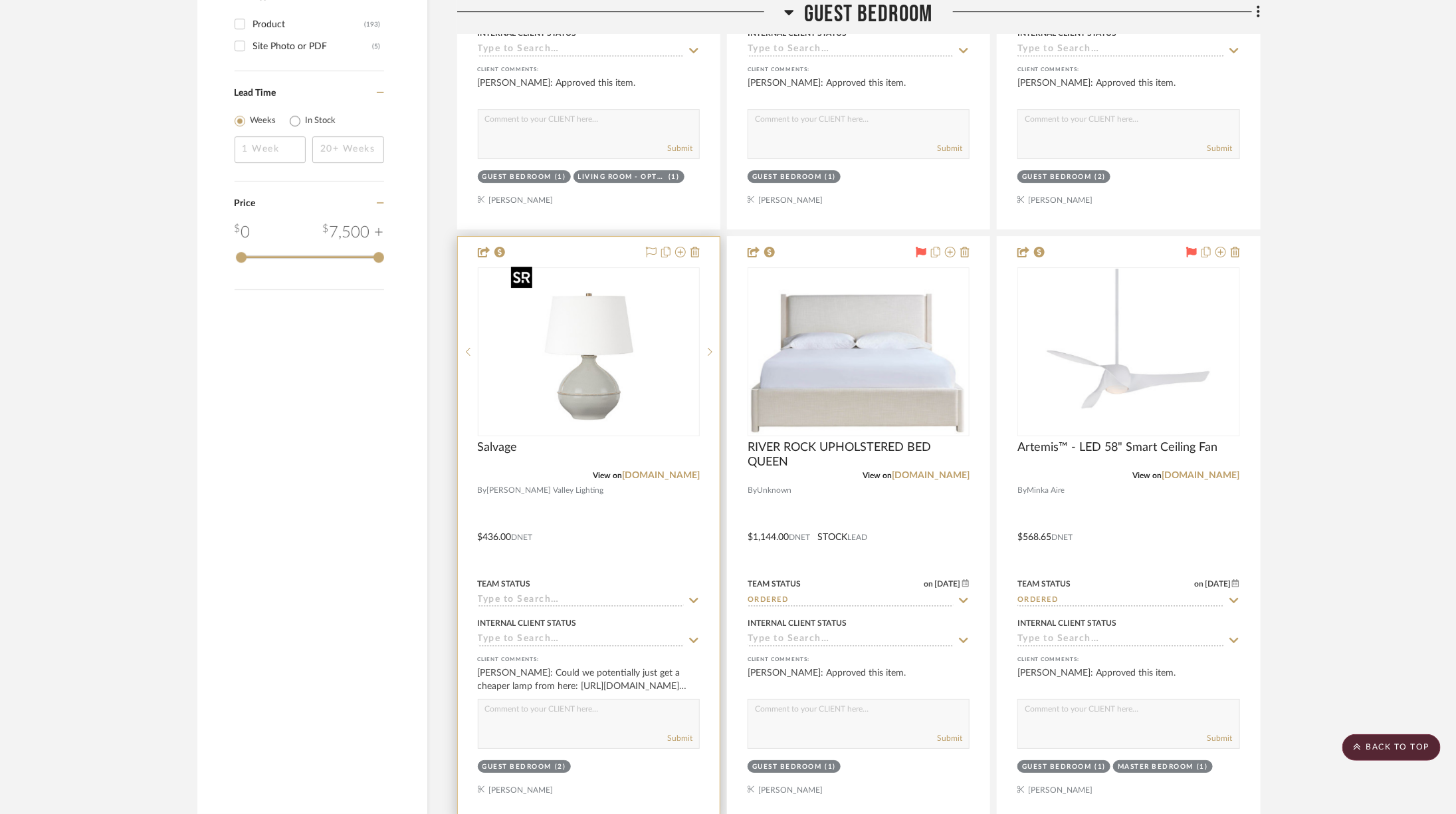
click at [0, 0] on img at bounding box center [0, 0] width 0 height 0
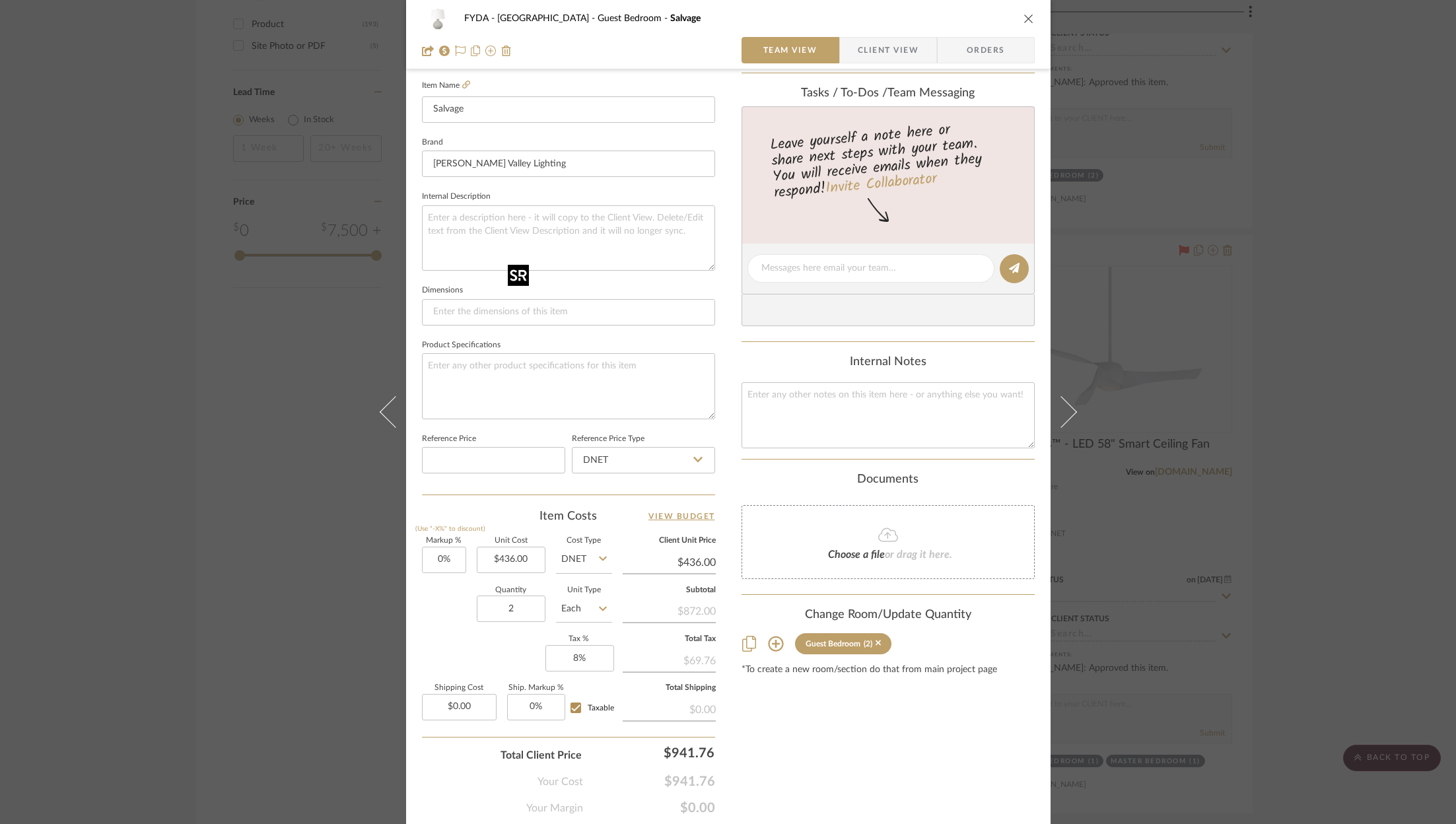
scroll to position [401, 0]
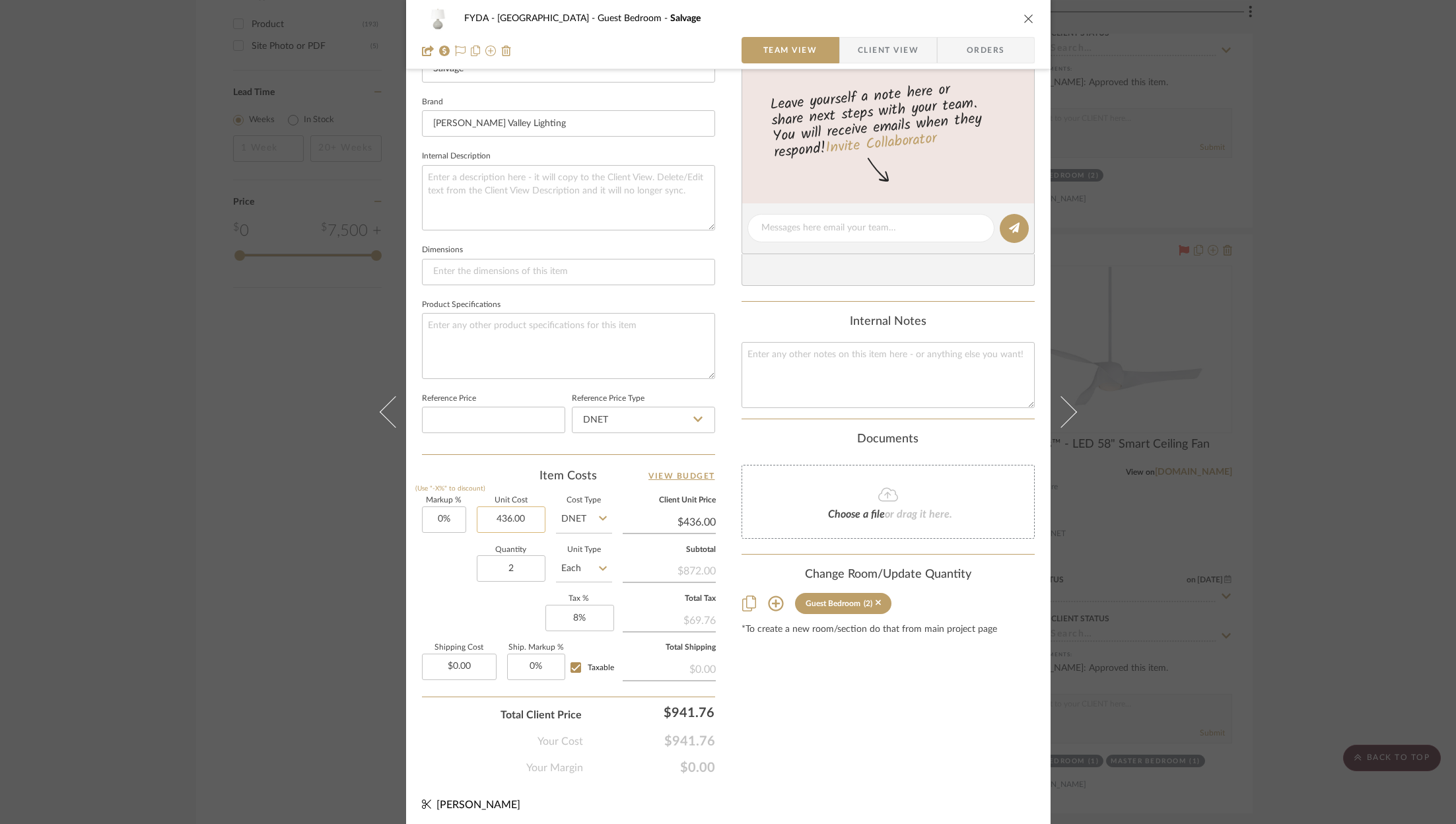
click at [509, 516] on input "436.00" at bounding box center [512, 520] width 69 height 27
type input "$245.00"
click at [520, 599] on div "Markup % (Use "-X%" to discount) 0% Unit Cost $245.00 Cost Type DNET Client Uni…" at bounding box center [568, 593] width 293 height 193
type input "$245.00"
click at [1358, 278] on div "FYDA - 655 City Park Guest Bedroom Salvage Team View Client View Orders 1 / 4 T…" at bounding box center [728, 412] width 1456 height 824
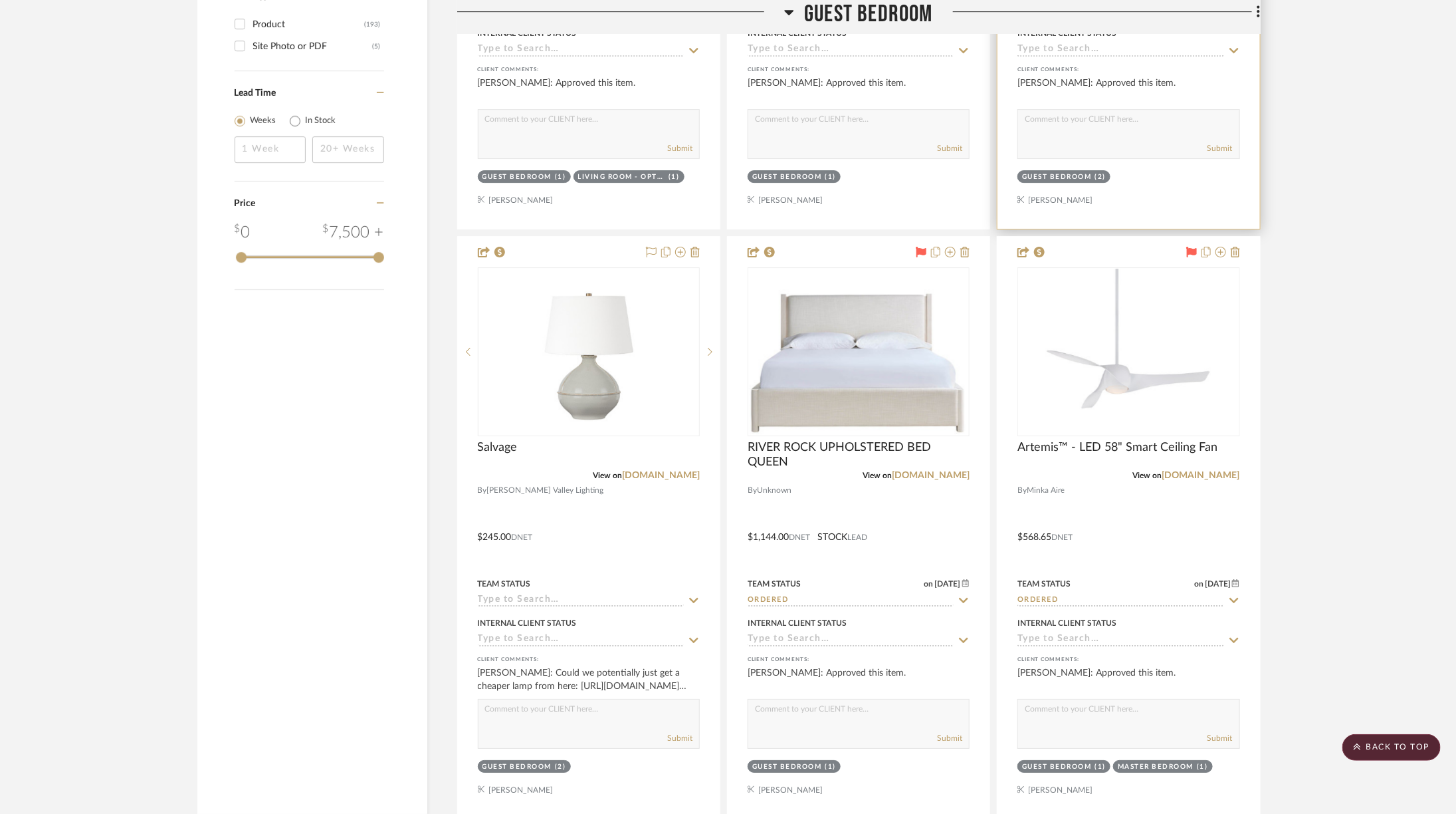
scroll to position [2437, 0]
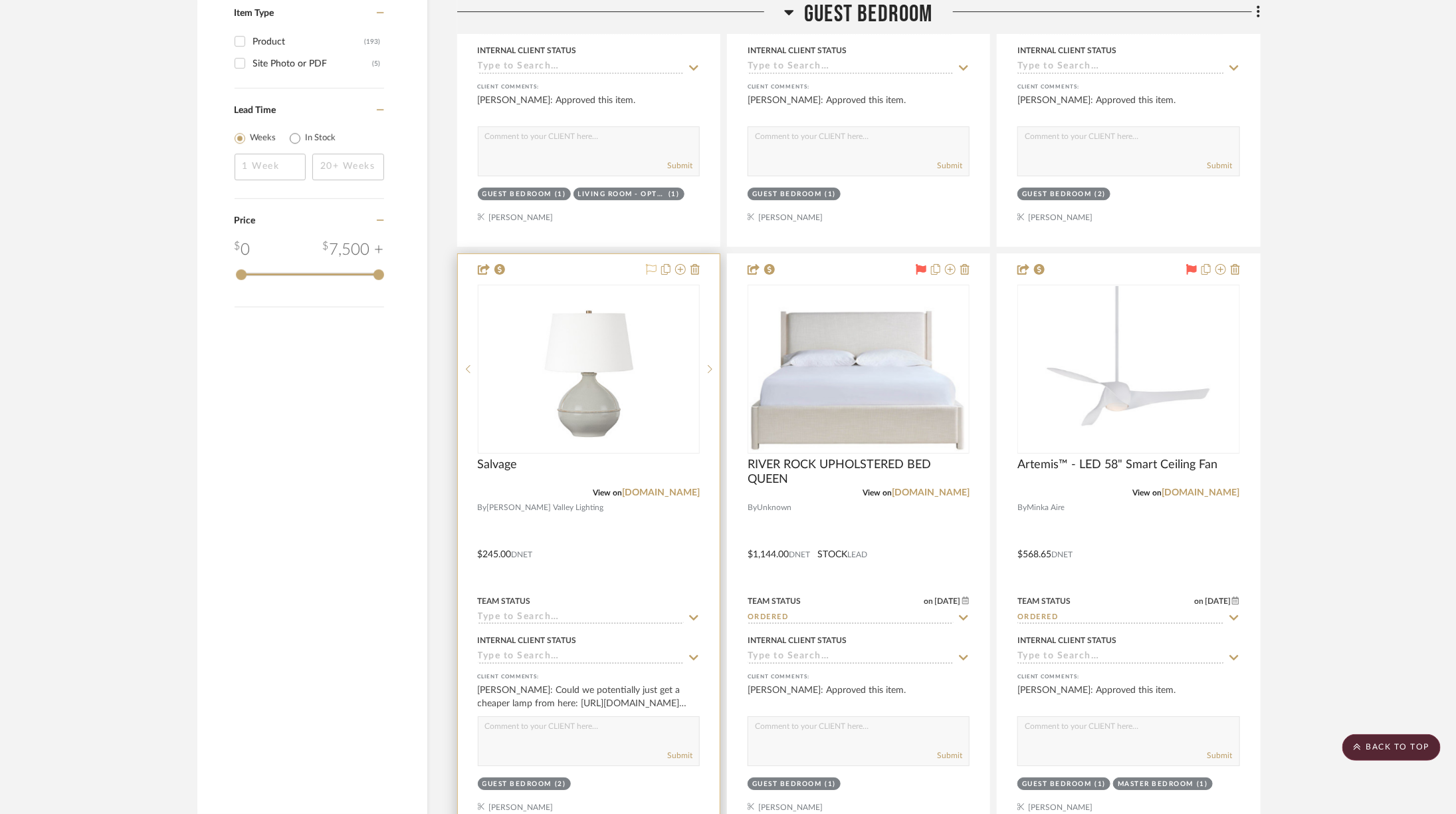
click at [654, 264] on icon at bounding box center [651, 269] width 11 height 11
click at [620, 346] on img "0" at bounding box center [589, 368] width 166 height 166
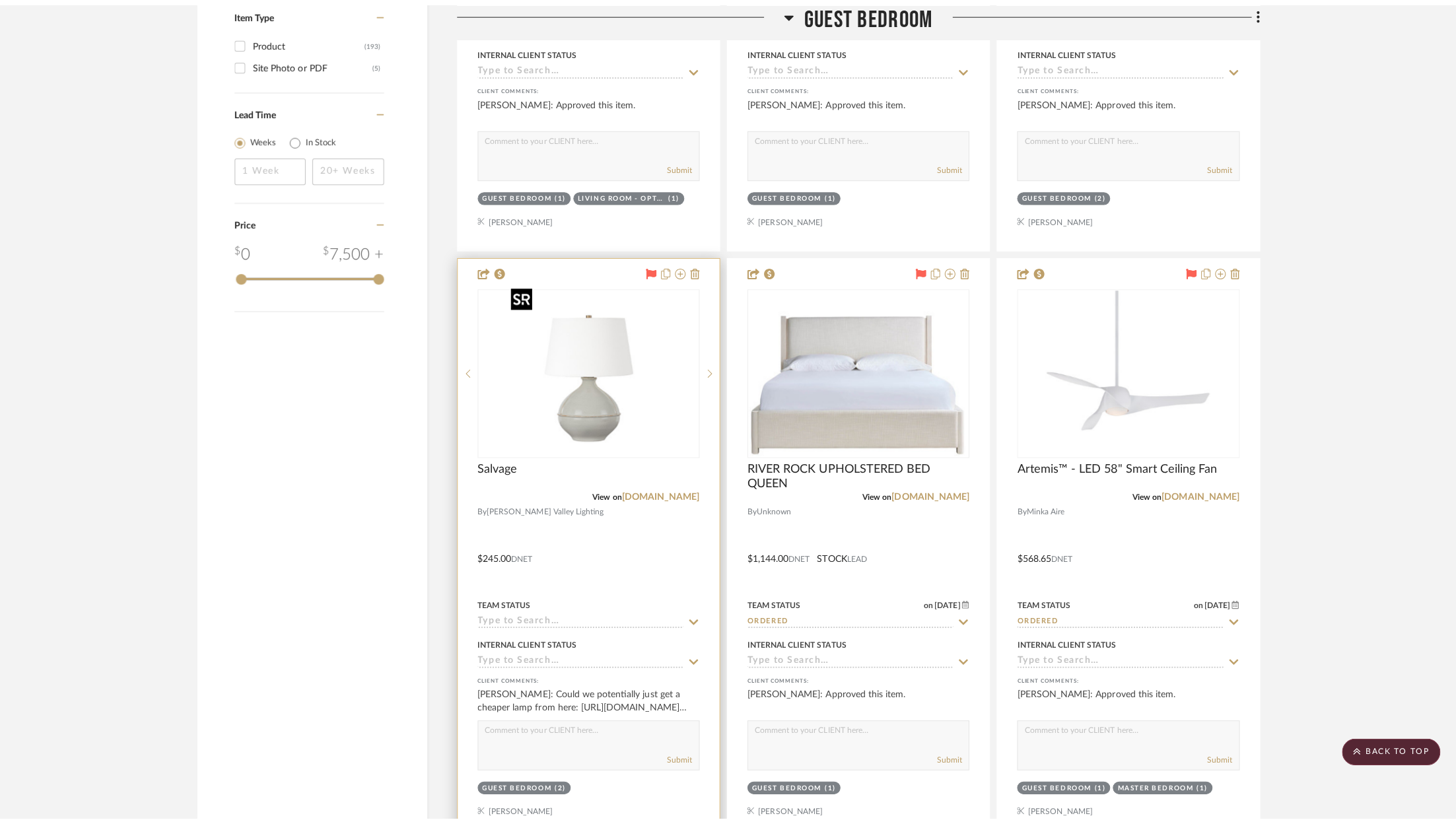
scroll to position [0, 0]
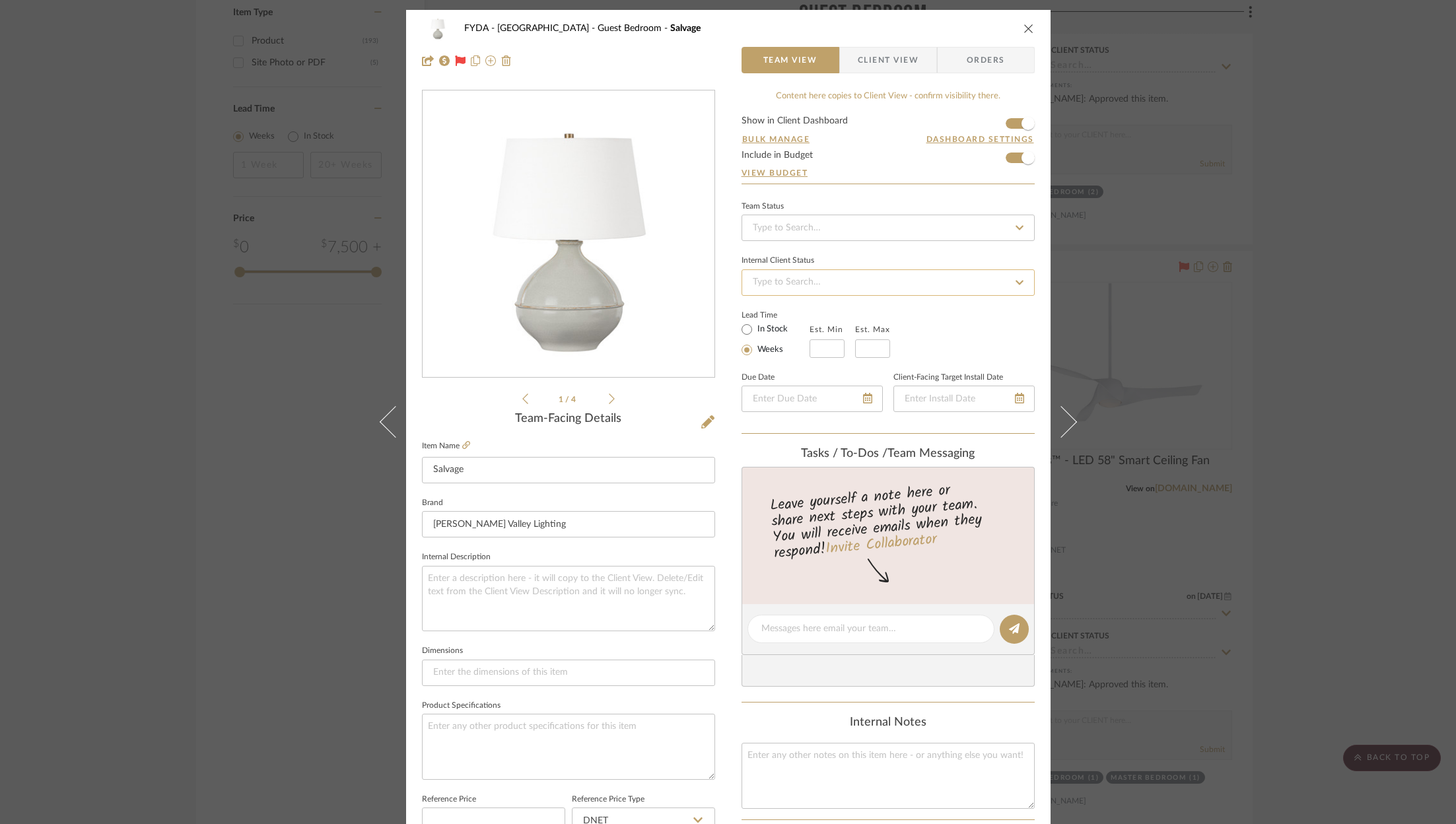
click at [829, 282] on input at bounding box center [888, 283] width 293 height 27
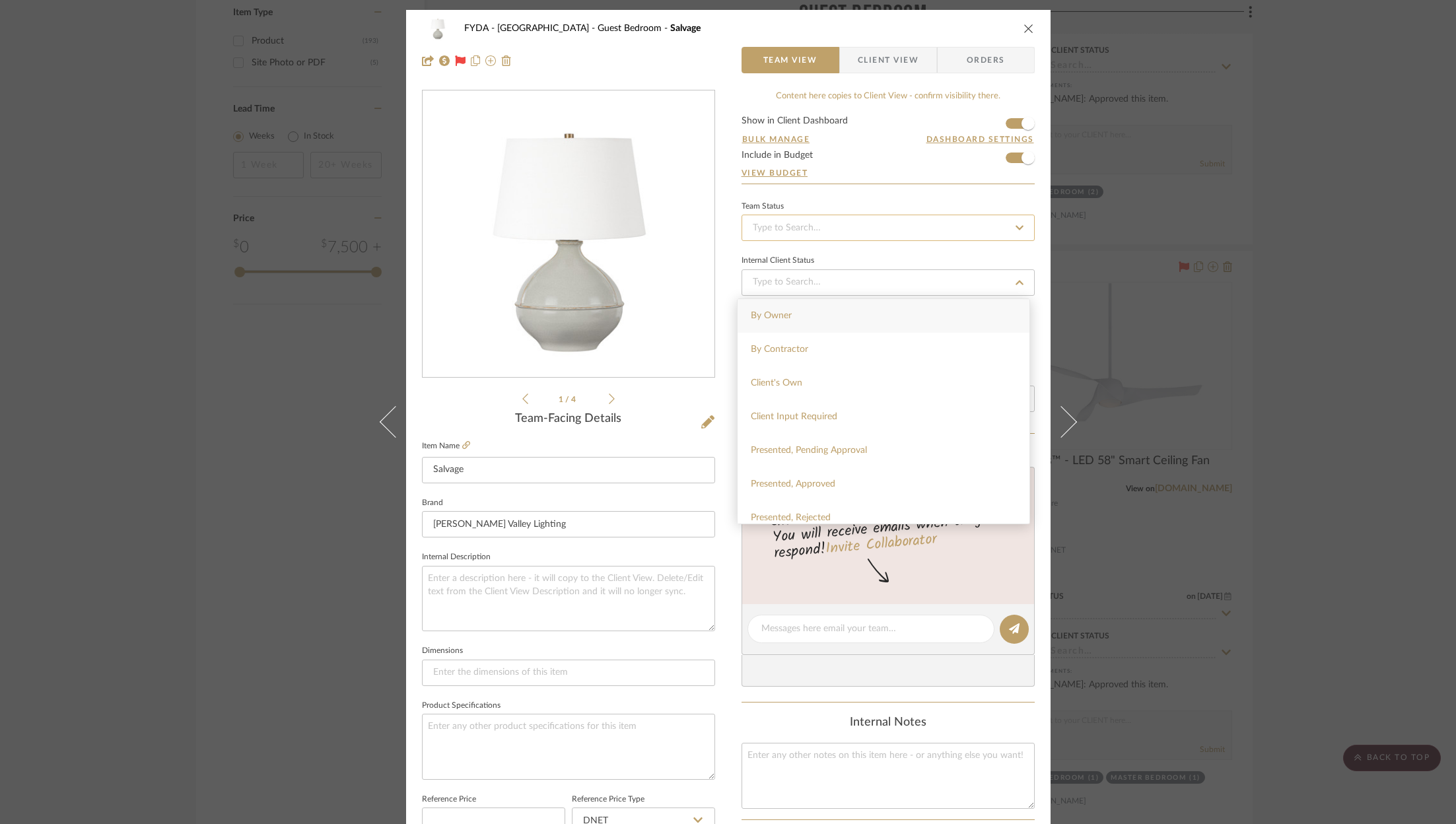
click at [823, 220] on input at bounding box center [888, 227] width 293 height 27
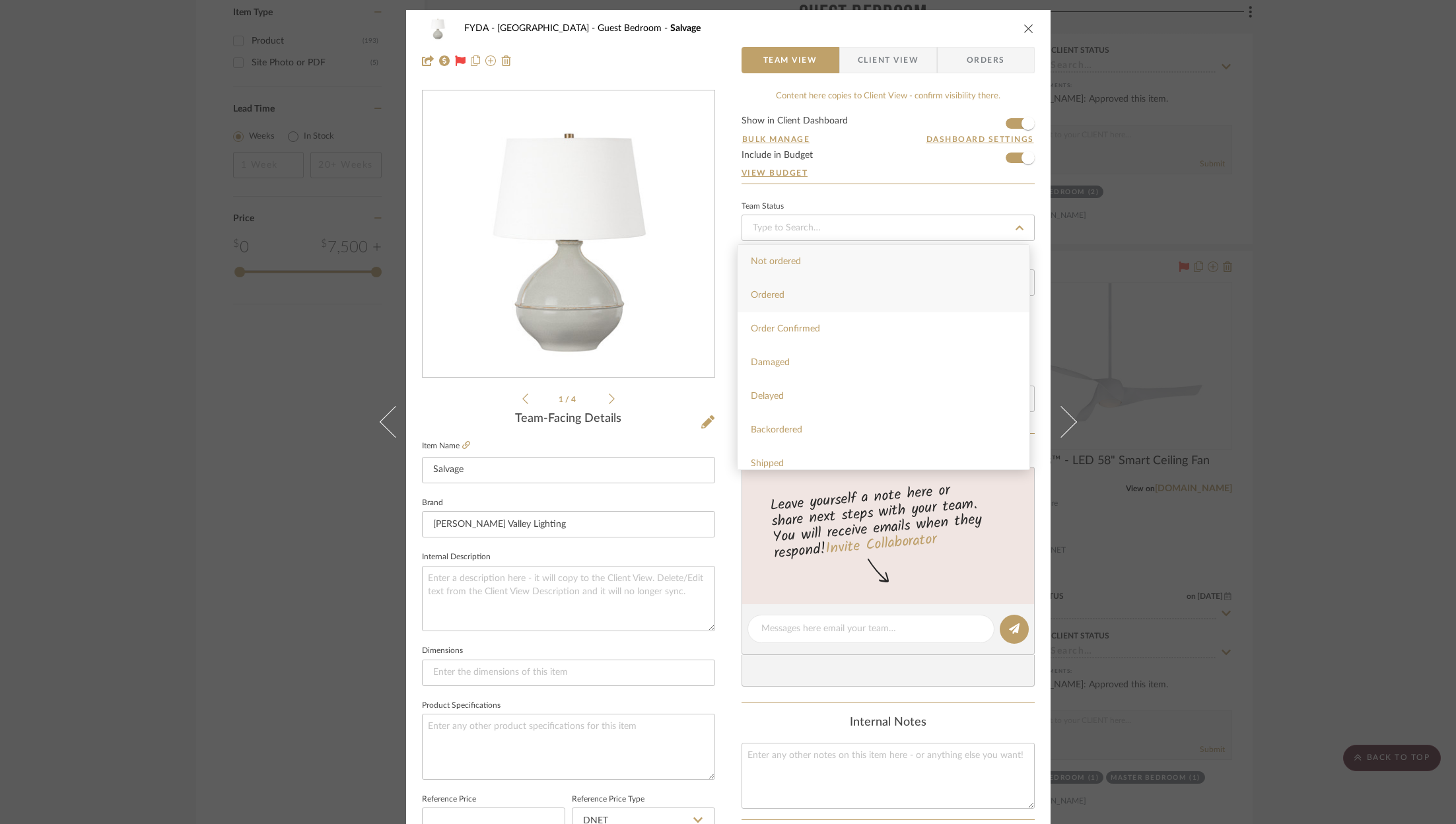
click at [805, 302] on div "Ordered" at bounding box center [883, 295] width 291 height 34
type input "10/3/2025"
type input "Ordered"
type input "10/3/2025"
type input "Ordered"
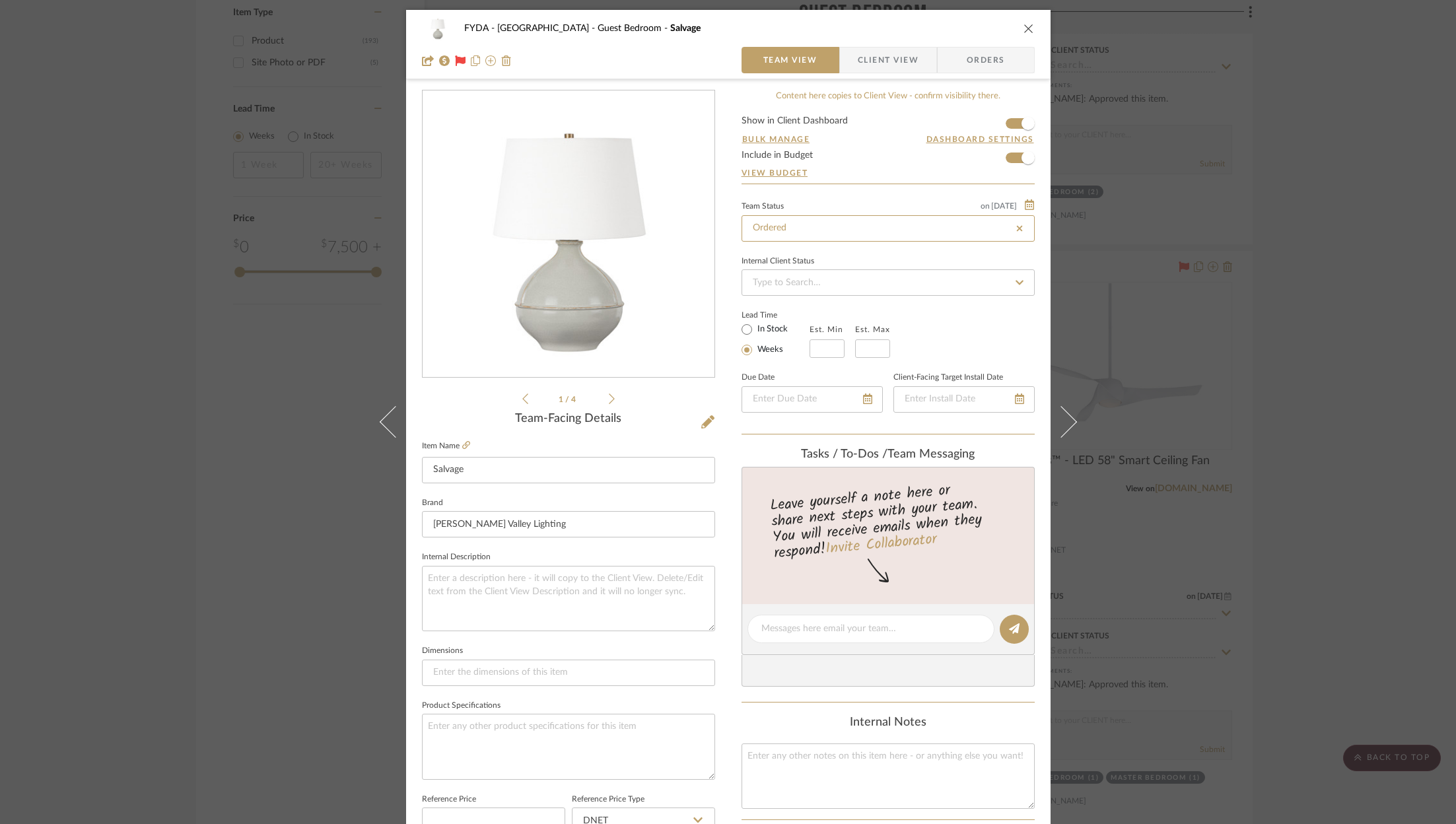
scroll to position [401, 0]
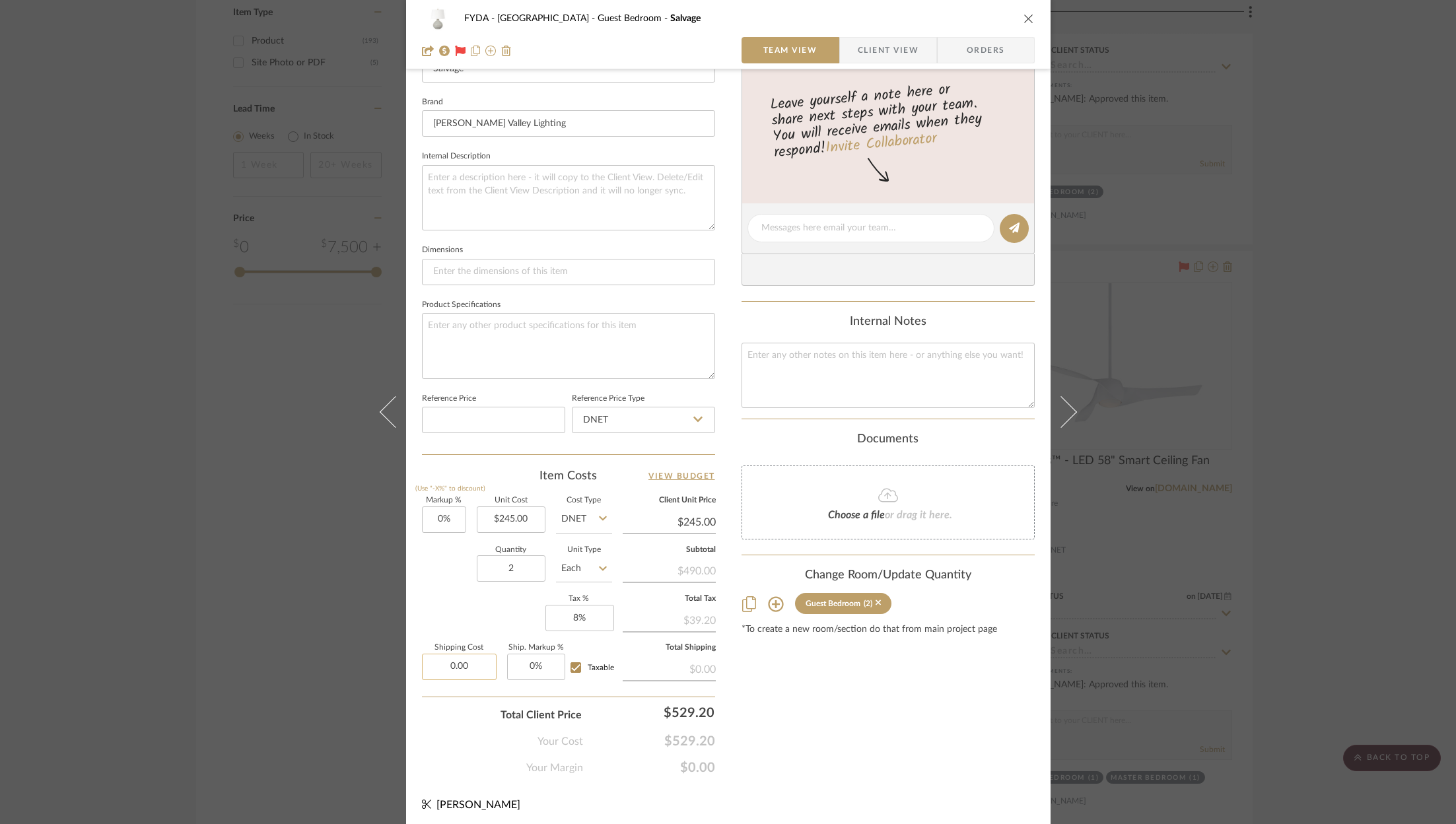
click at [469, 661] on input "0.00" at bounding box center [459, 667] width 75 height 27
type input "$78.40"
click at [881, 732] on div "Content here copies to Client View - confirm visibility there. Show in Client D…" at bounding box center [888, 232] width 293 height 1087
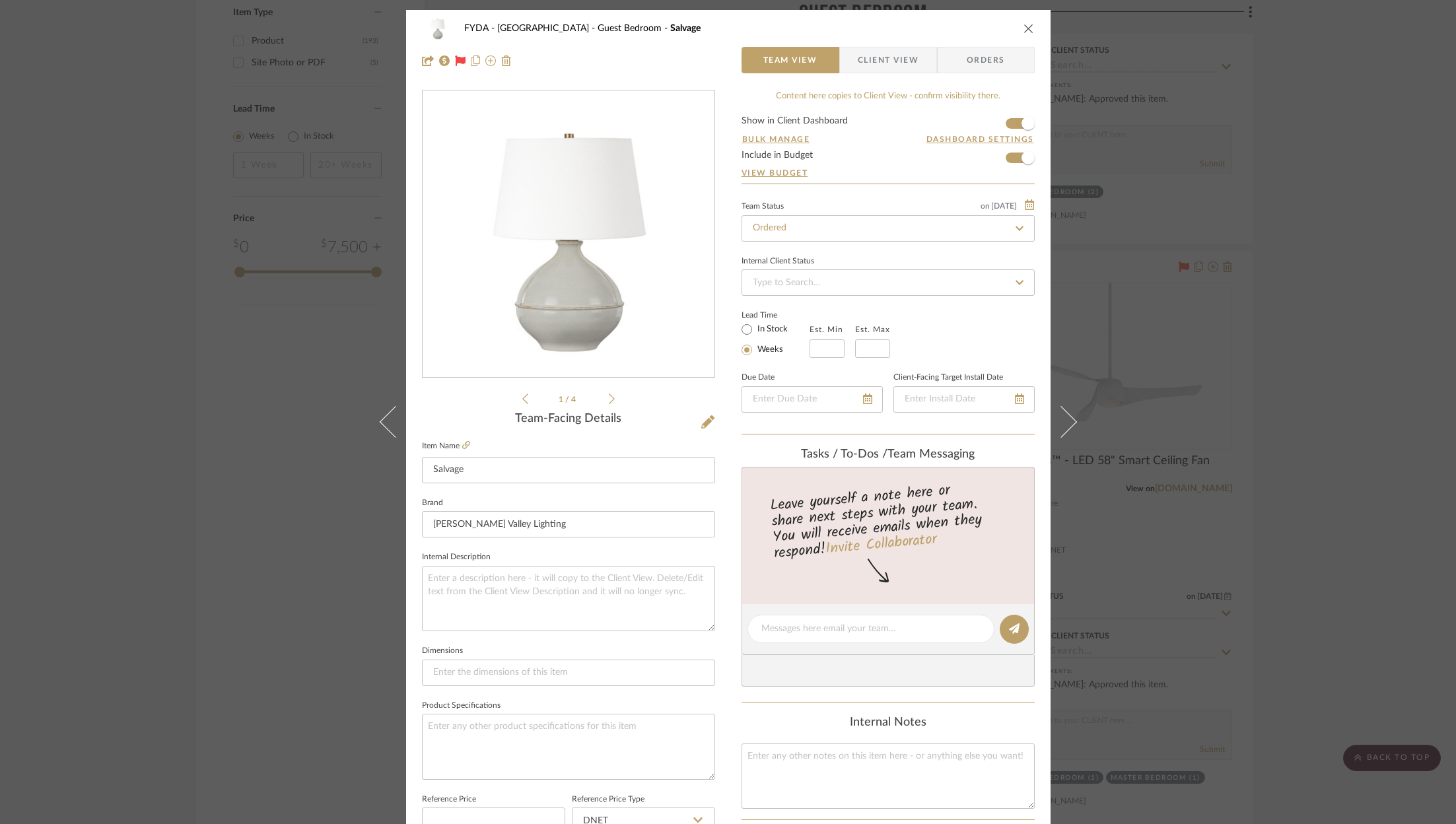
click at [974, 54] on span "Orders" at bounding box center [986, 59] width 67 height 27
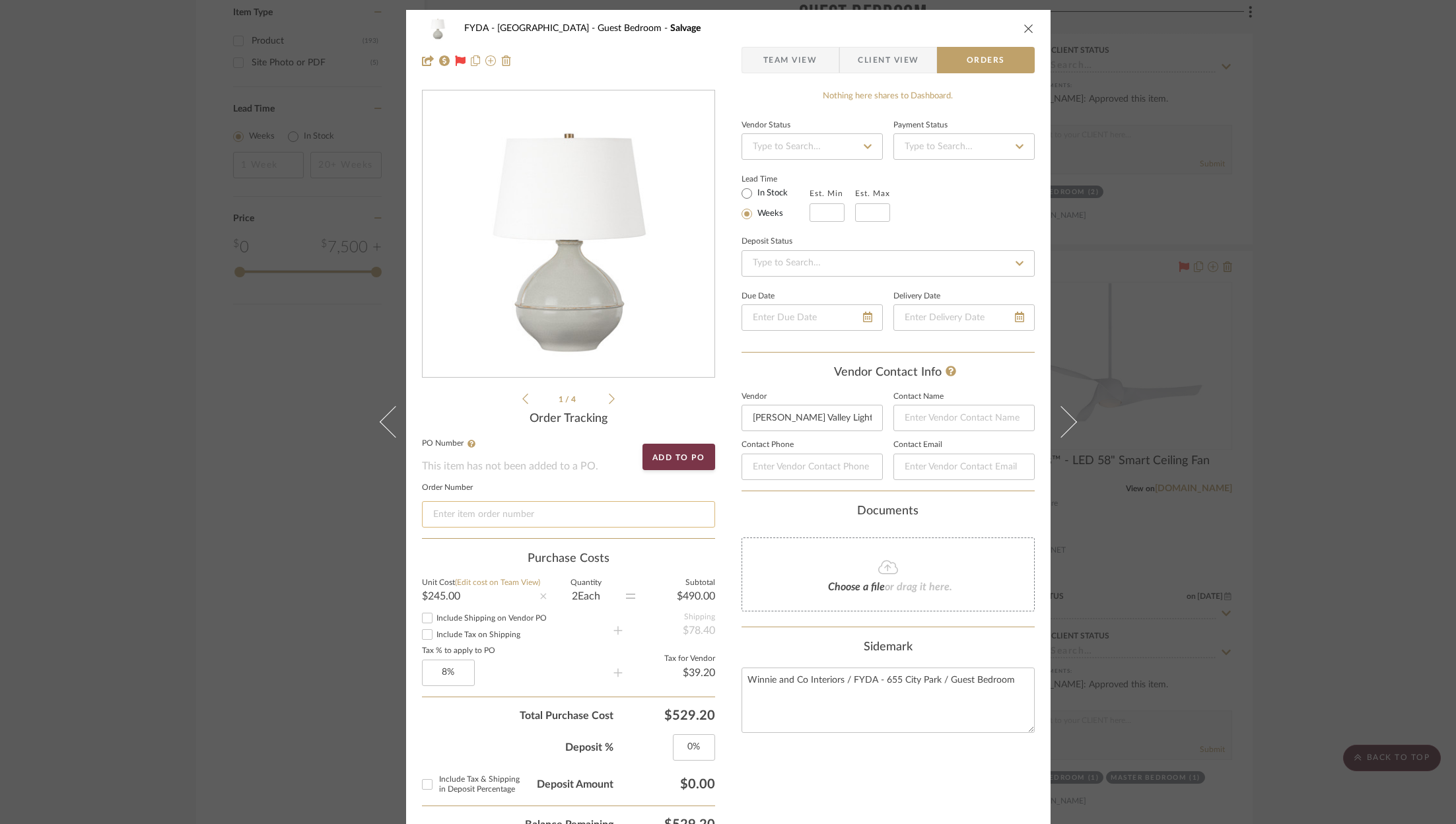
click at [525, 517] on input at bounding box center [568, 514] width 293 height 27
paste input "12540695"
type input "12540695"
click at [1023, 29] on icon "close" at bounding box center [1028, 28] width 11 height 11
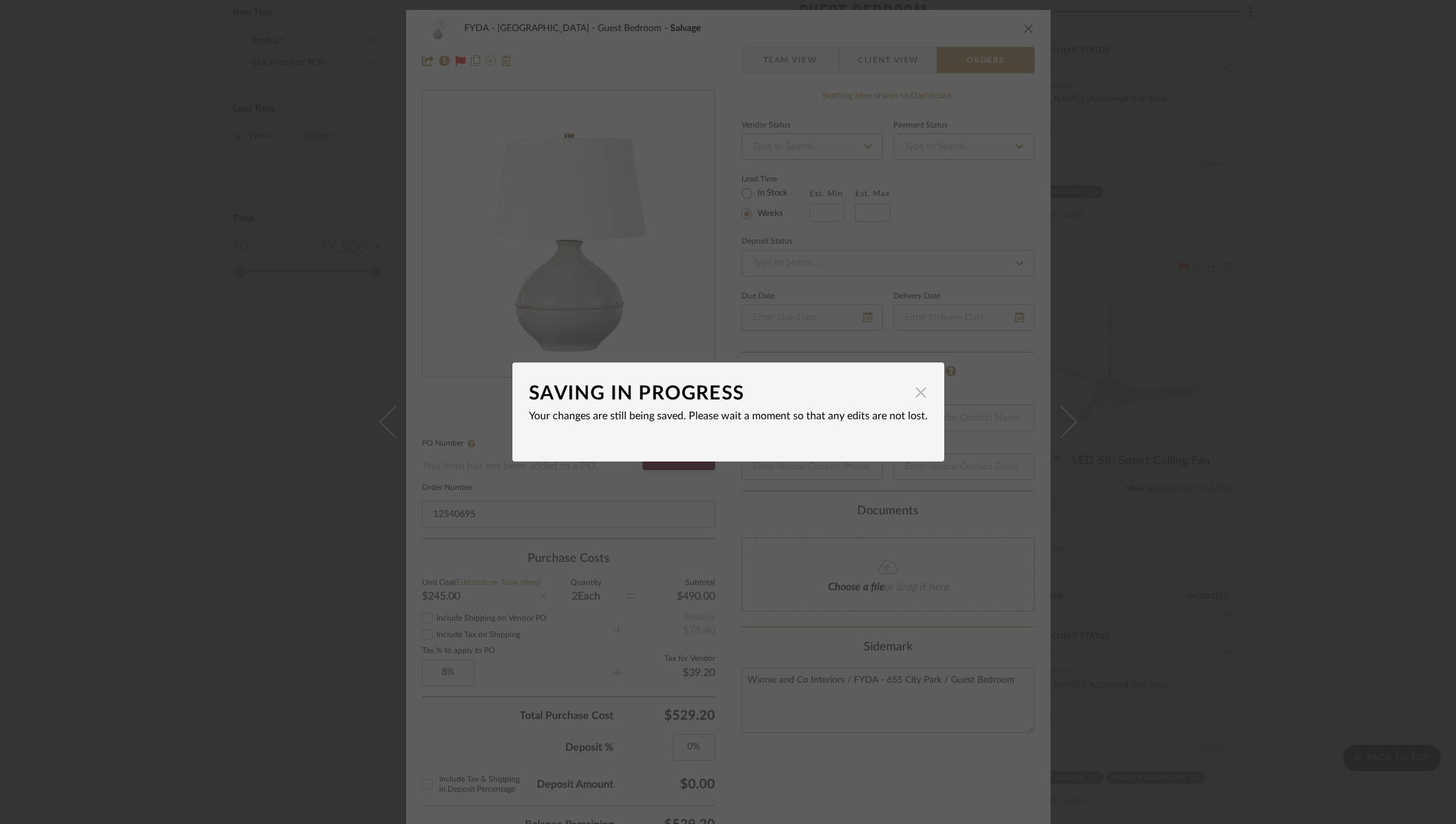
click at [913, 397] on span "button" at bounding box center [921, 392] width 27 height 27
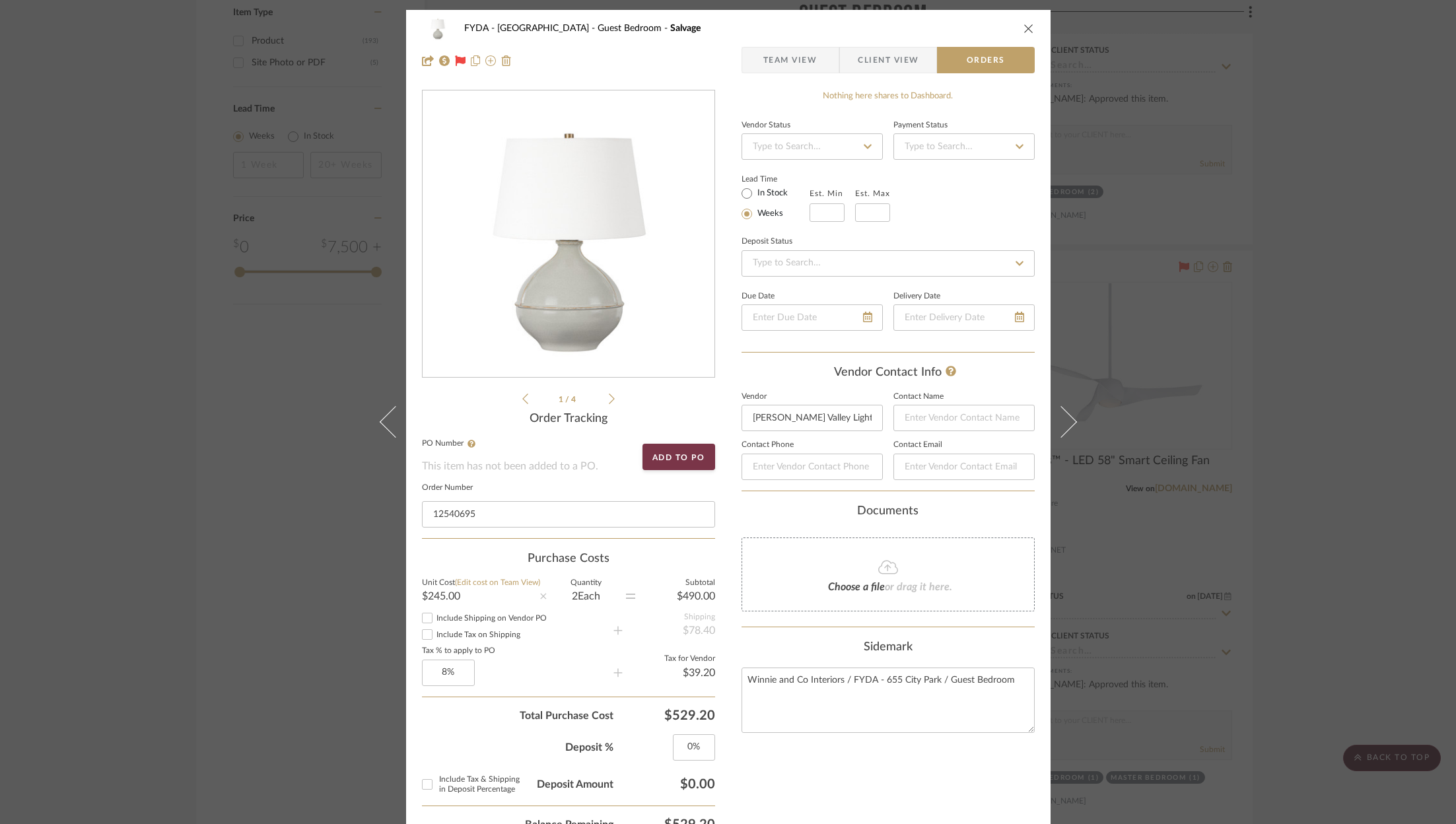
click at [1023, 27] on icon "close" at bounding box center [1028, 28] width 11 height 11
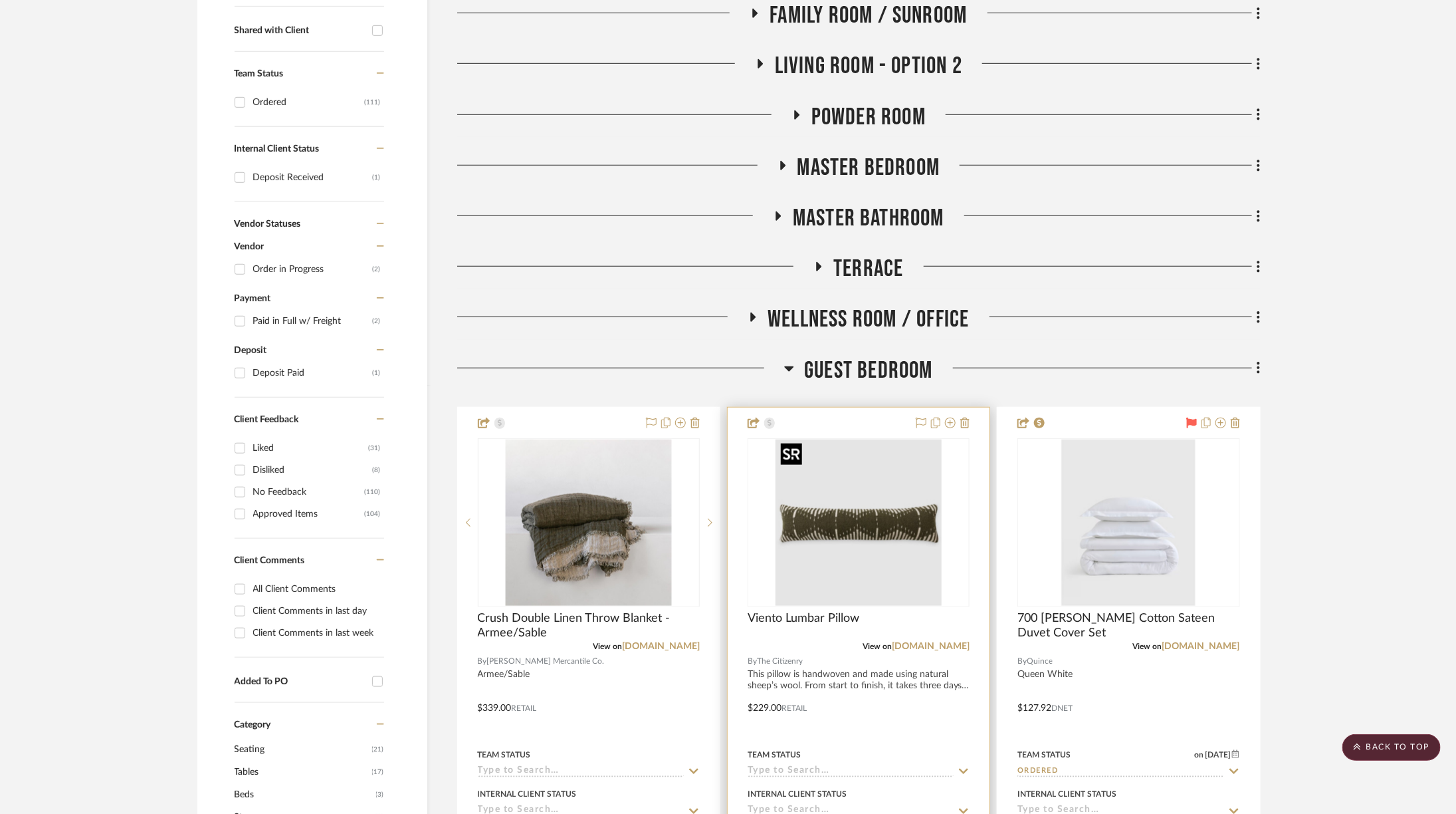
scroll to position [226, 0]
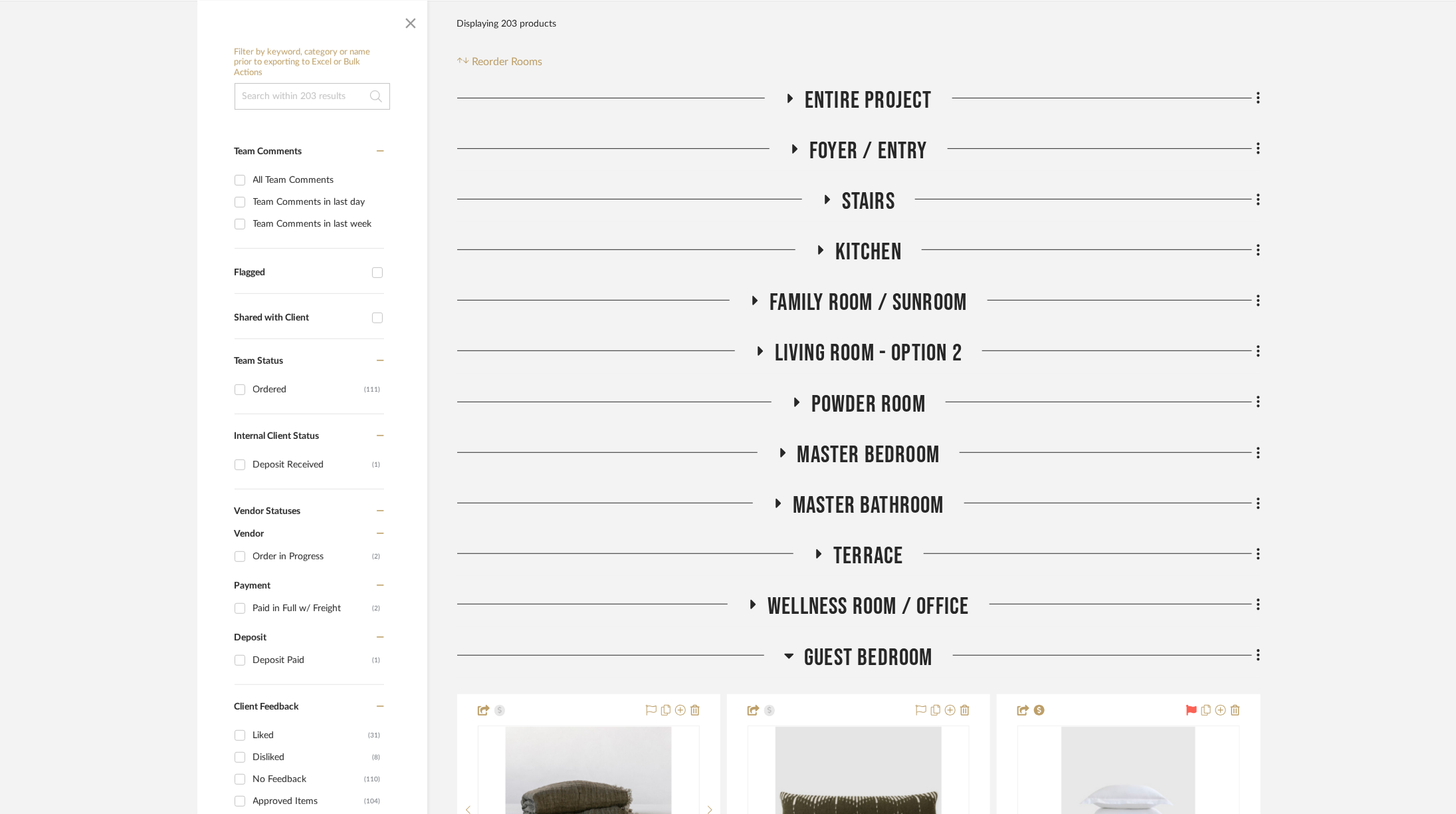
click at [905, 450] on span "Master Bedroom" at bounding box center [869, 455] width 143 height 29
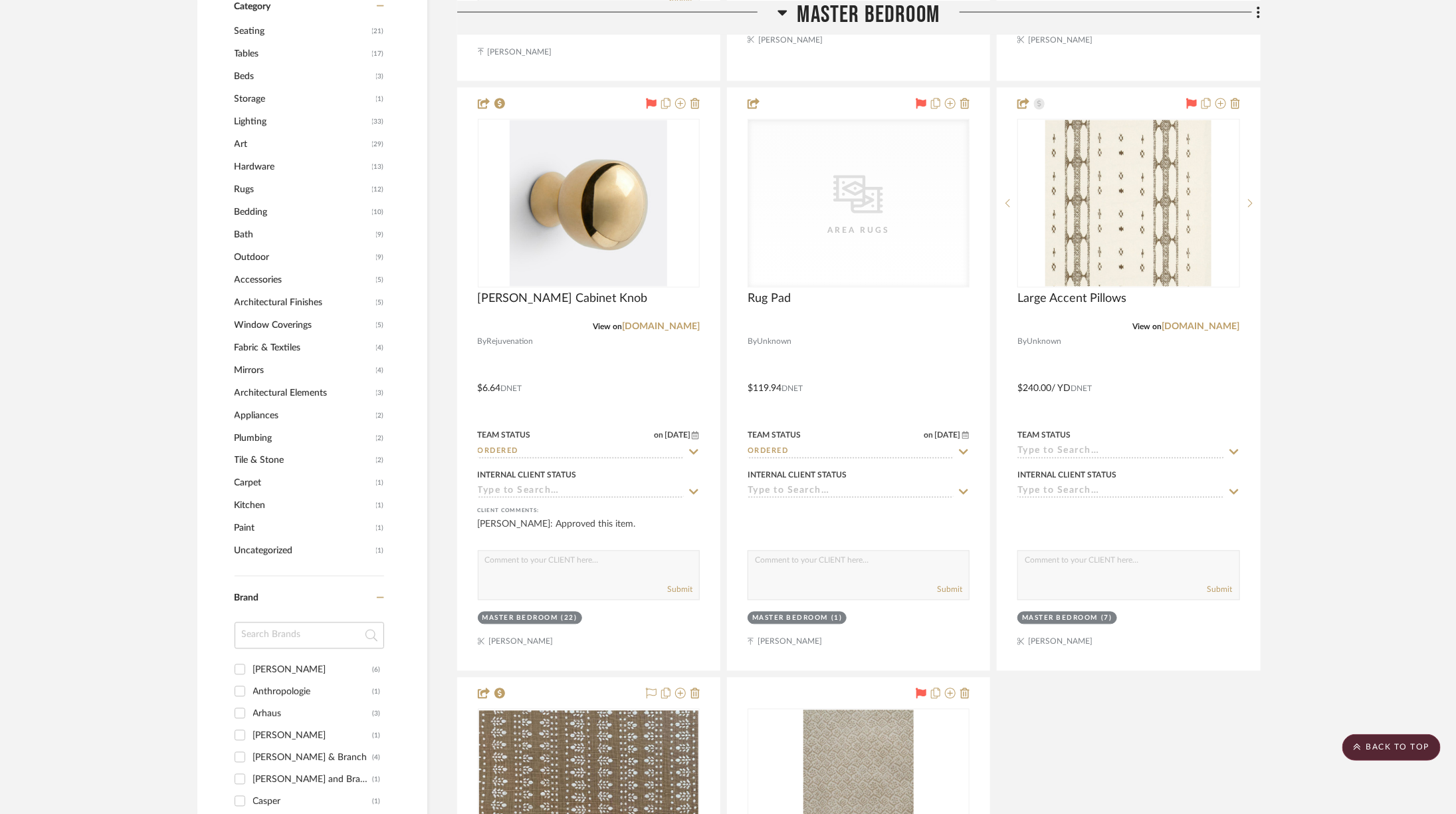
scroll to position [1235, 0]
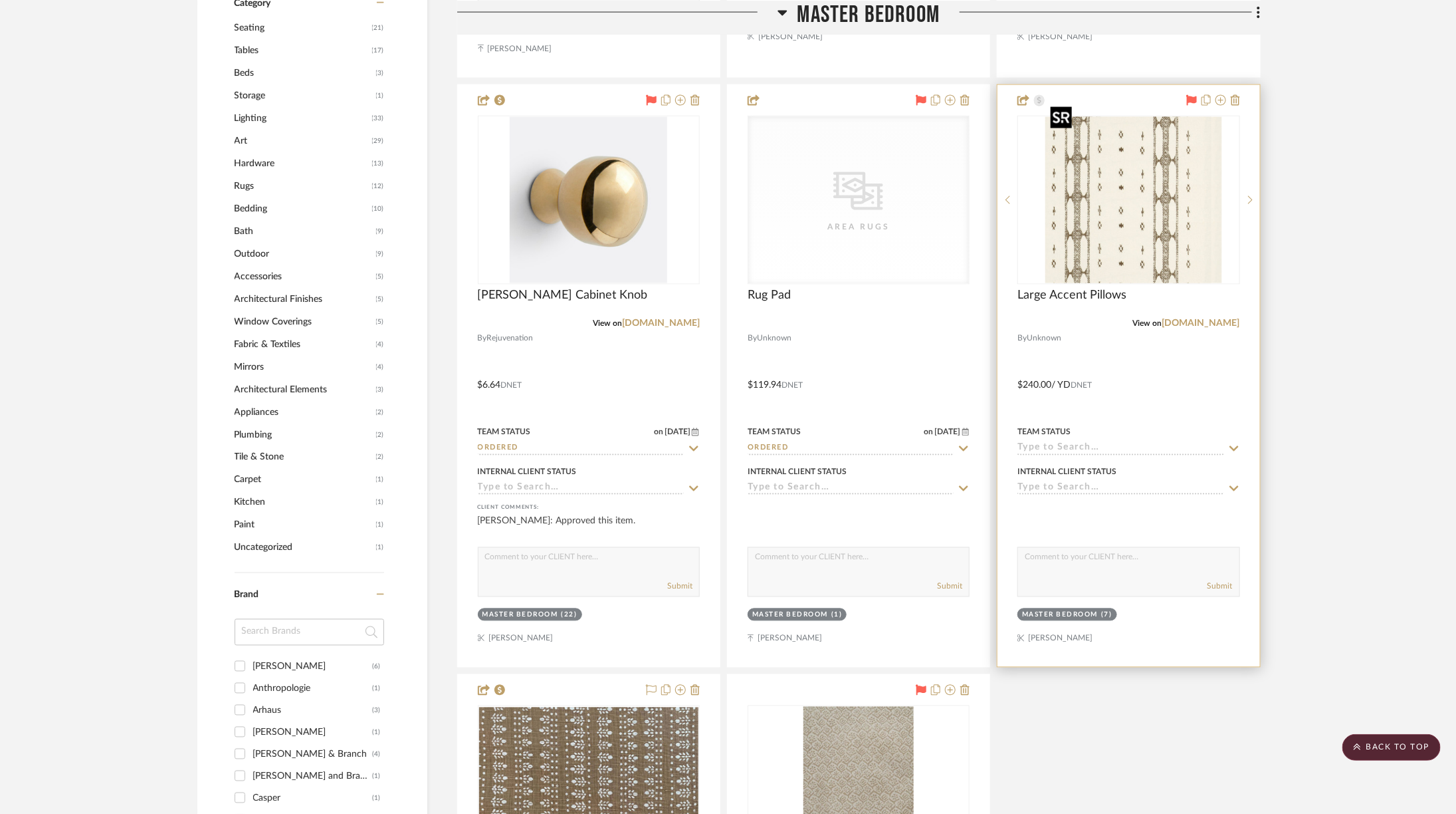
click at [1107, 166] on div at bounding box center [1128, 200] width 222 height 169
click at [1106, 170] on img "0" at bounding box center [1128, 200] width 166 height 166
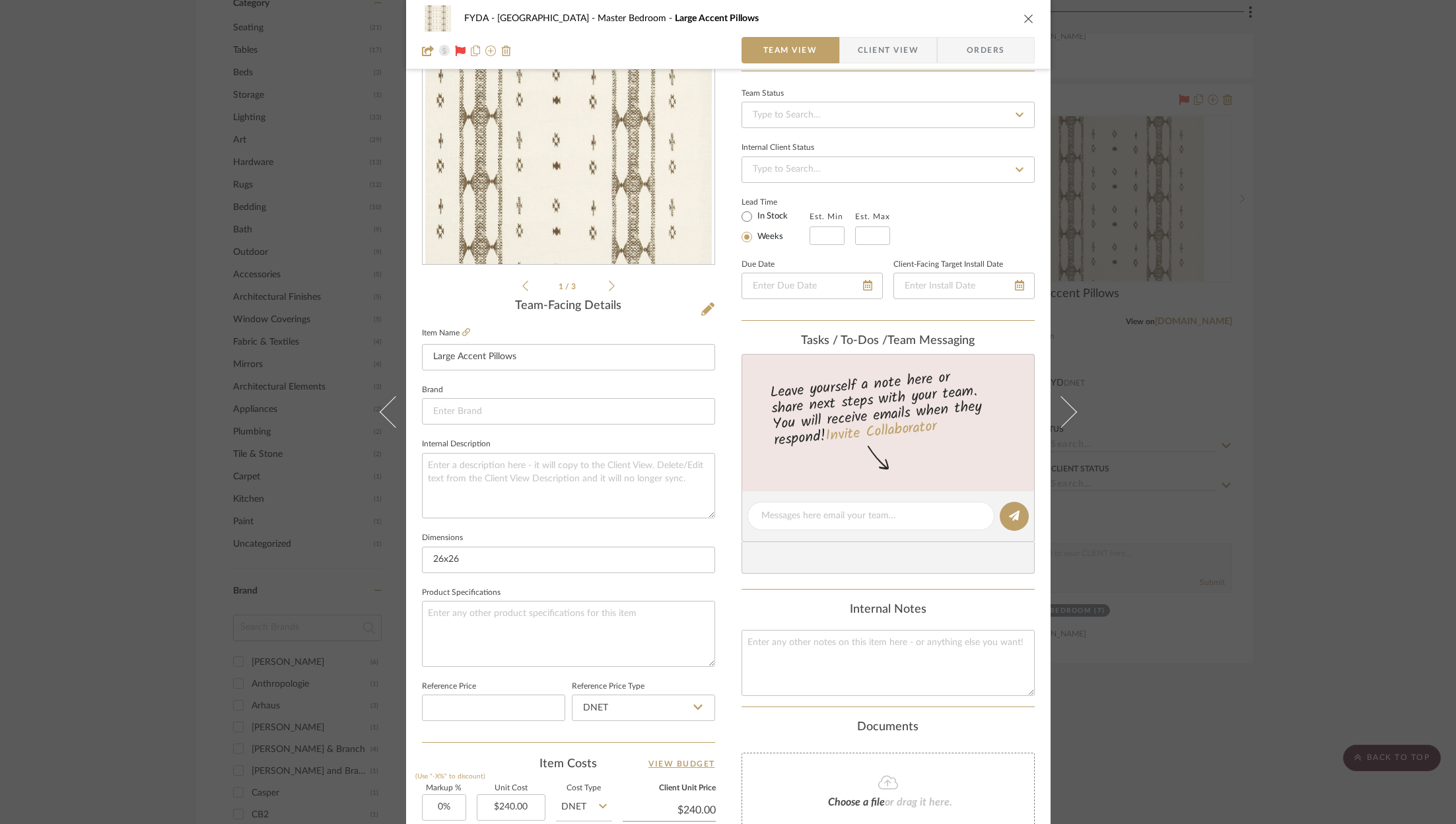
scroll to position [401, 0]
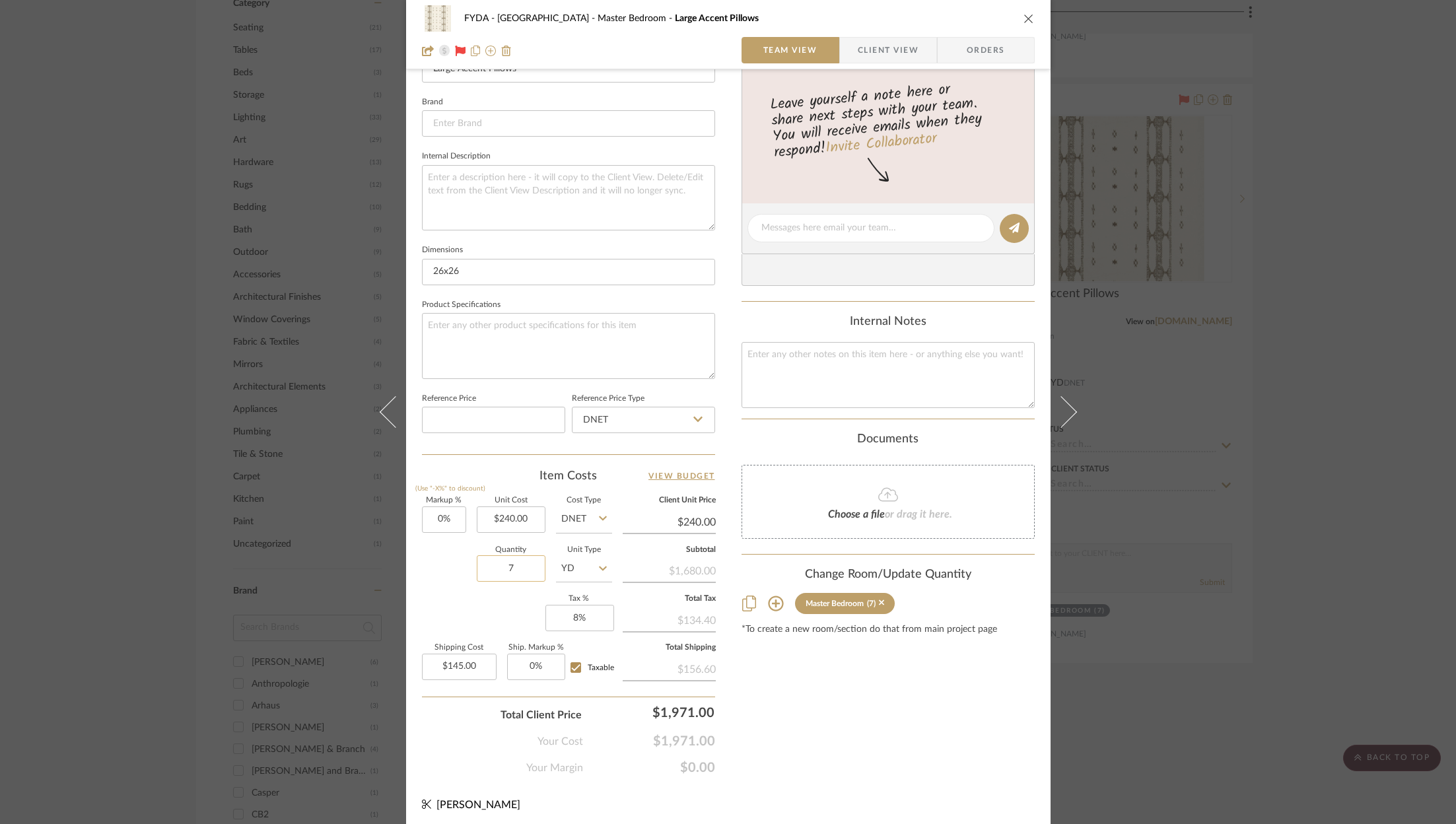
click at [526, 558] on input "7" at bounding box center [512, 568] width 69 height 27
click at [518, 564] on input "7" at bounding box center [512, 568] width 69 height 27
type input "4"
click at [825, 698] on div "Content here copies to Client View - confirm visibility there. Show in Client D…" at bounding box center [888, 232] width 293 height 1087
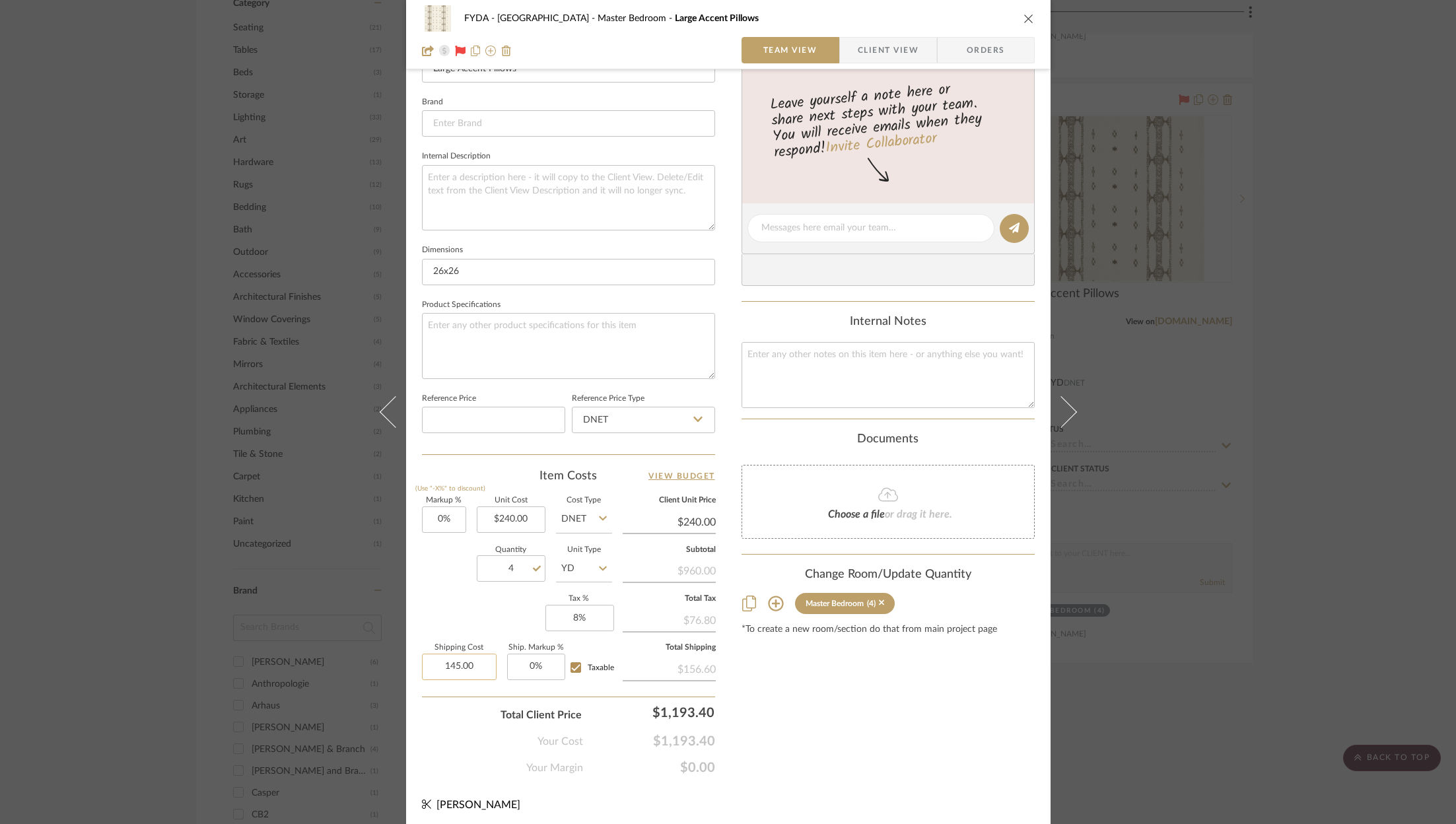
click at [475, 654] on input "145.00" at bounding box center [459, 667] width 75 height 27
type input "$100.00"
click at [865, 738] on div "Content here copies to Client View - confirm visibility there. Show in Client D…" at bounding box center [888, 232] width 293 height 1087
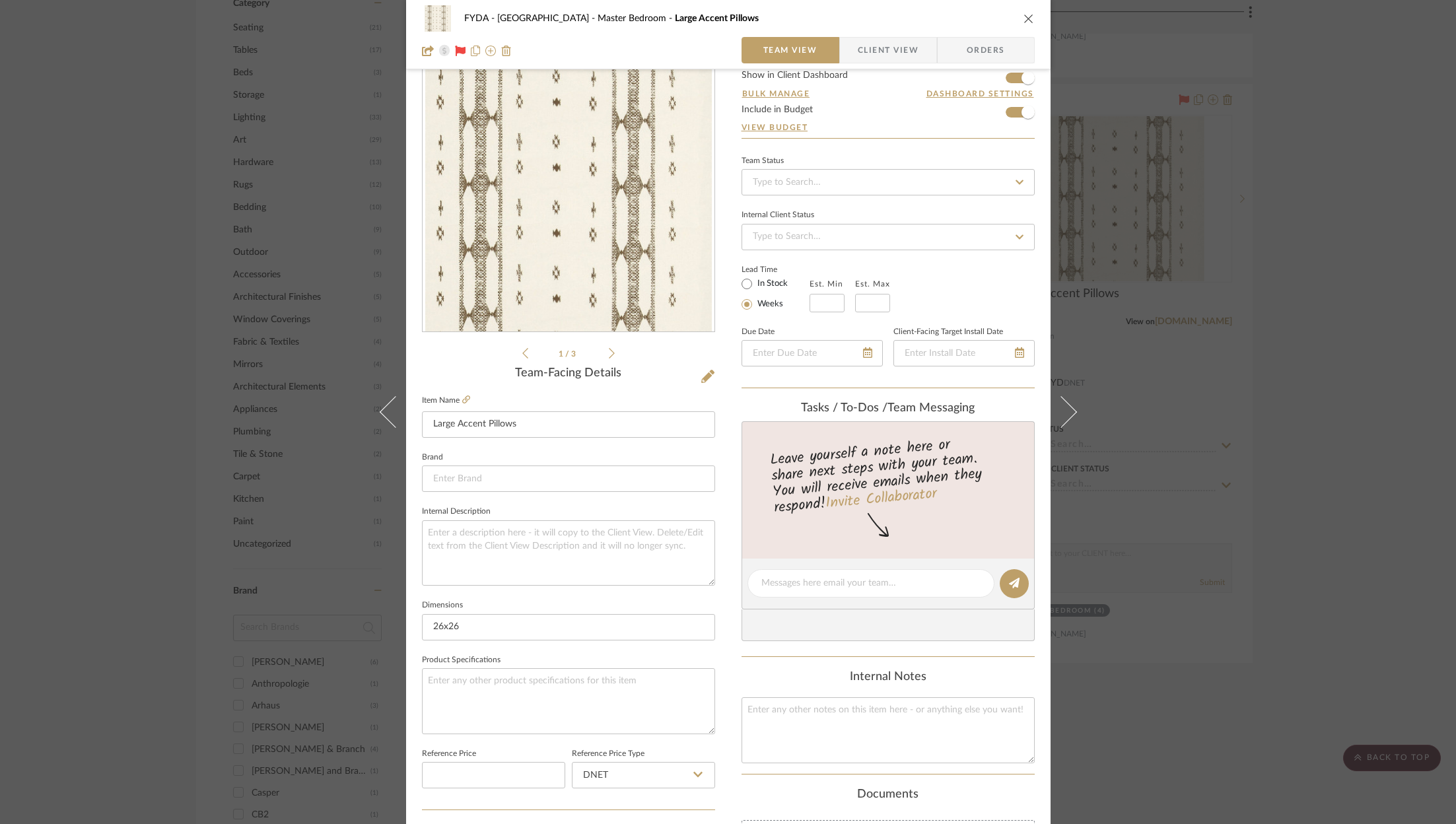
scroll to position [0, 0]
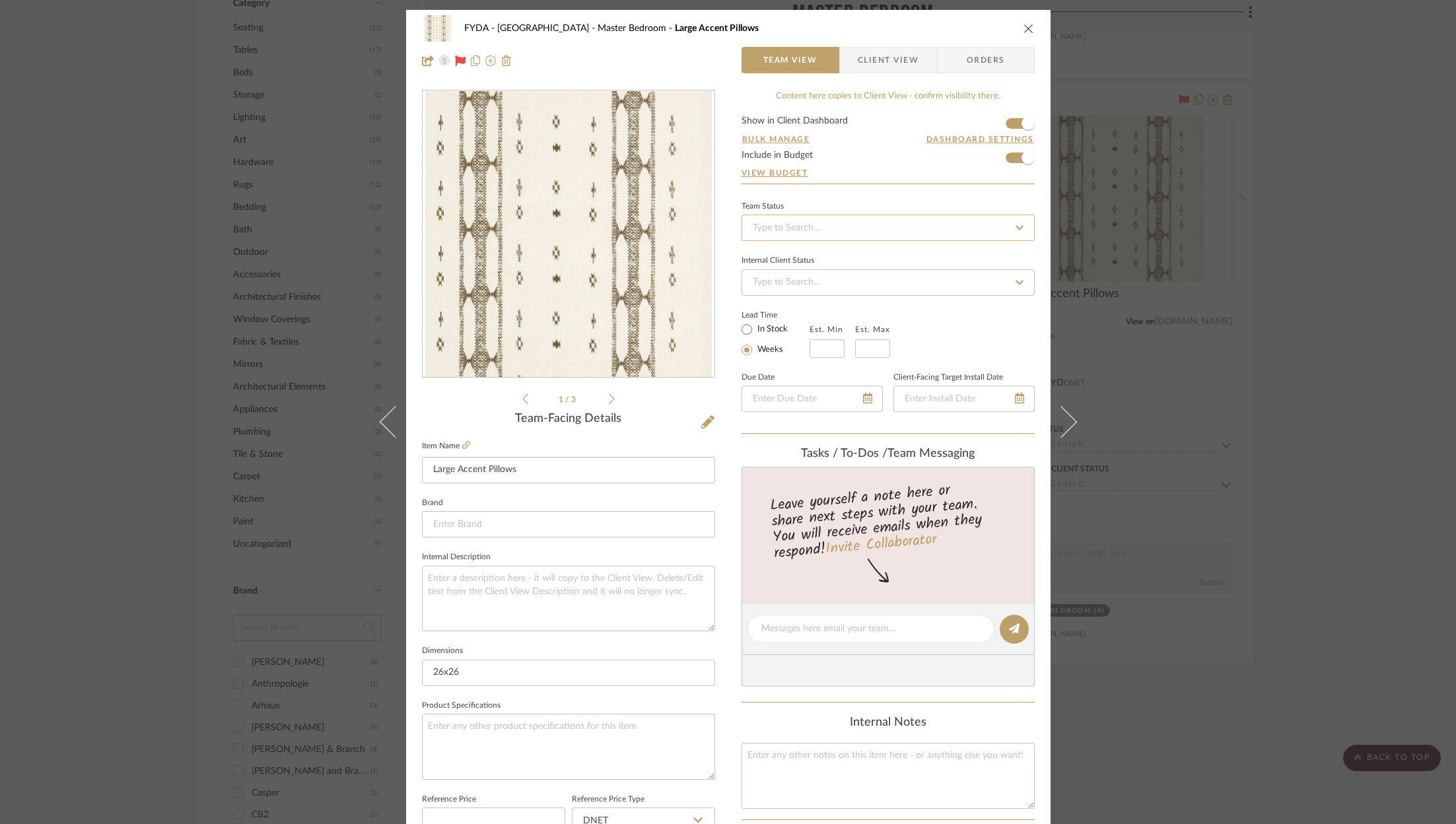
click at [891, 220] on input at bounding box center [888, 227] width 293 height 27
click at [818, 293] on div "Ordered" at bounding box center [883, 295] width 291 height 34
type input "10/3/2025"
type input "Ordered"
type input "10/3/2025"
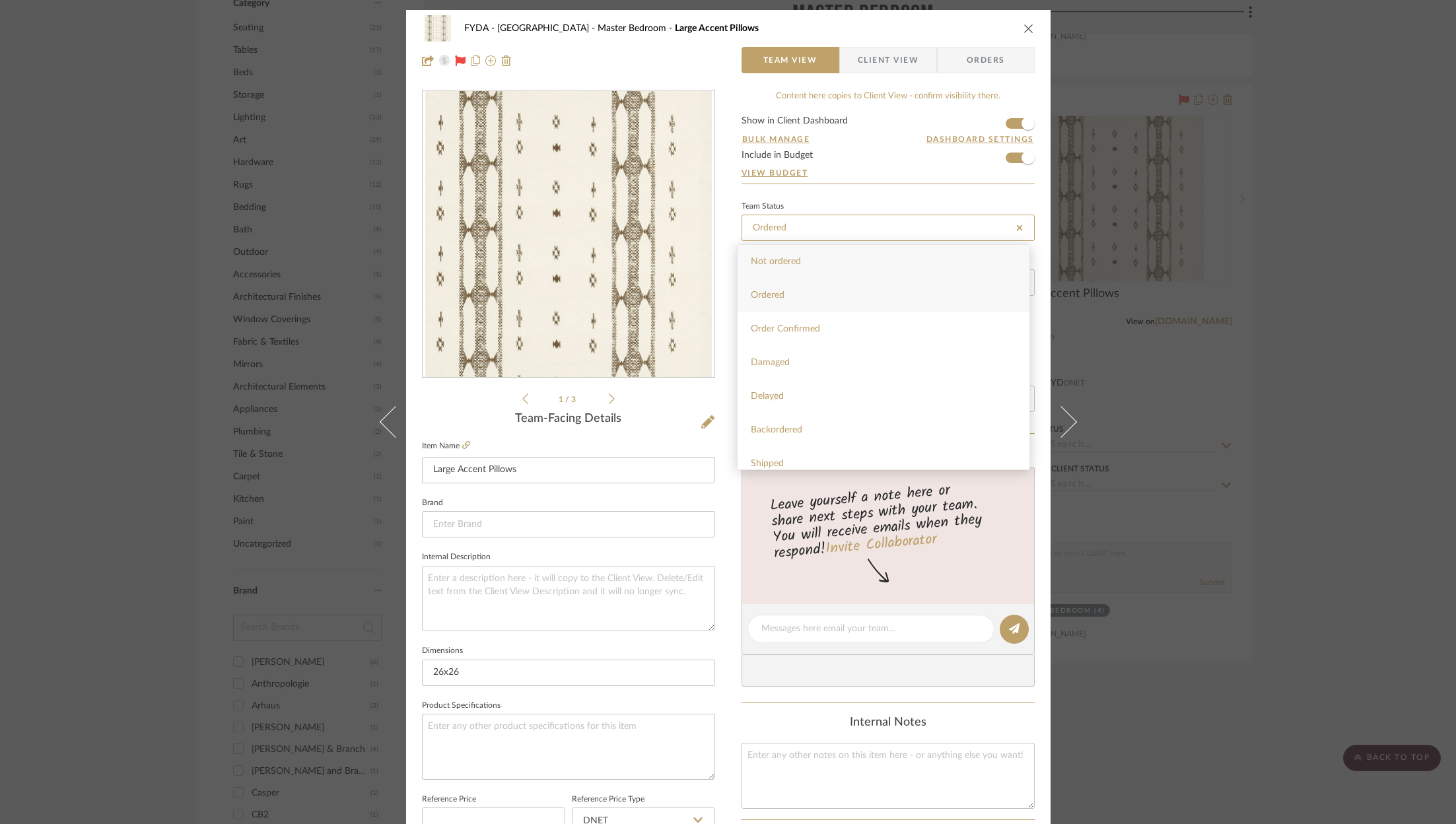
type input "Ordered"
click at [979, 52] on span "Orders" at bounding box center [986, 59] width 67 height 27
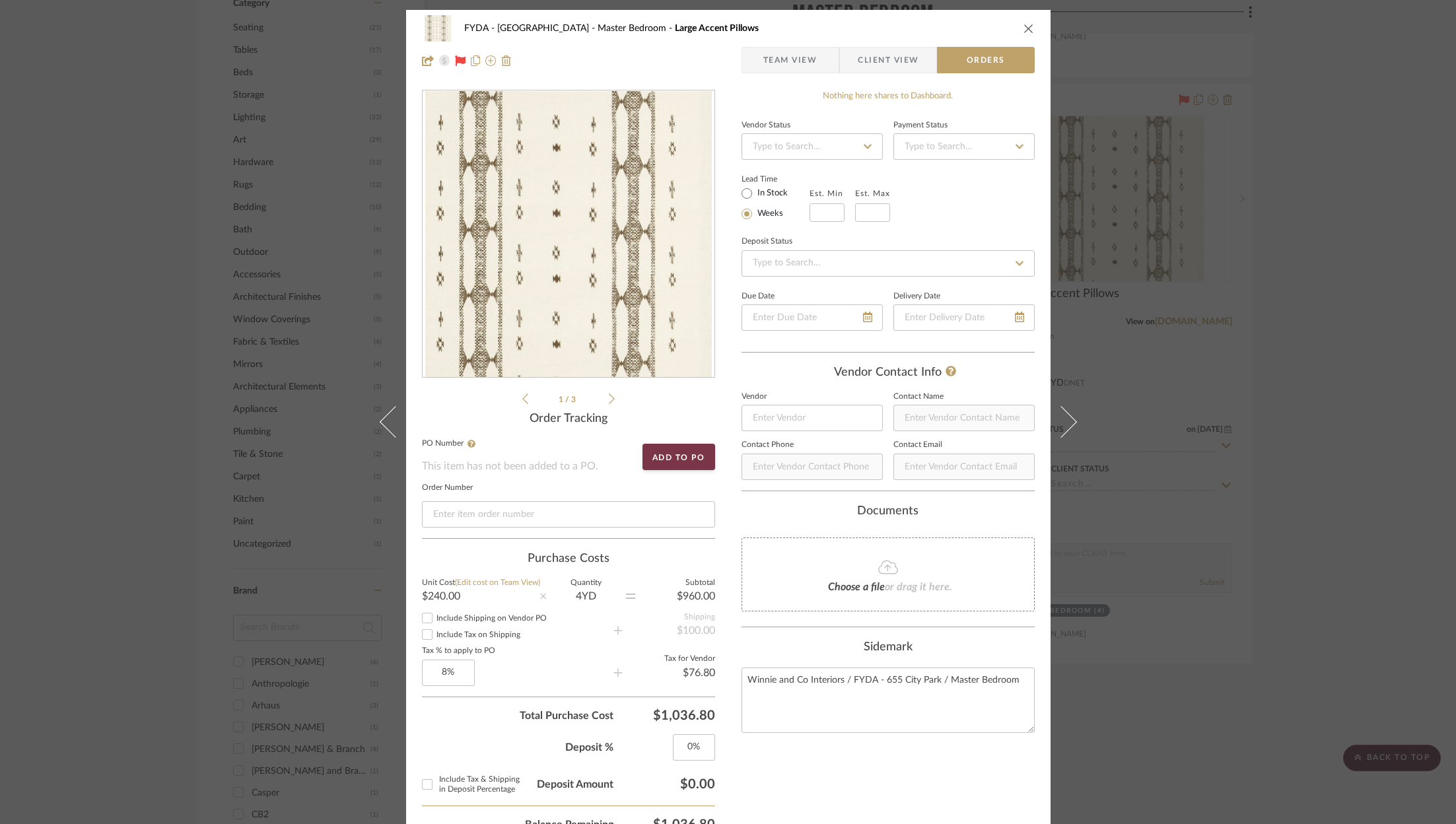
click at [1023, 23] on icon "close" at bounding box center [1028, 28] width 11 height 11
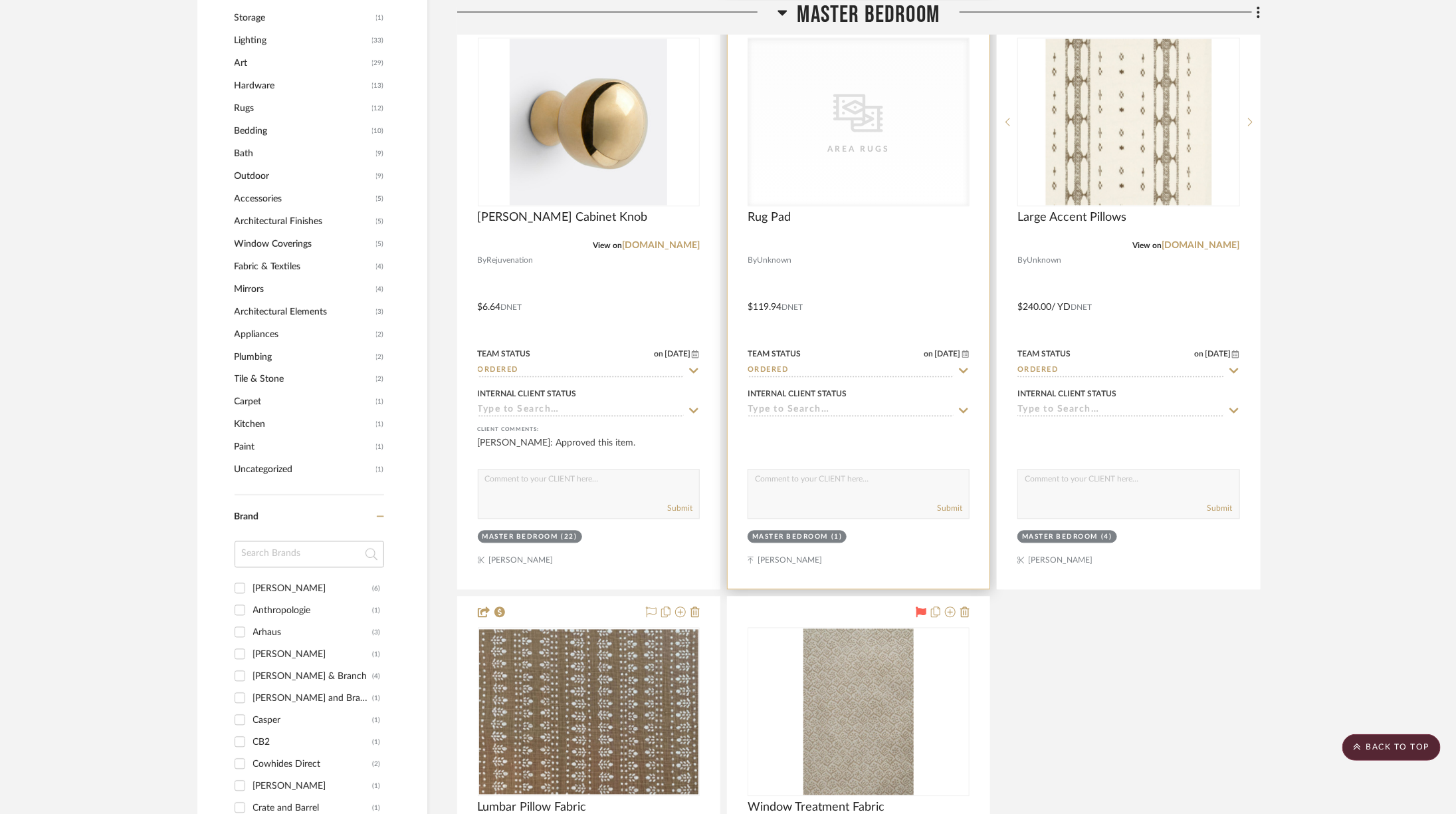
scroll to position [1330, 0]
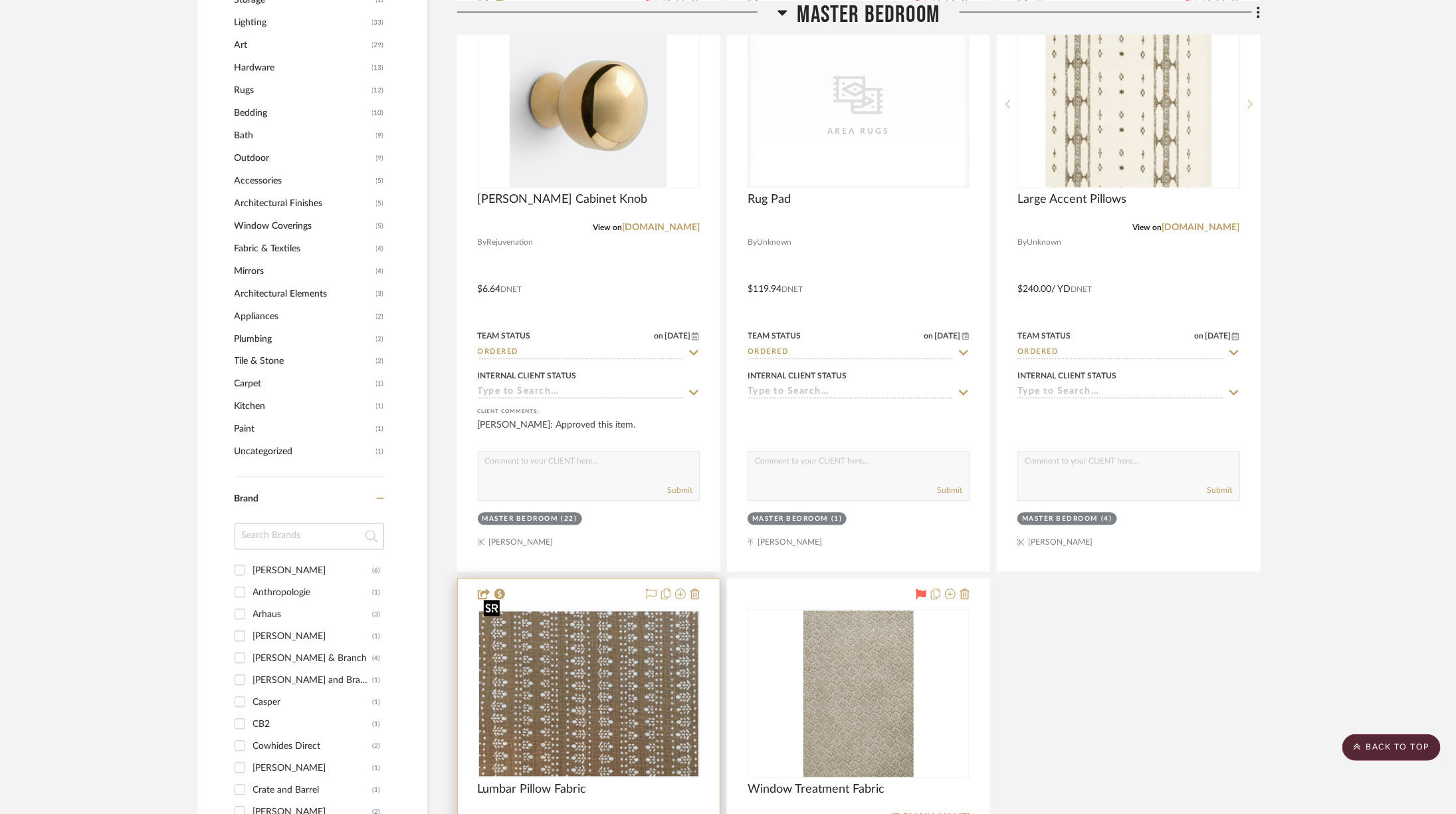
click at [570, 666] on img "0" at bounding box center [589, 695] width 220 height 165
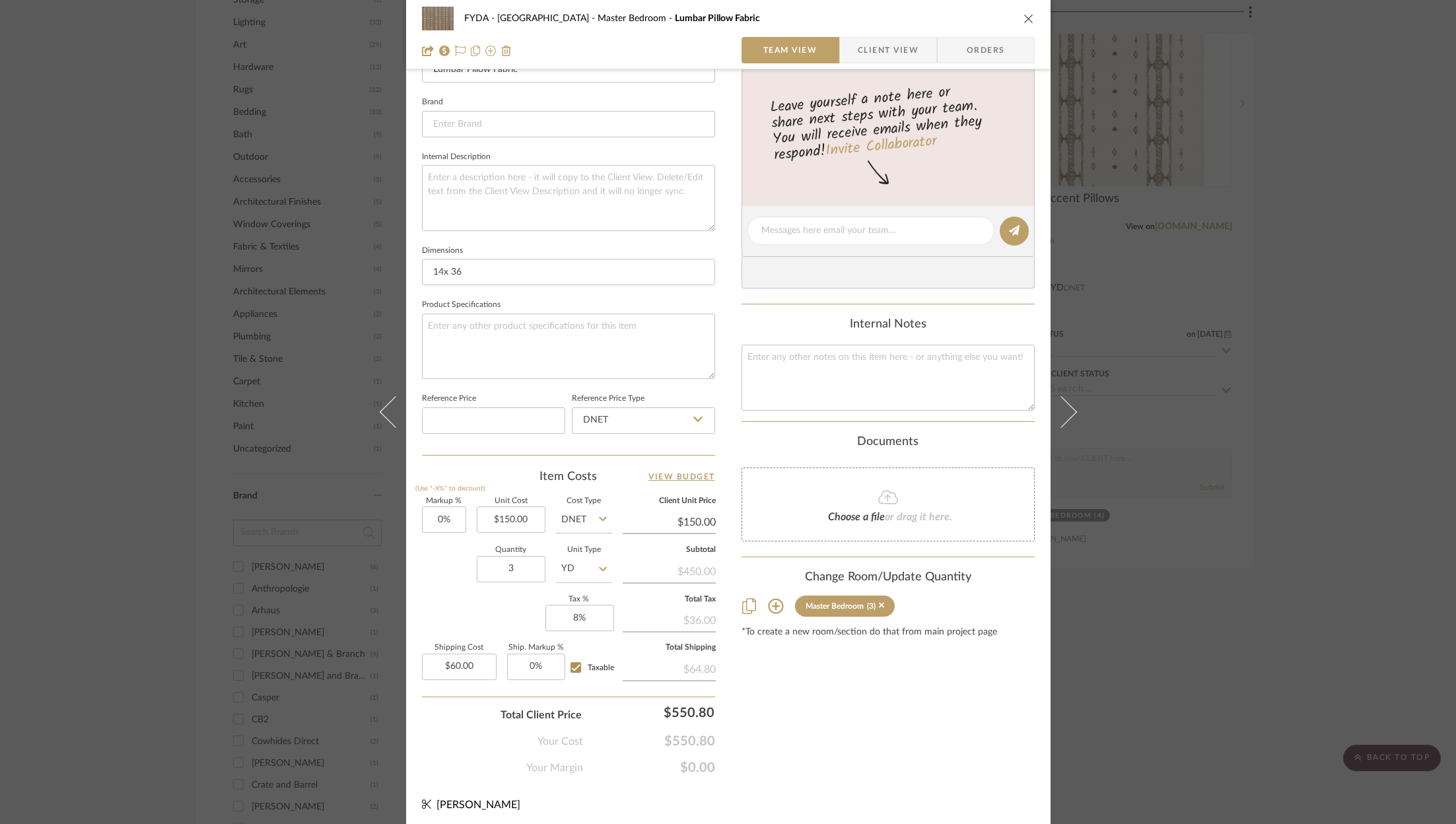
scroll to position [0, 0]
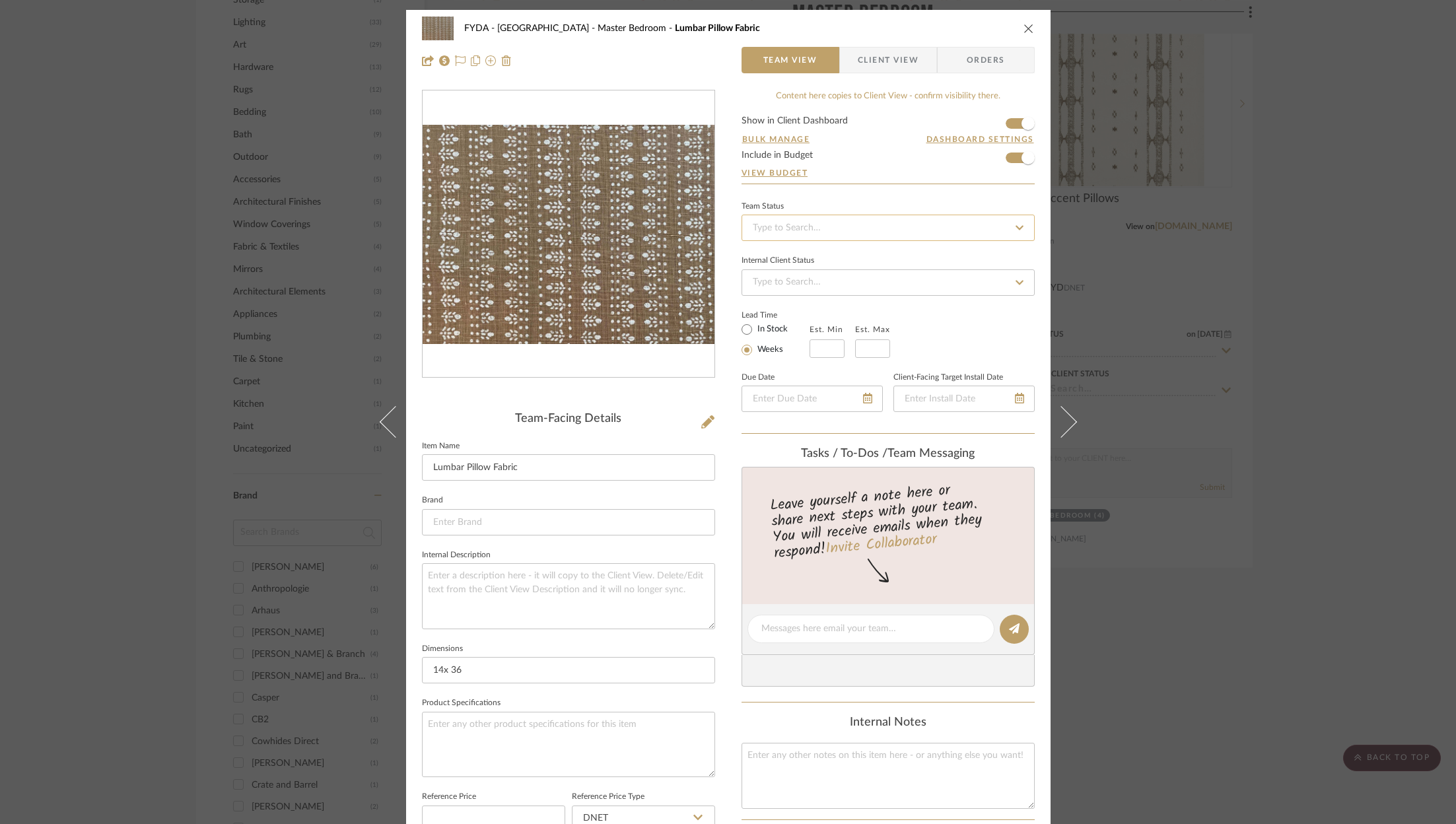
click at [928, 224] on input at bounding box center [888, 227] width 293 height 27
click at [865, 289] on div "Ordered" at bounding box center [883, 295] width 291 height 34
click at [459, 58] on icon at bounding box center [459, 60] width 11 height 11
click at [1023, 28] on icon "close" at bounding box center [1028, 28] width 11 height 11
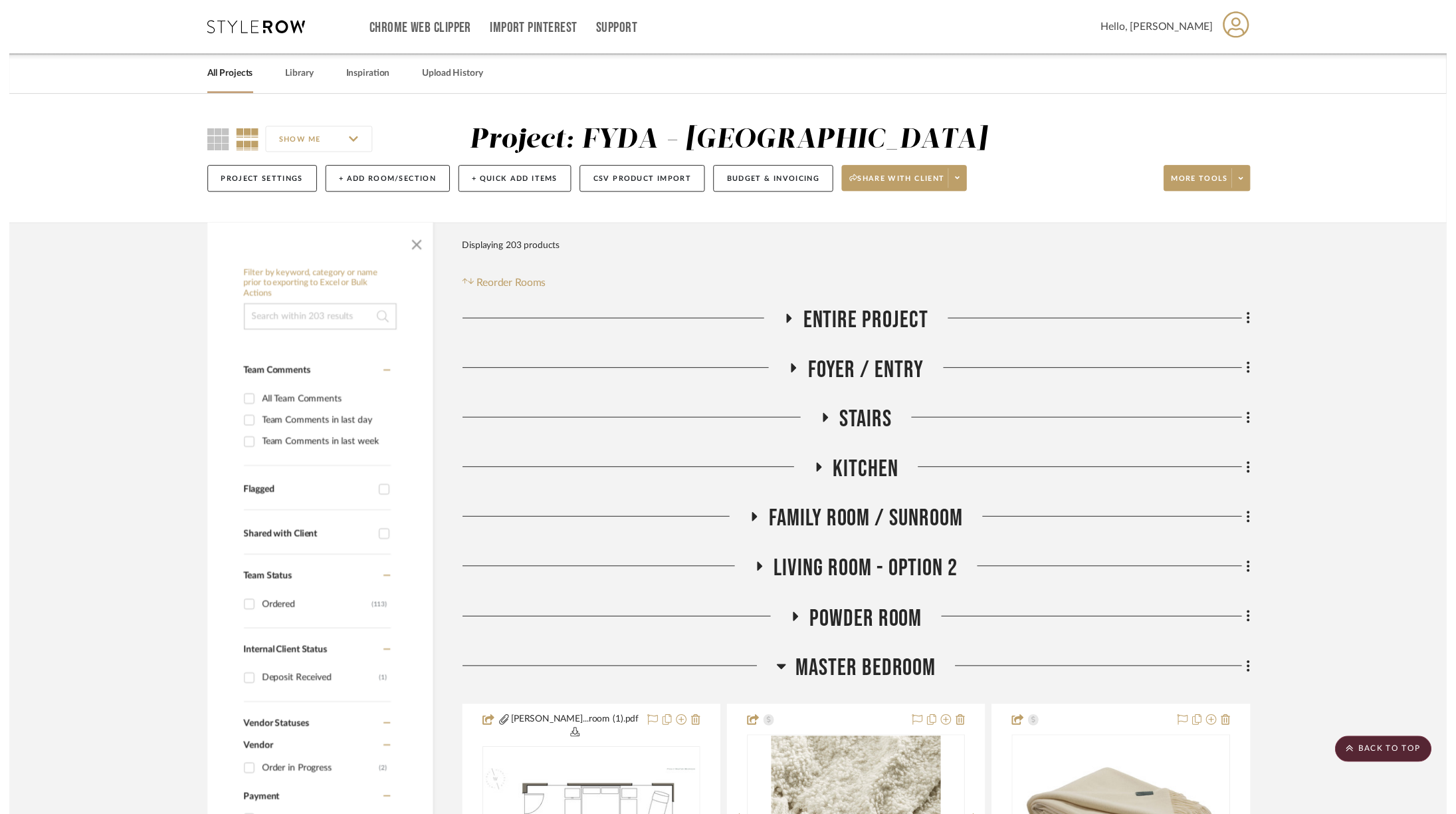
scroll to position [1330, 0]
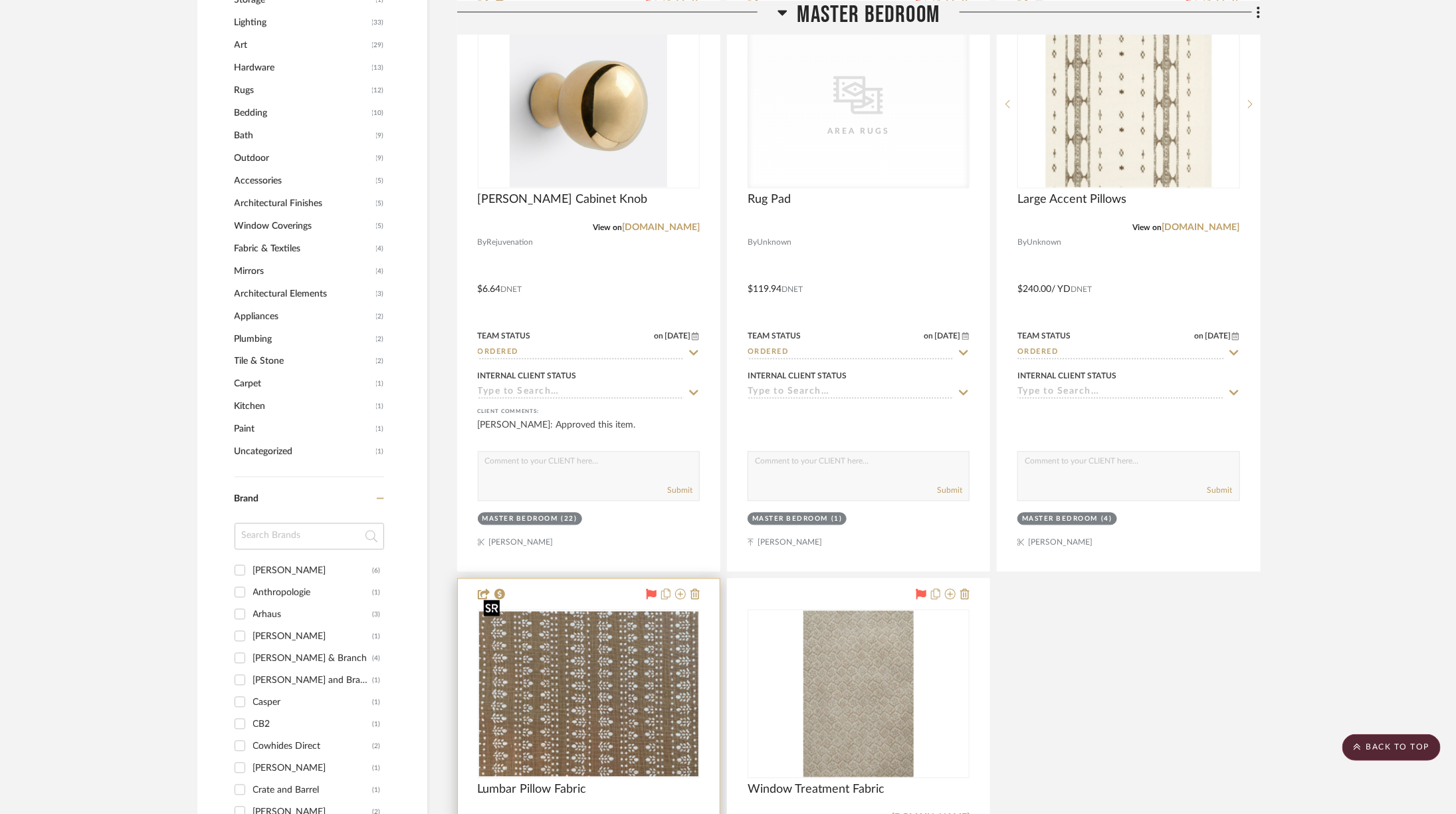
click at [592, 666] on img "0" at bounding box center [589, 695] width 220 height 165
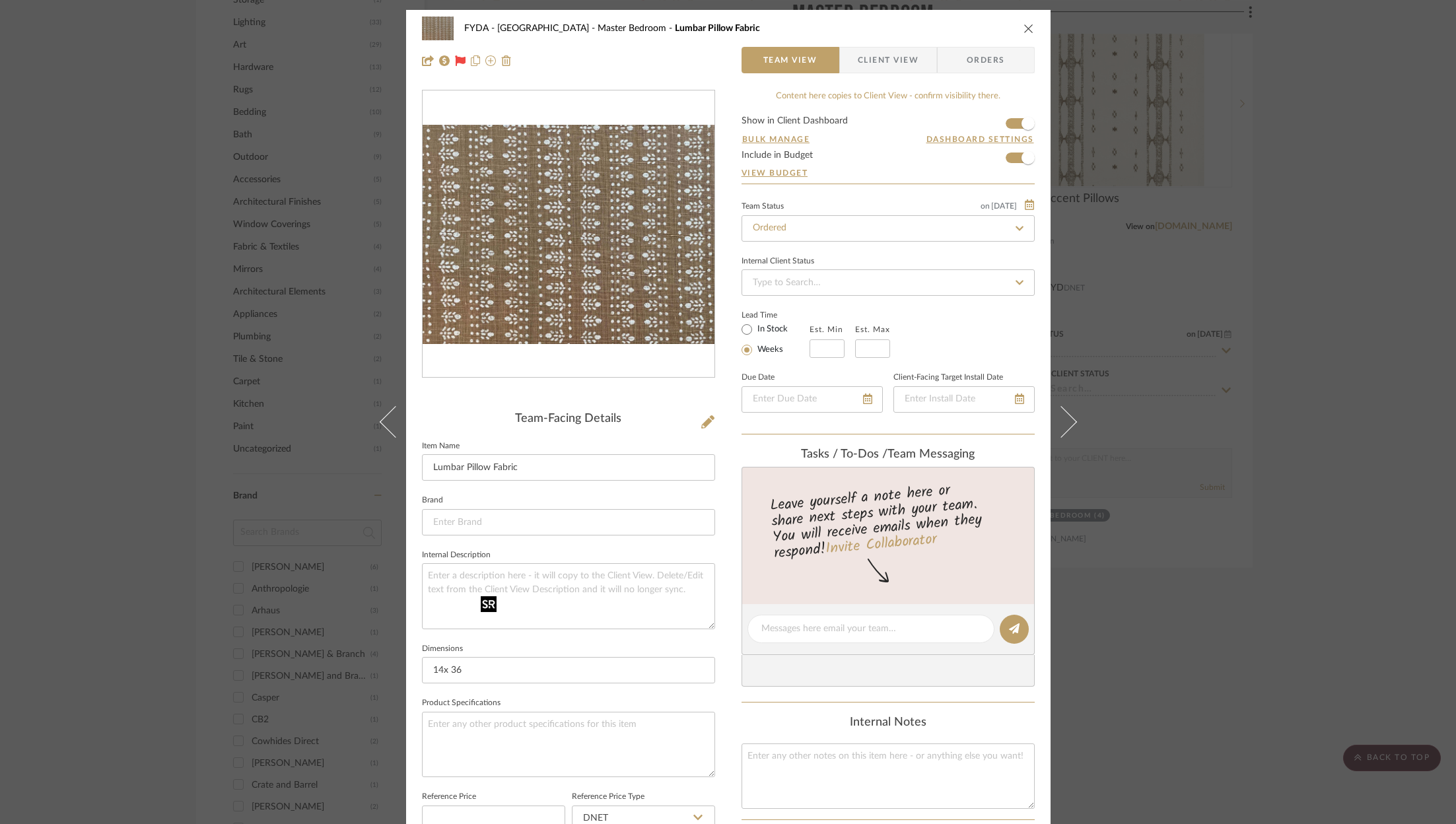
scroll to position [398, 0]
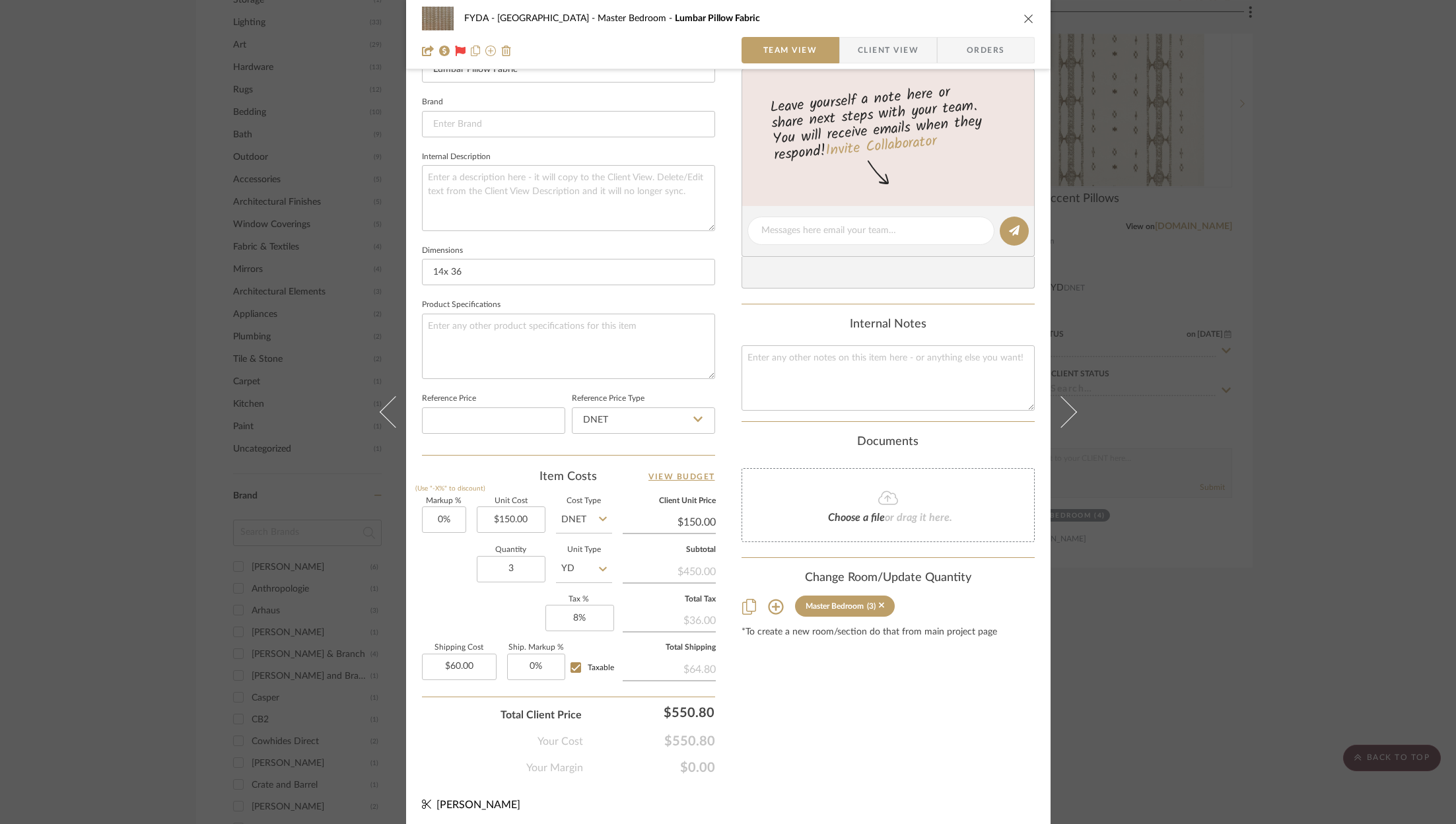
click at [1024, 19] on icon "close" at bounding box center [1028, 18] width 11 height 11
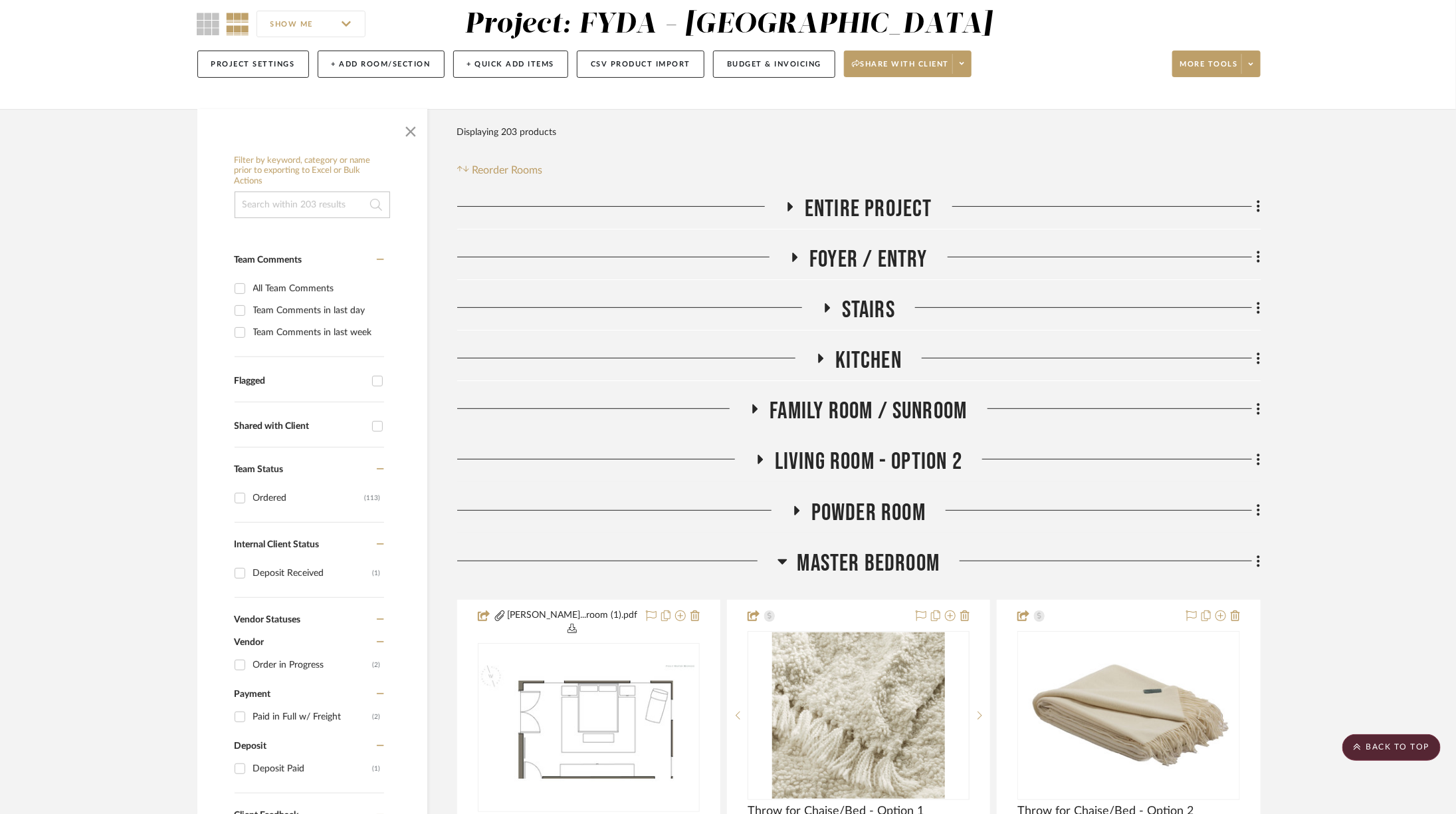
scroll to position [0, 0]
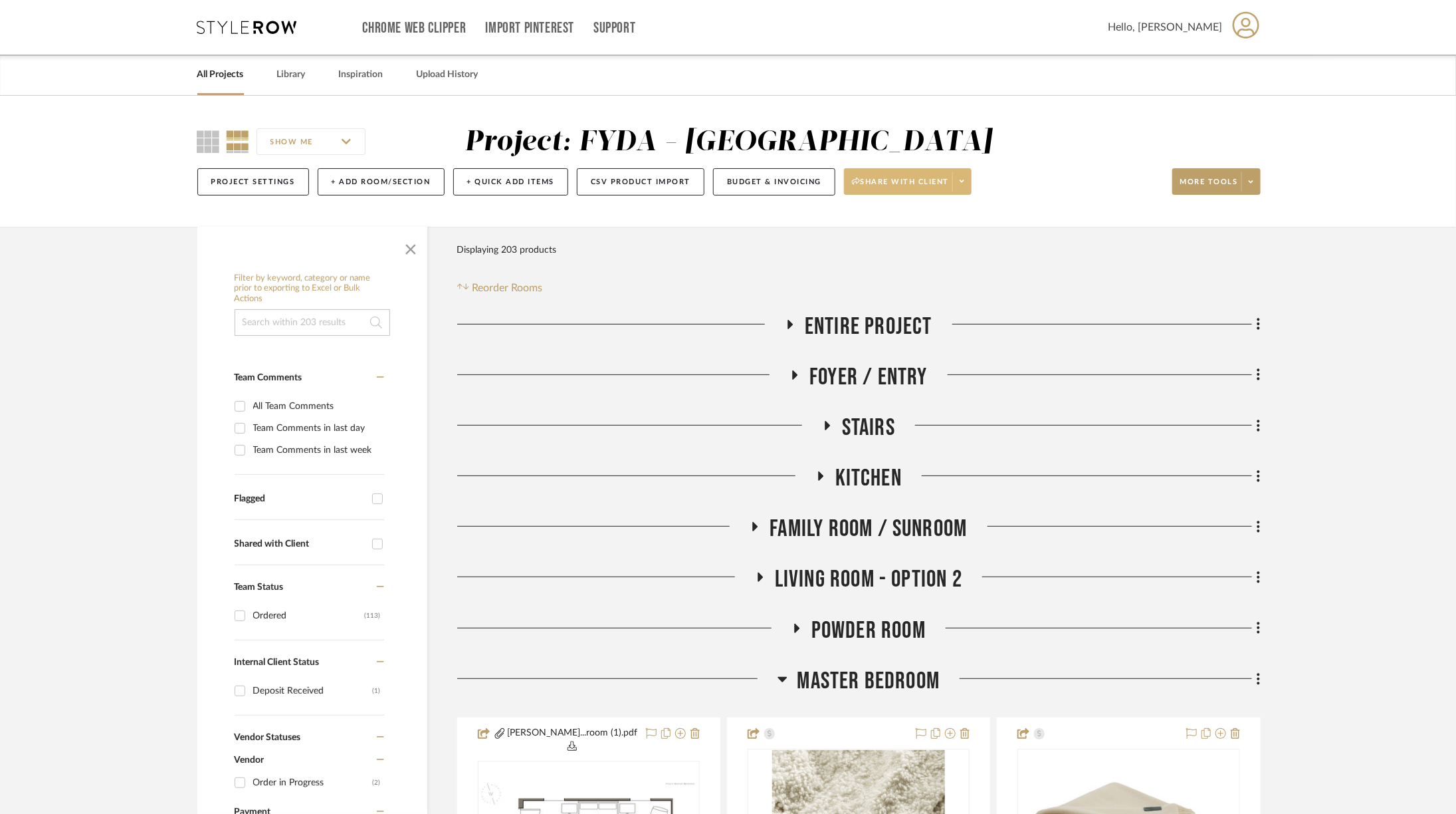
click at [886, 175] on button "Share with client" at bounding box center [908, 181] width 127 height 27
click at [903, 219] on span "Preview Client Dashboard" at bounding box center [911, 219] width 113 height 11
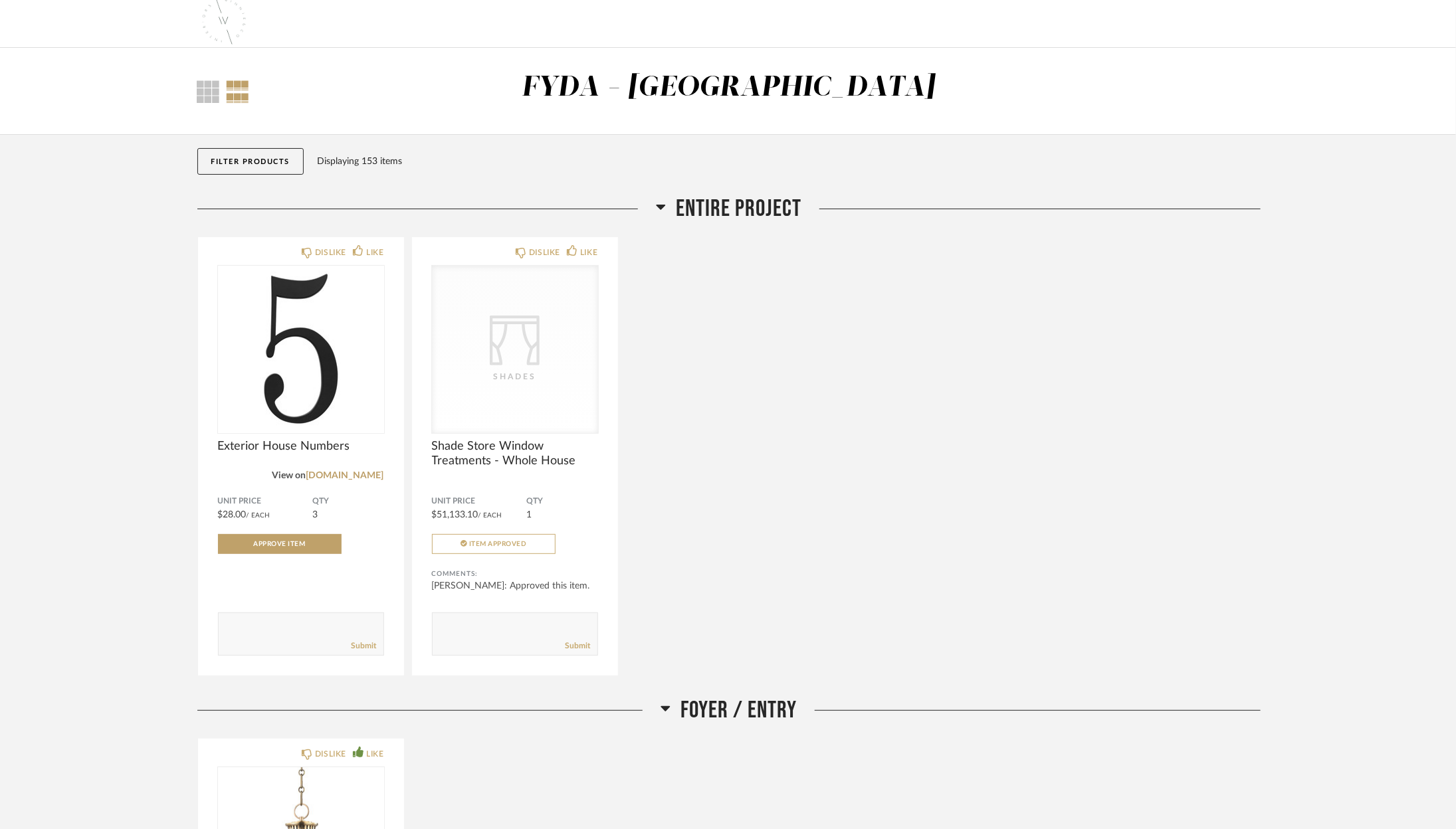
scroll to position [9, 0]
click at [731, 703] on span "Foyer / Entry" at bounding box center [738, 708] width 116 height 29
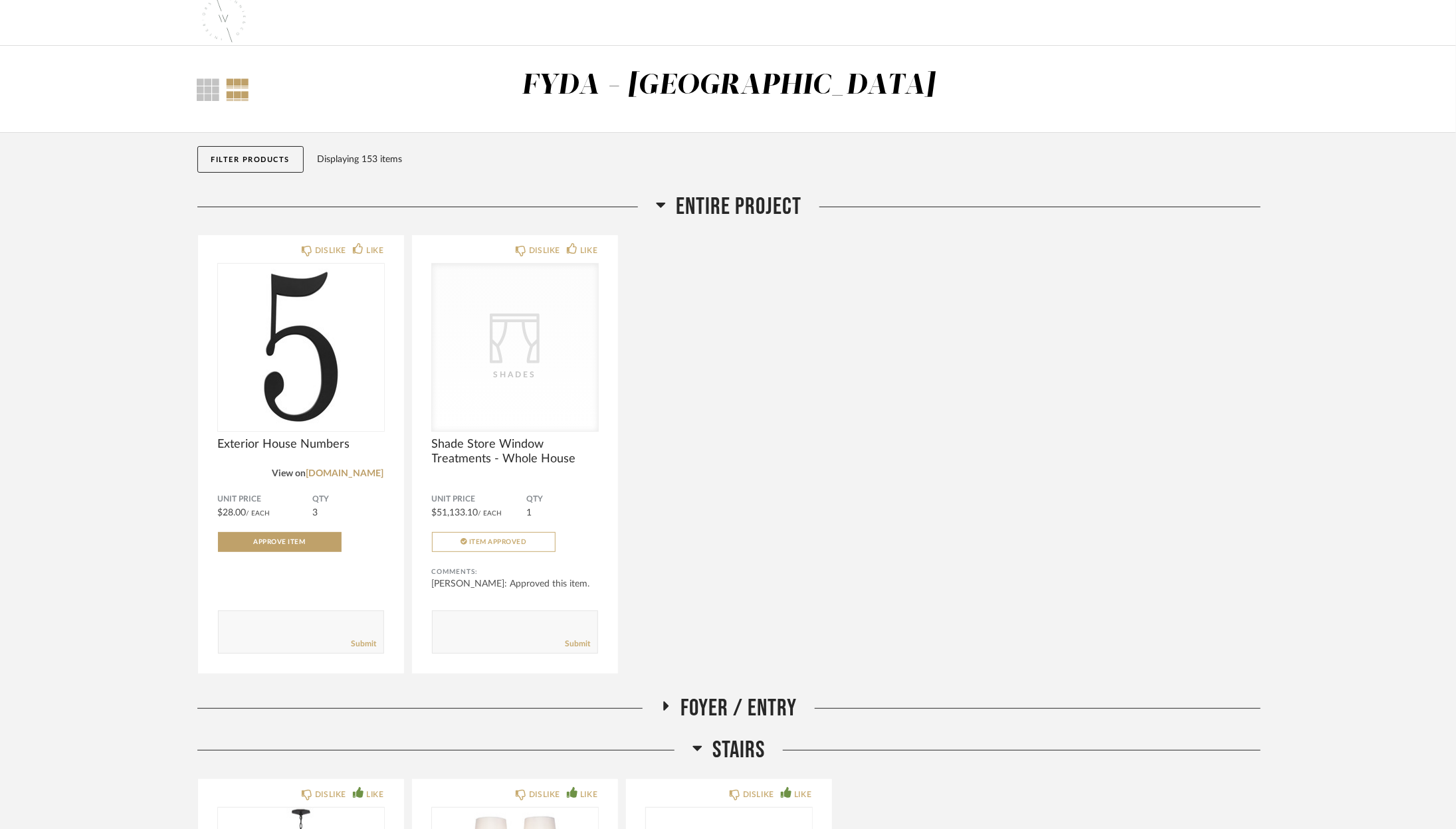
click at [726, 748] on span "Stairs" at bounding box center [738, 750] width 53 height 29
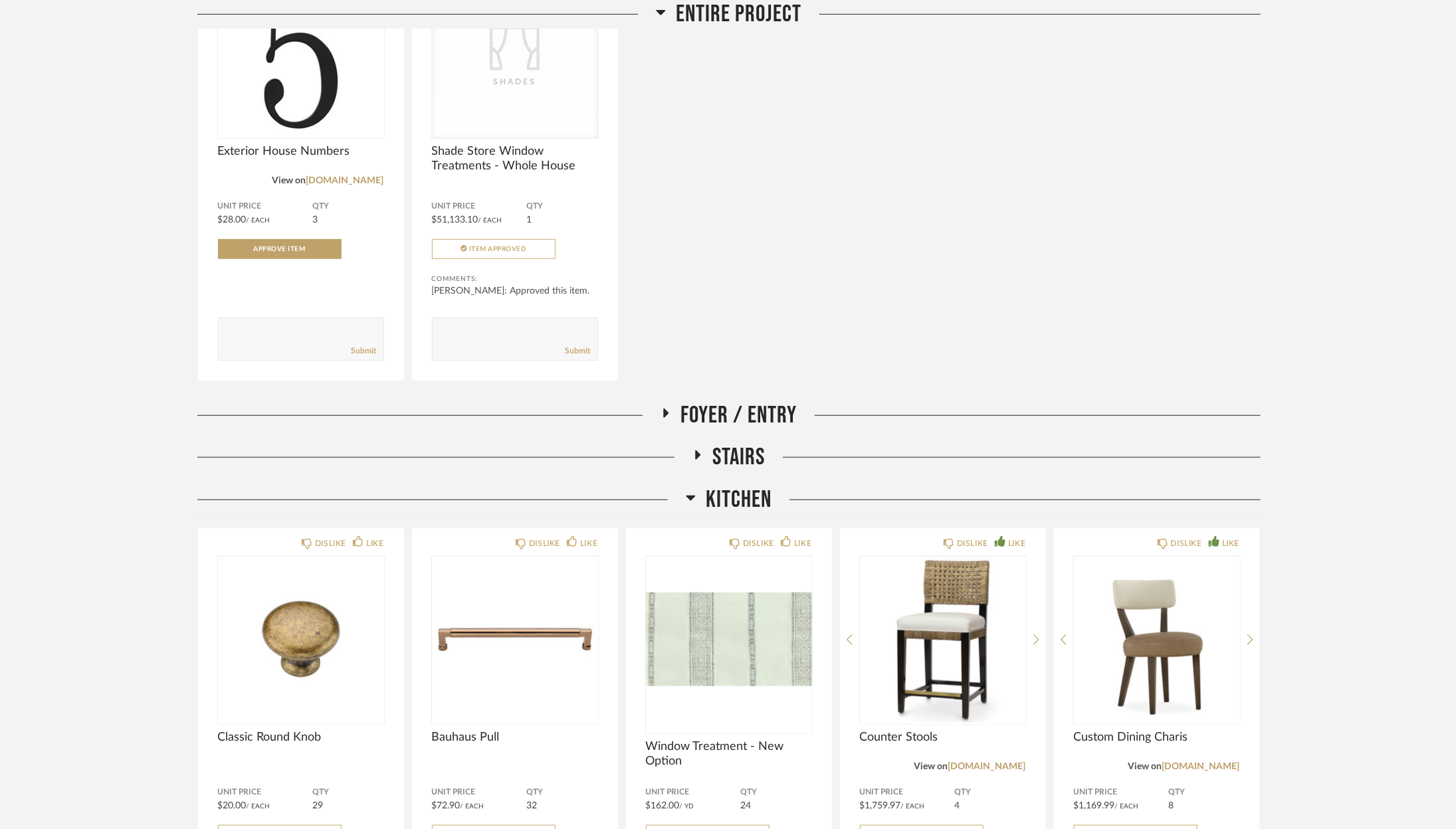
scroll to position [301, 0]
click at [709, 512] on span "Kitchen" at bounding box center [739, 500] width 66 height 29
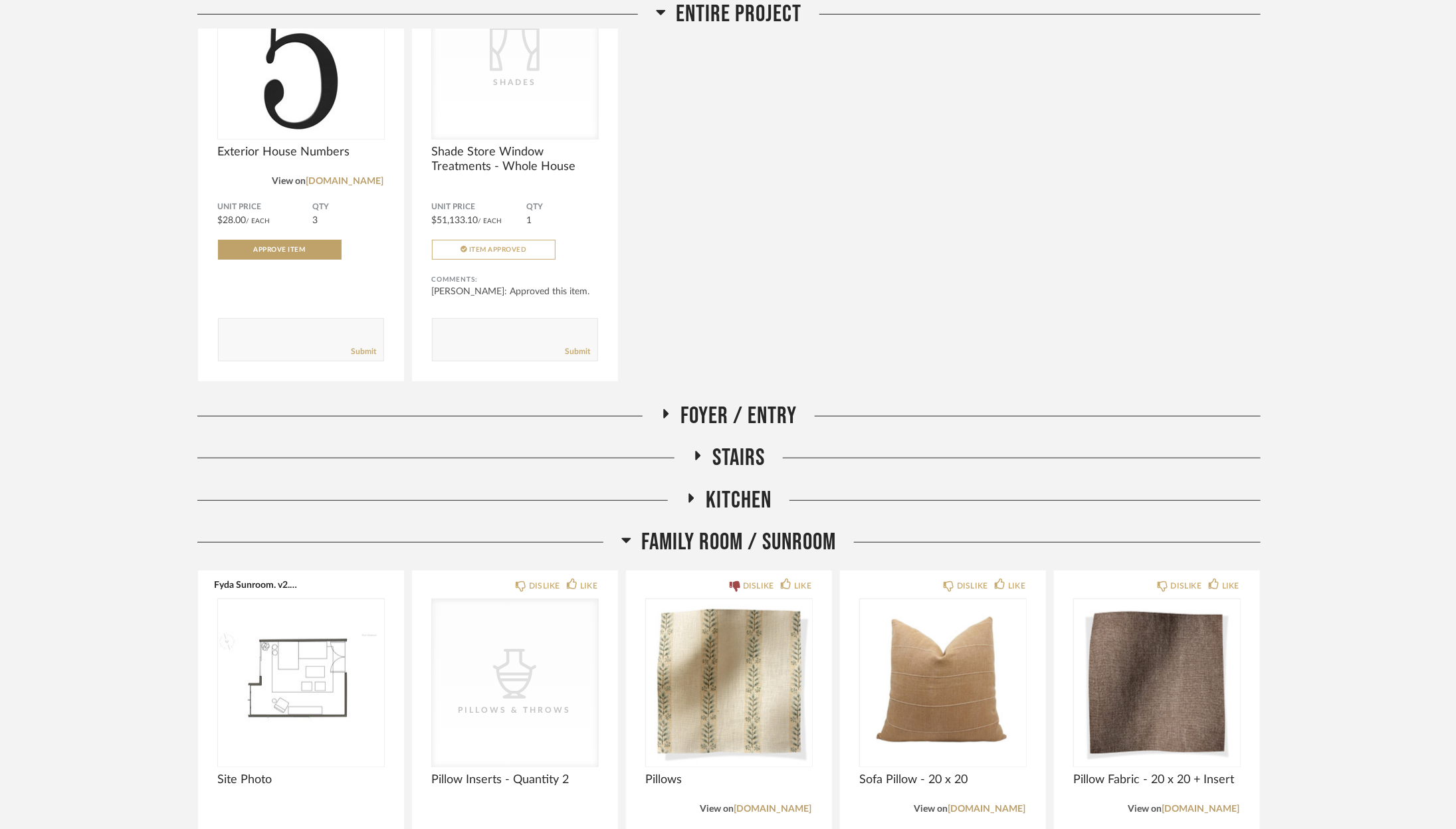
click at [709, 548] on span "Family Room / Sunroom" at bounding box center [739, 542] width 195 height 29
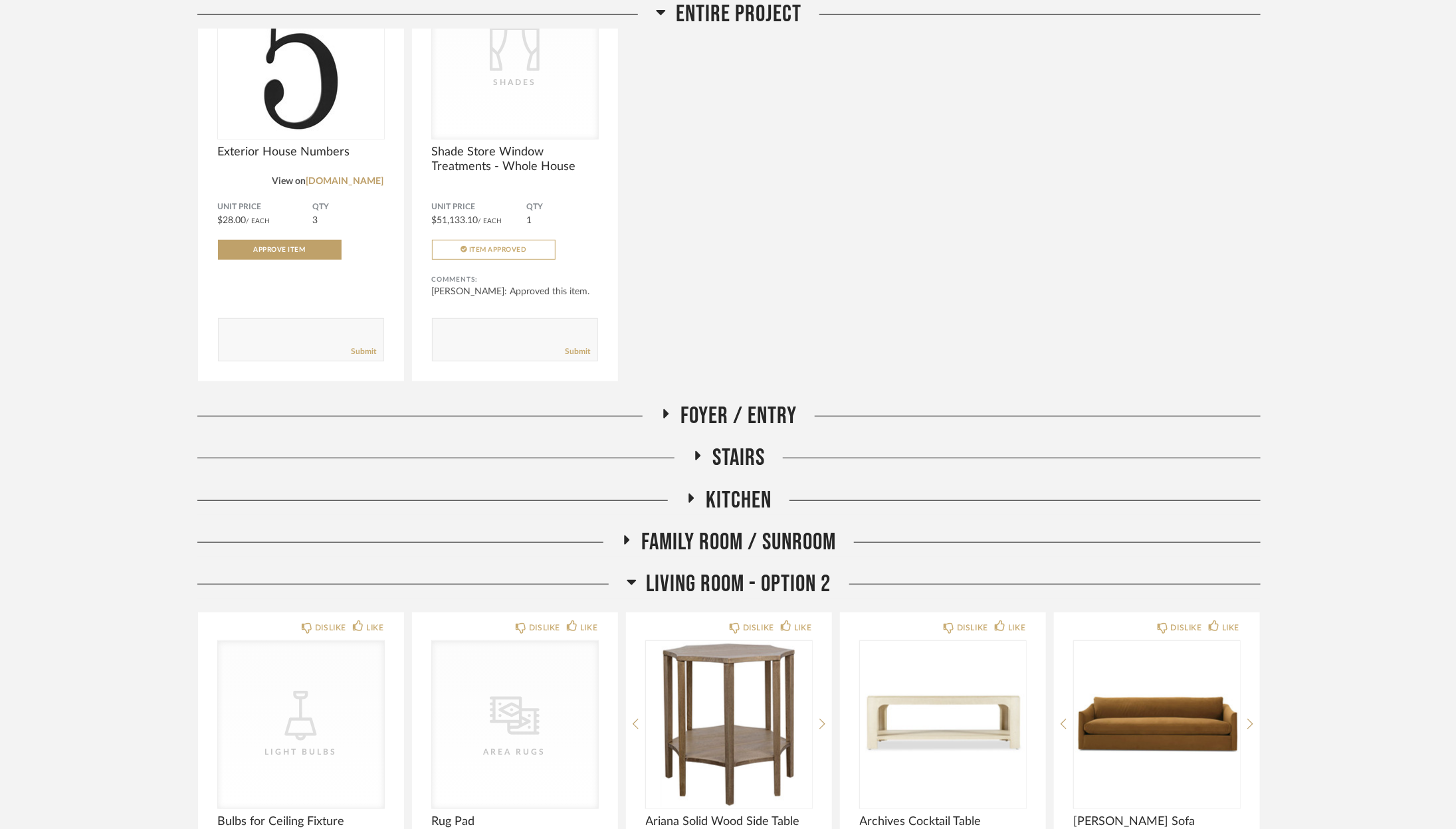
click at [698, 592] on span "Living Room - Option 2" at bounding box center [739, 583] width 185 height 29
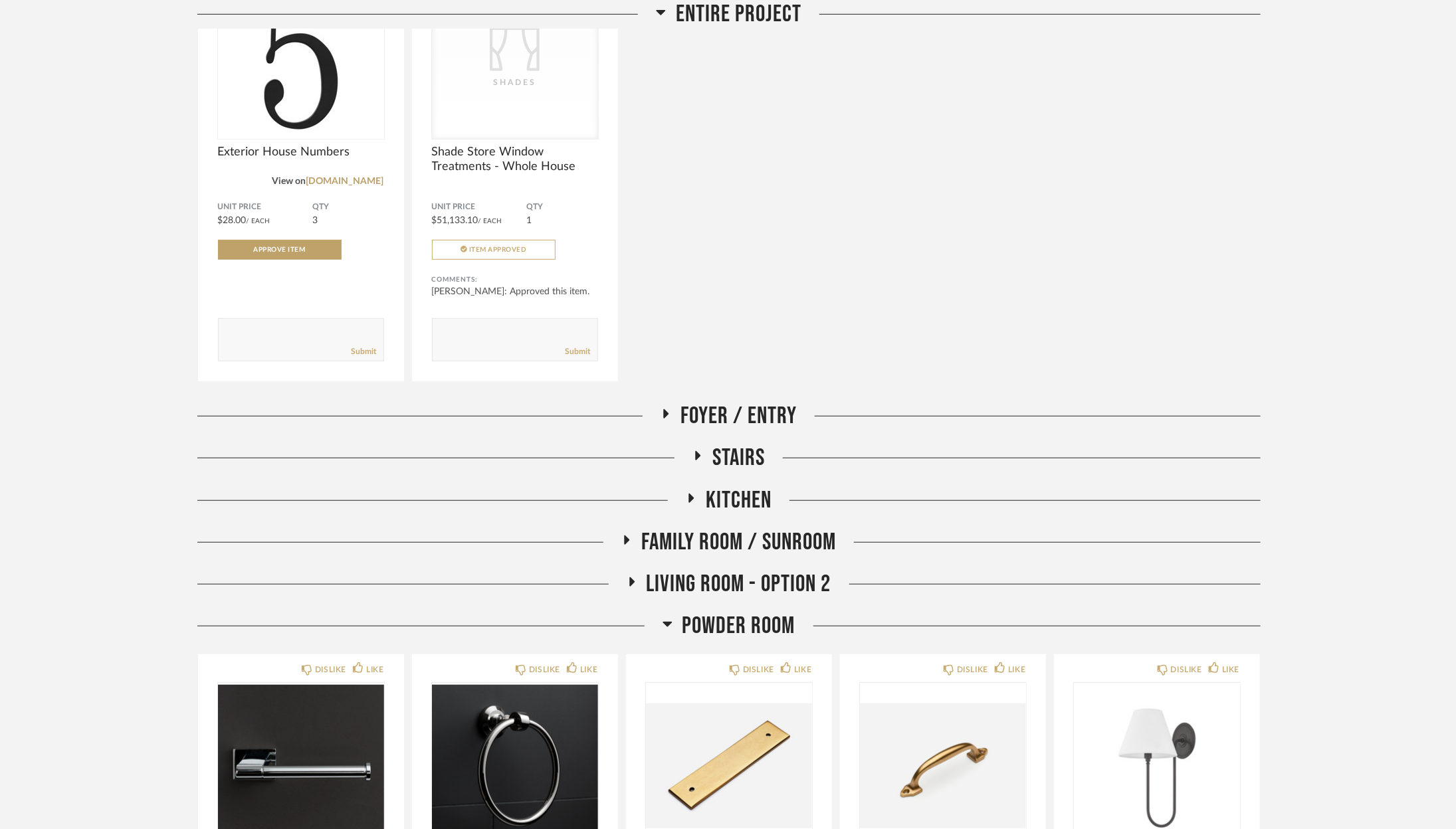
click at [698, 639] on span "Powder Room" at bounding box center [739, 626] width 113 height 29
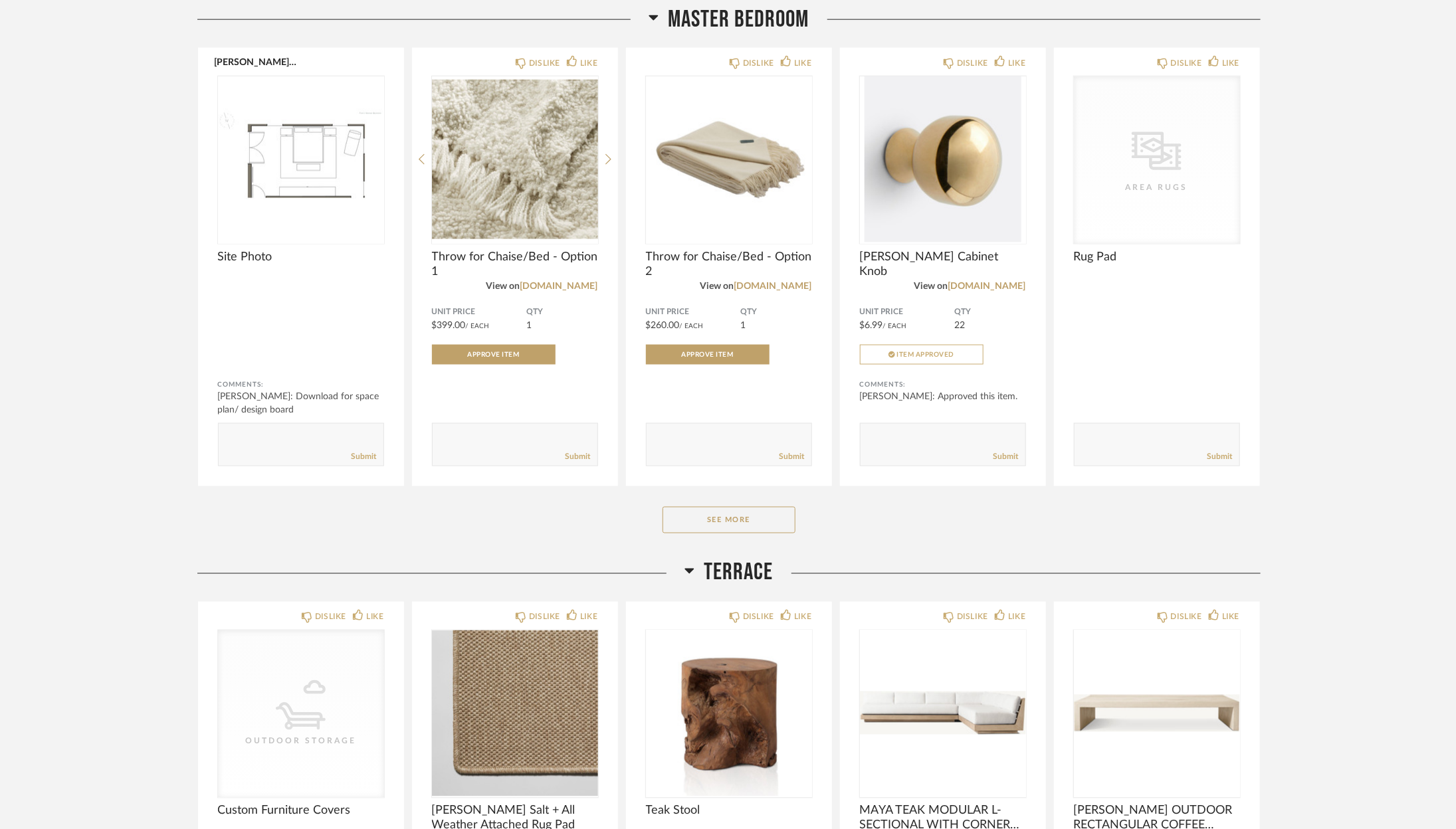
scroll to position [977, 0]
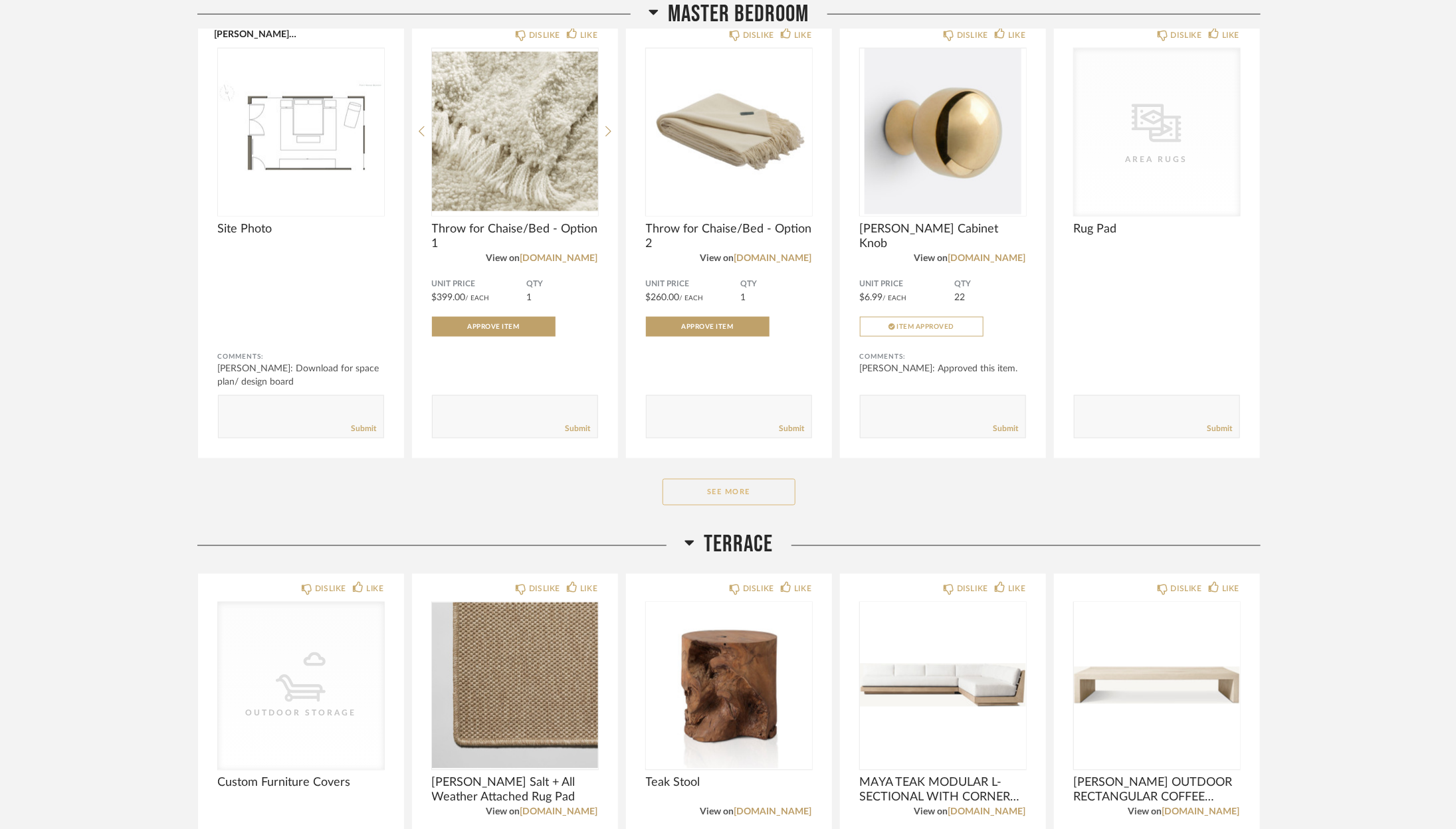
click at [743, 492] on button "See More" at bounding box center [729, 492] width 133 height 27
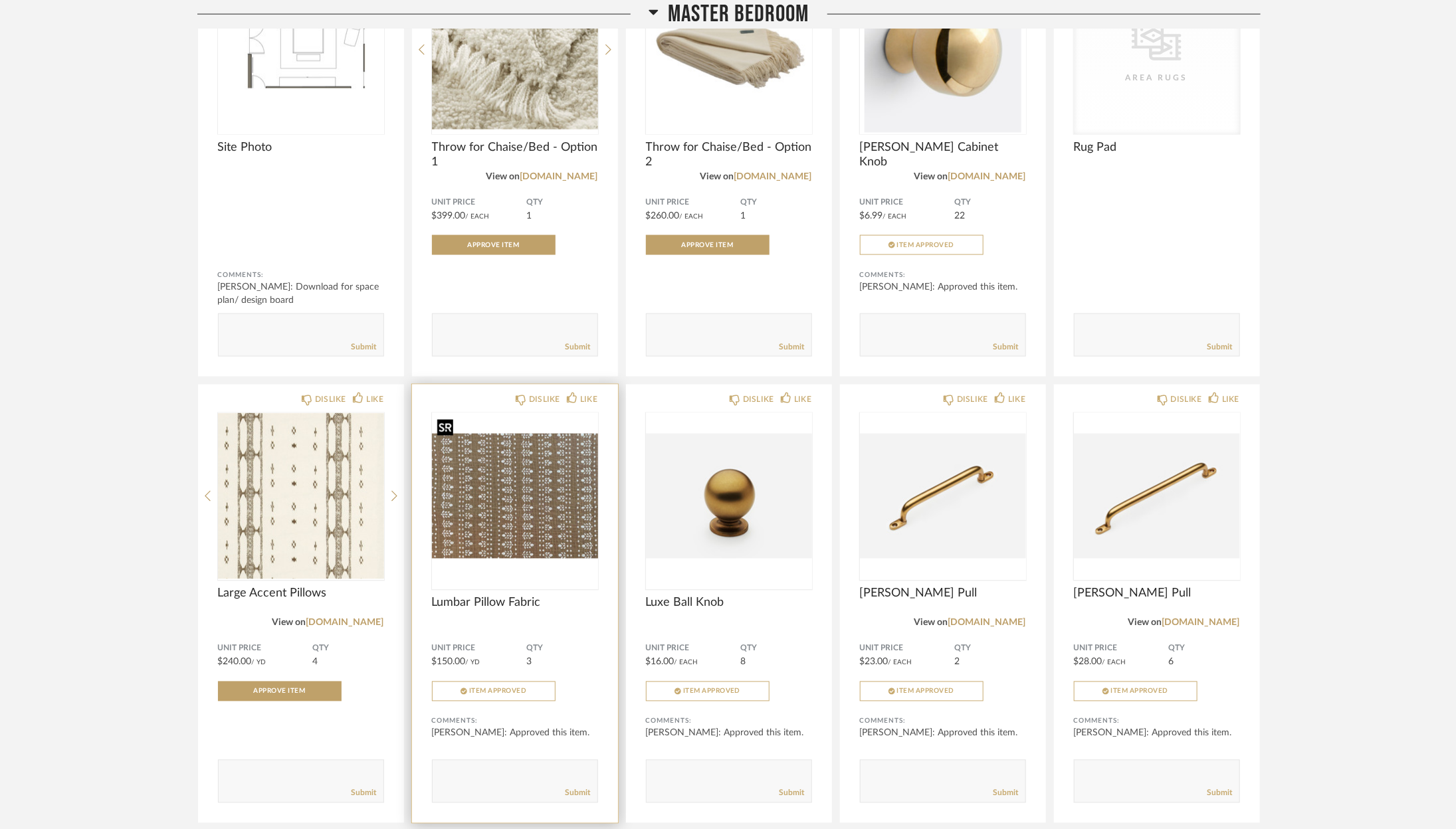
scroll to position [1082, 0]
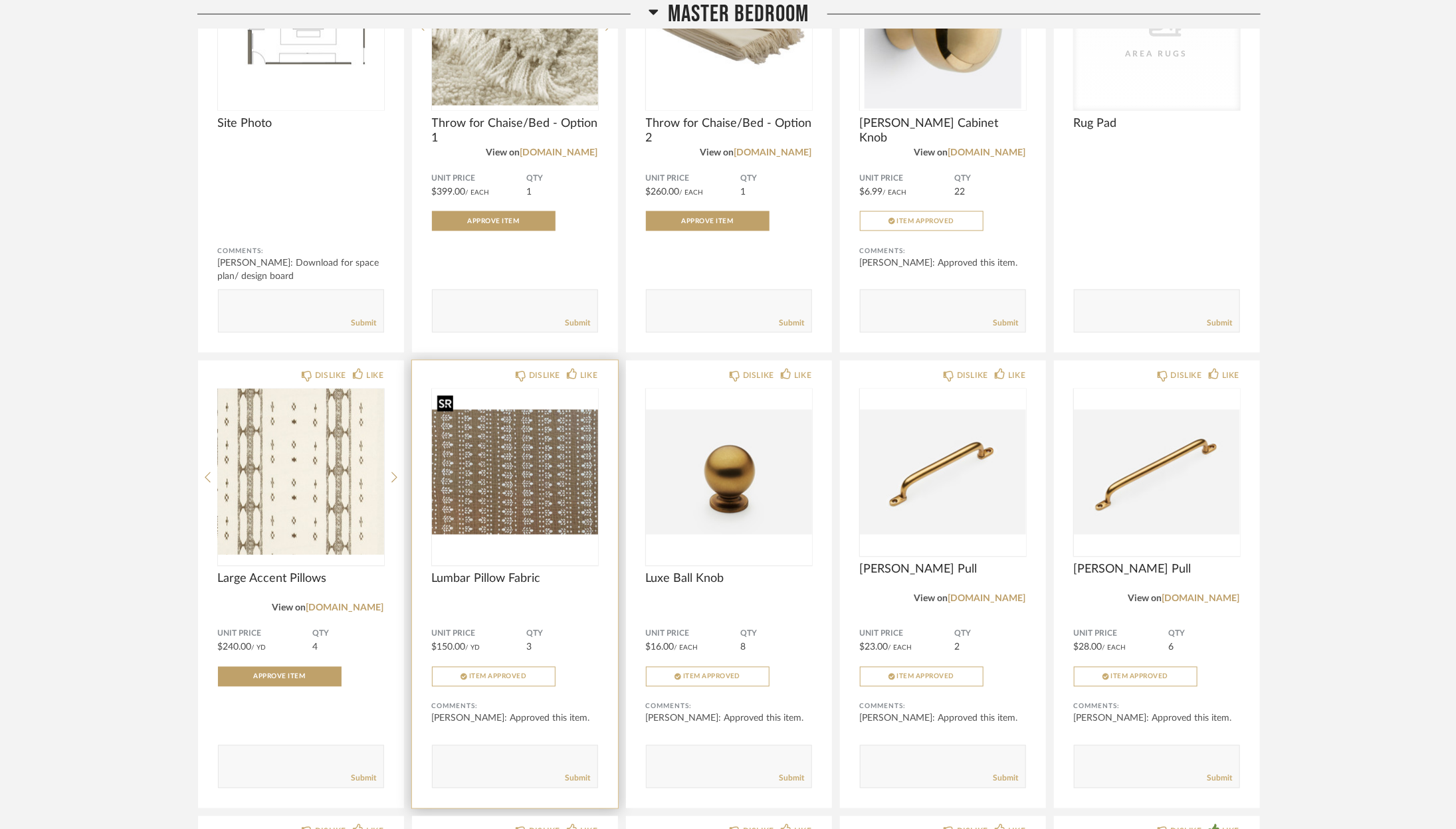
click at [475, 464] on img "0" at bounding box center [514, 472] width 166 height 166
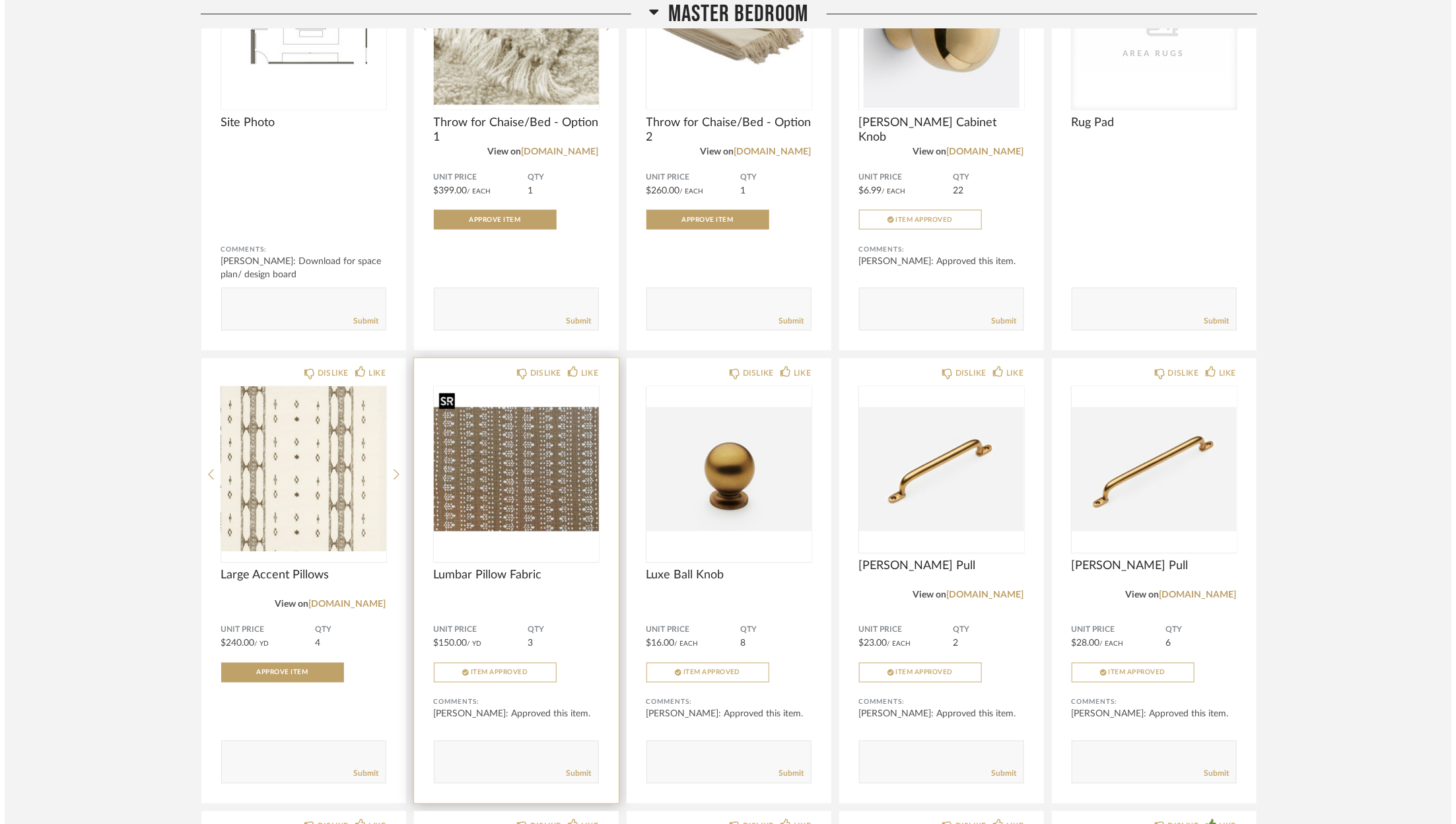
scroll to position [0, 0]
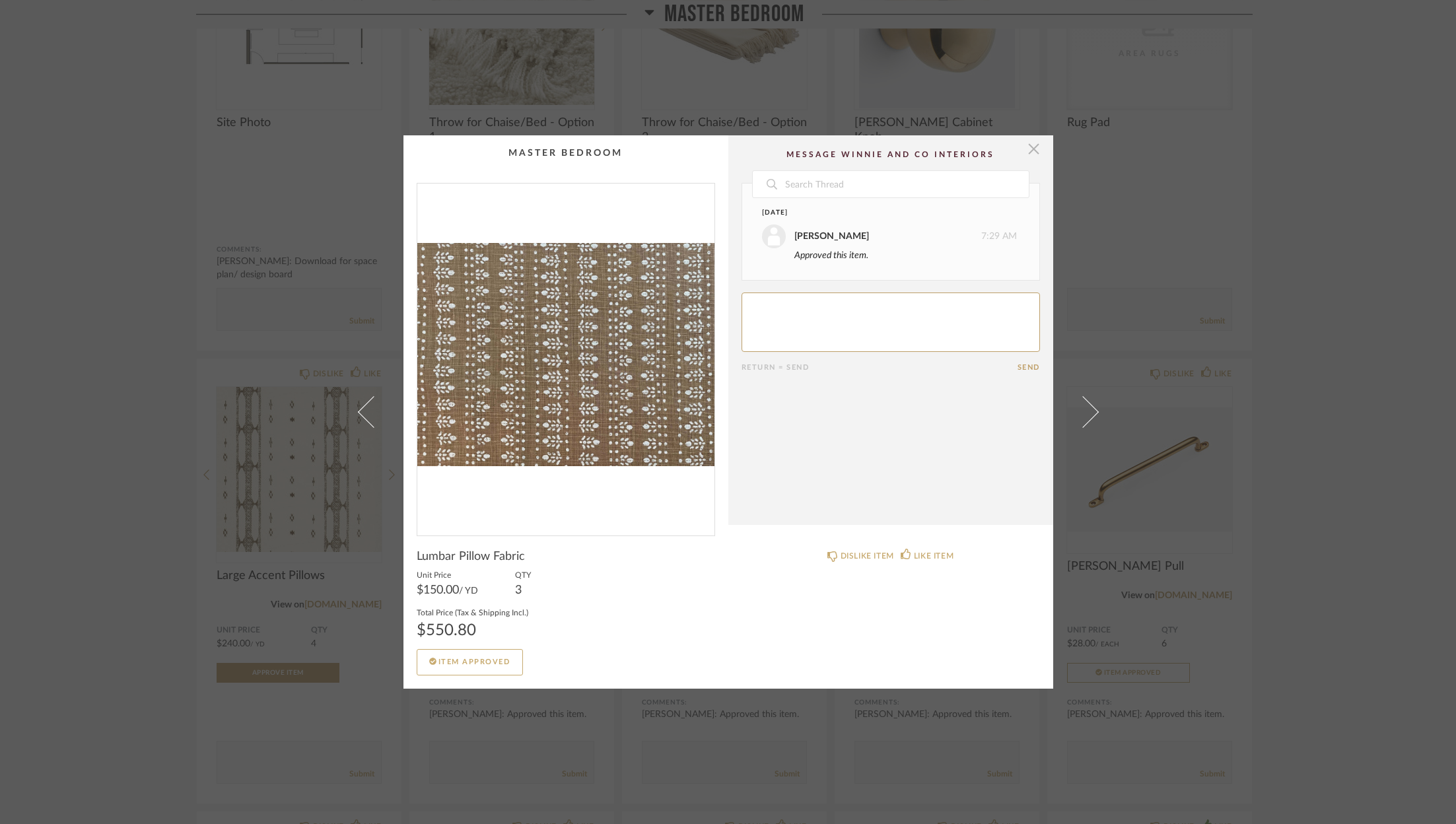
click at [1030, 150] on span "button" at bounding box center [1033, 148] width 27 height 27
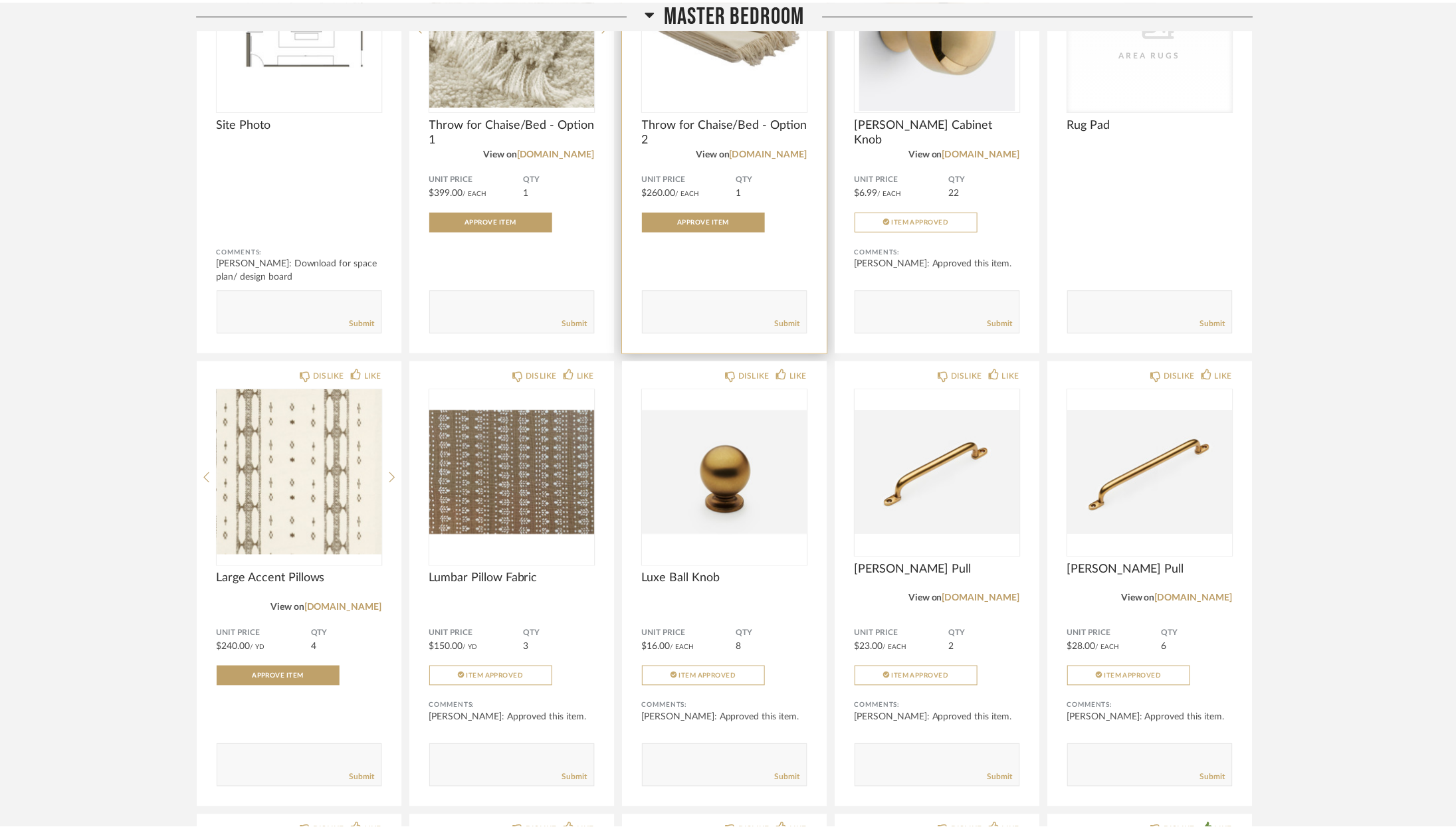
scroll to position [1082, 0]
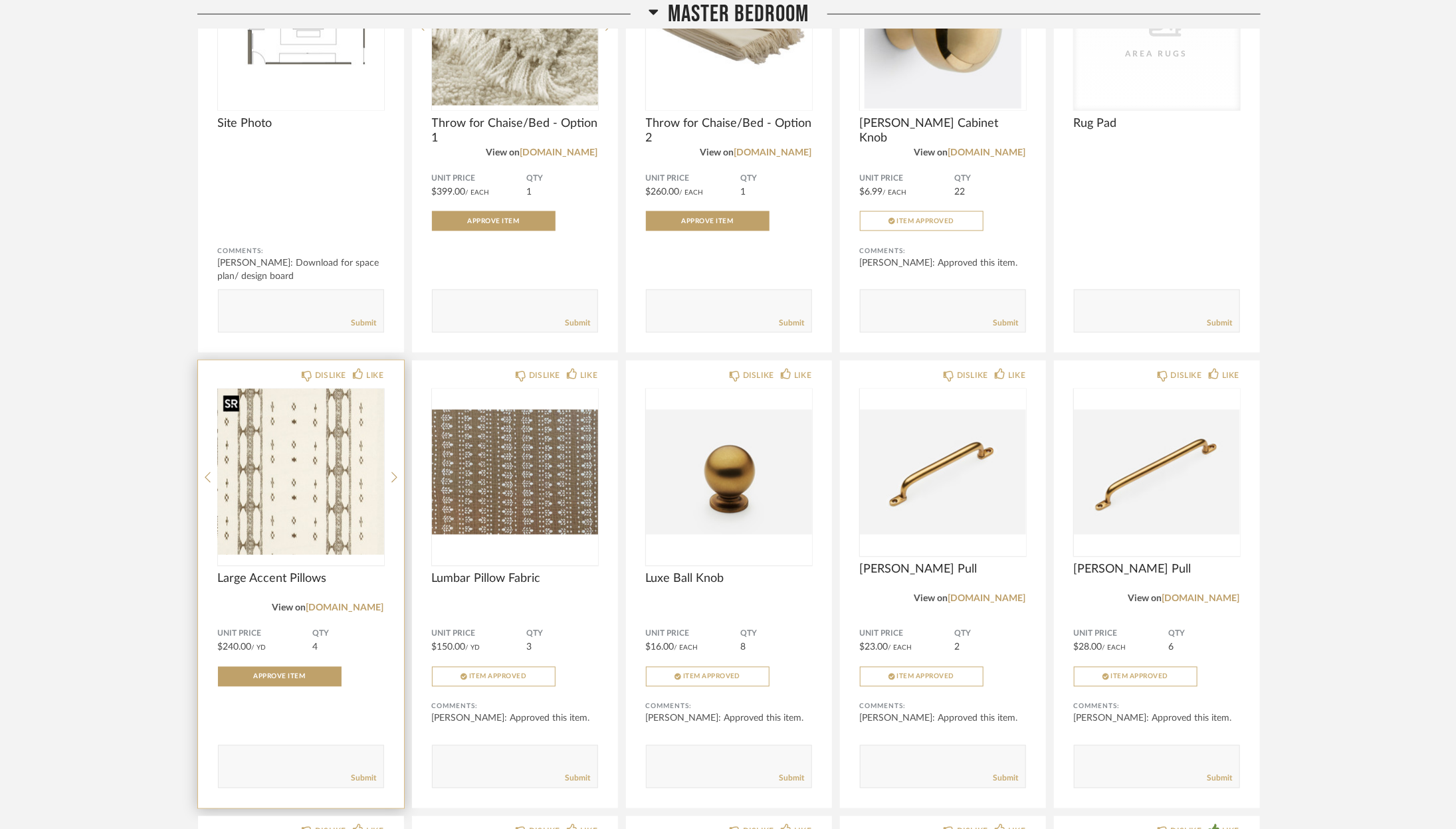
click at [350, 427] on img "0" at bounding box center [300, 472] width 166 height 166
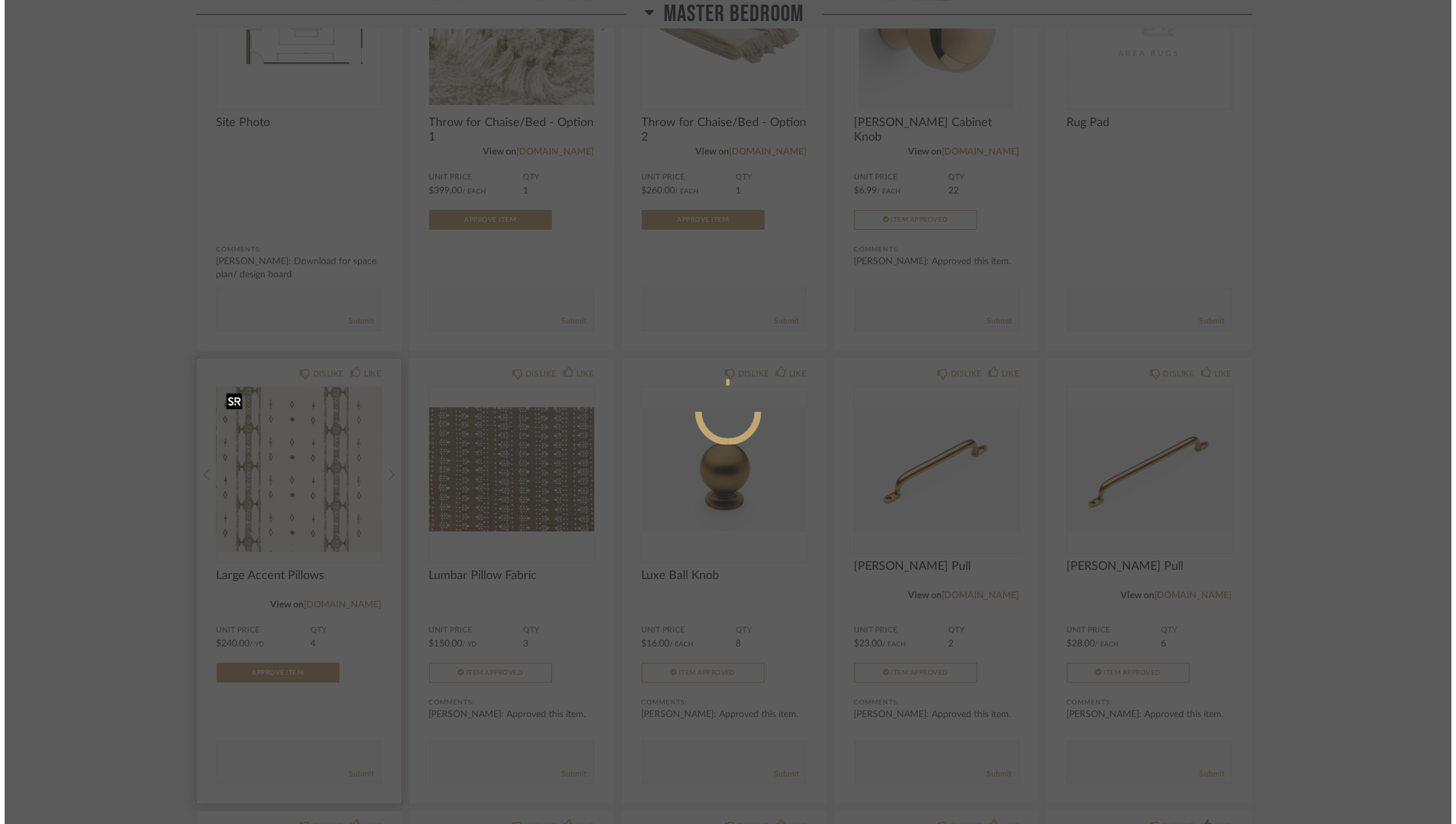
scroll to position [0, 0]
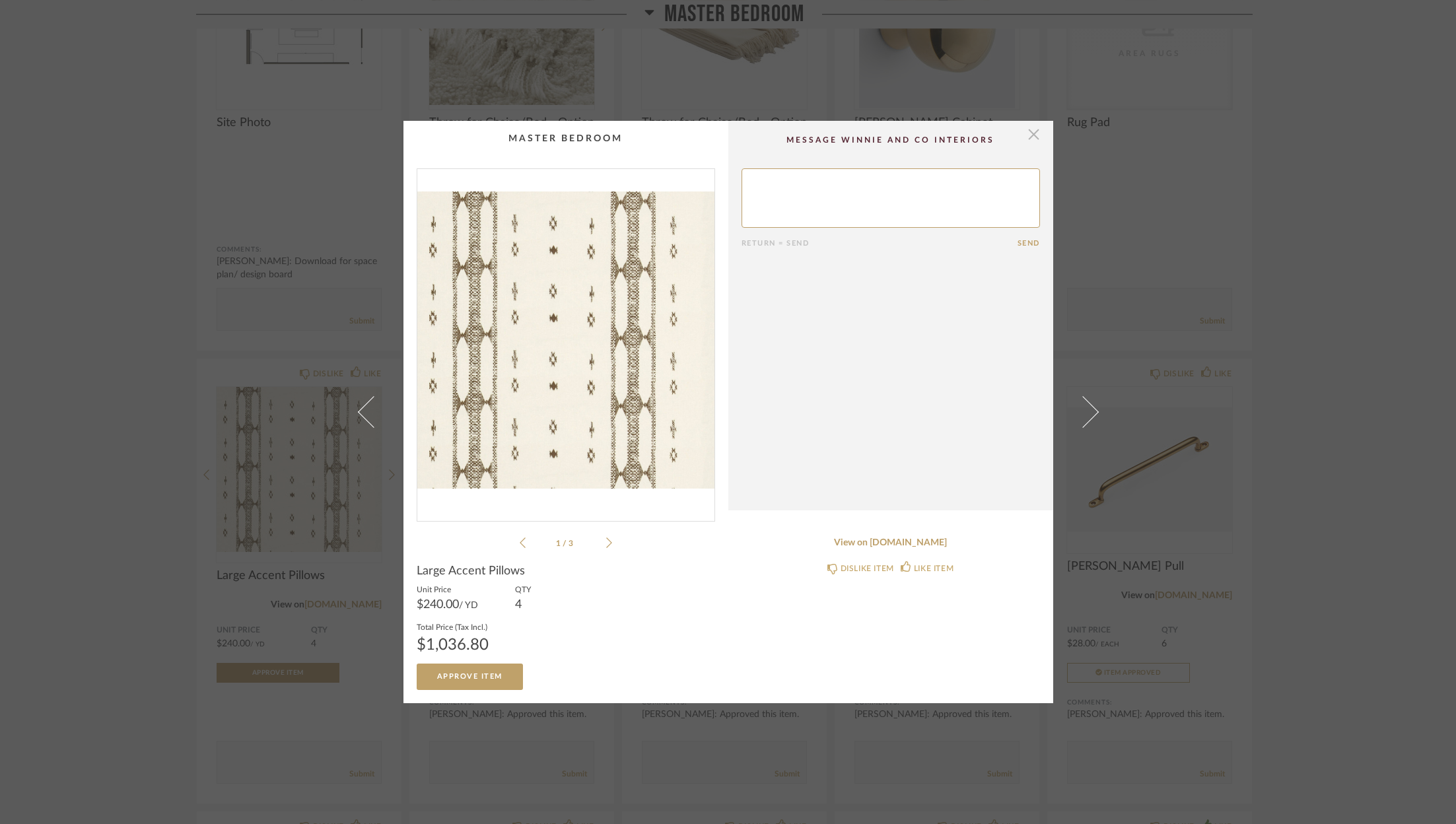
click at [1025, 137] on span "button" at bounding box center [1033, 133] width 27 height 27
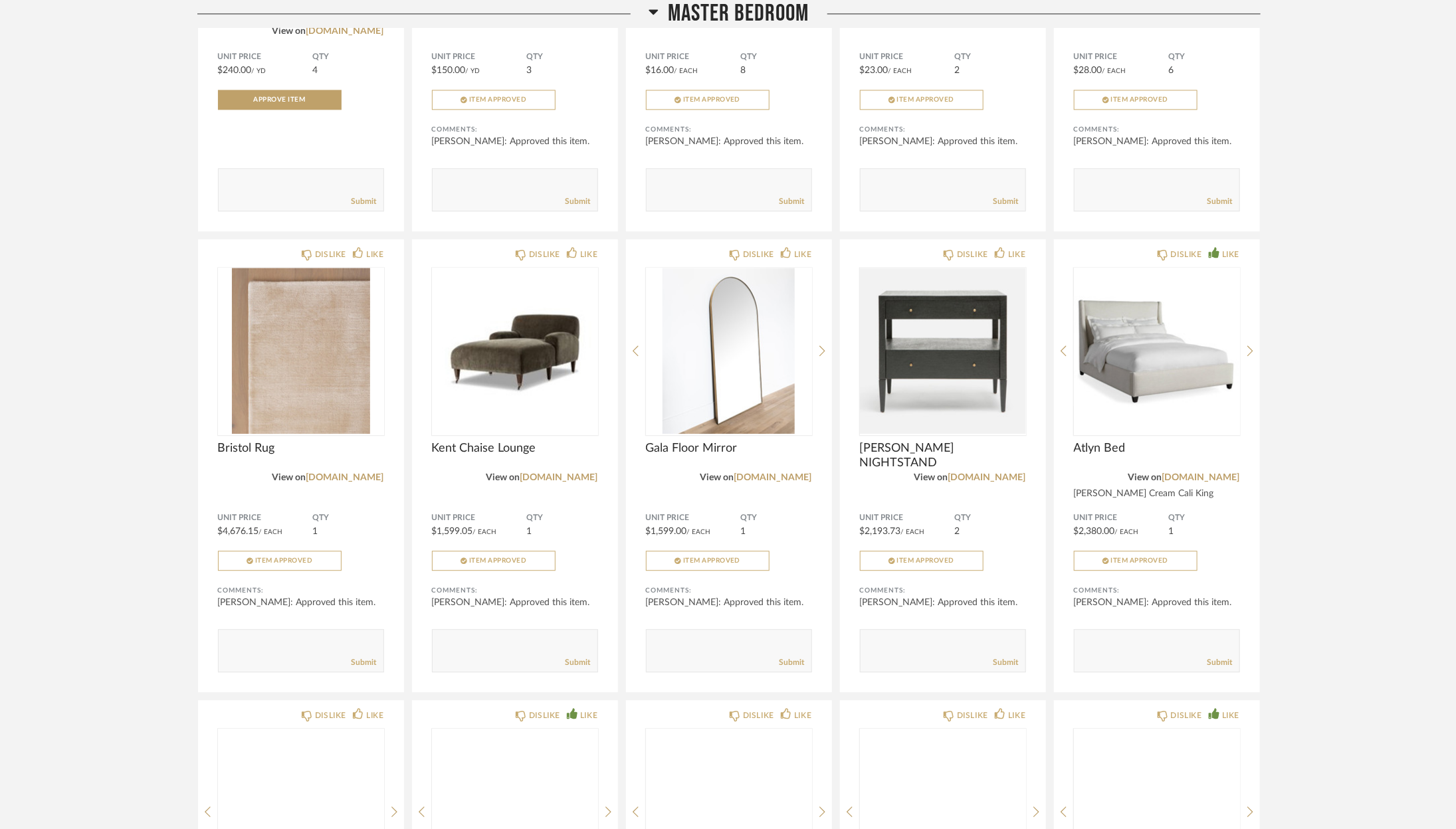
scroll to position [1684, 0]
